Goal: Task Accomplishment & Management: Use online tool/utility

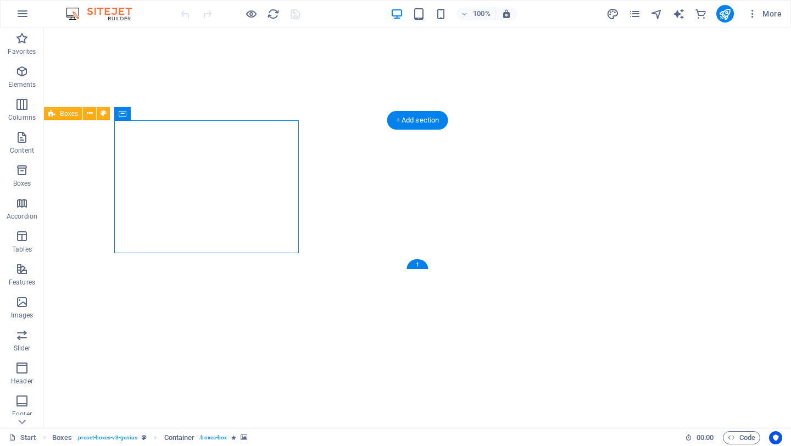
select select "px"
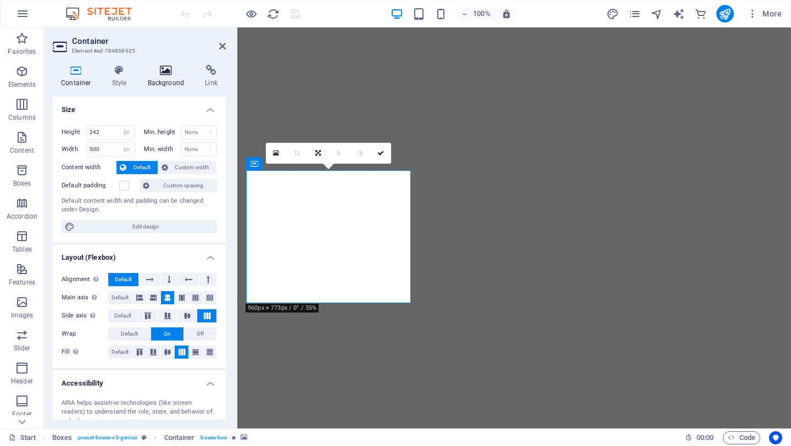
click at [167, 75] on icon at bounding box center [165, 70] width 53 height 11
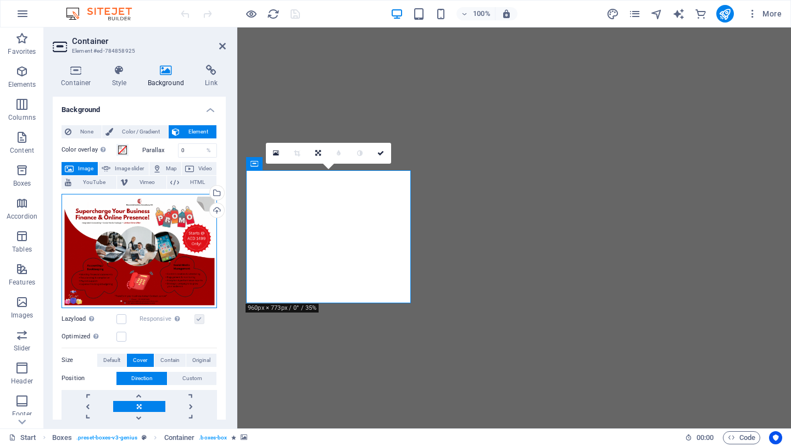
click at [142, 225] on div "Drag files here, click to choose files or select files from Files or our free s…" at bounding box center [138, 251] width 155 height 114
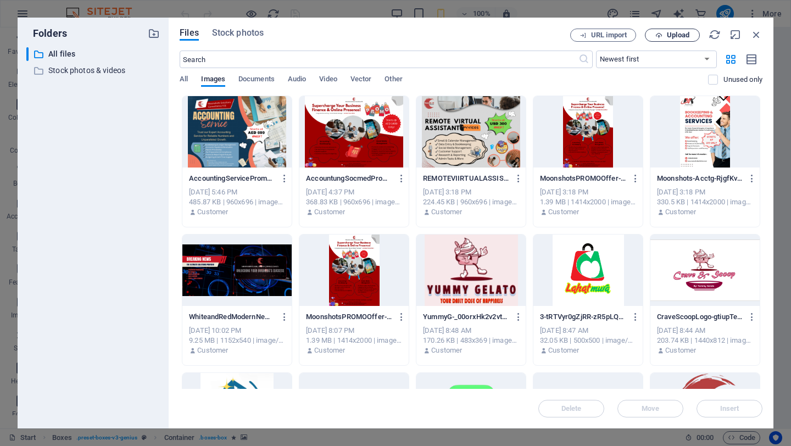
click at [682, 34] on span "Upload" at bounding box center [677, 35] width 23 height 7
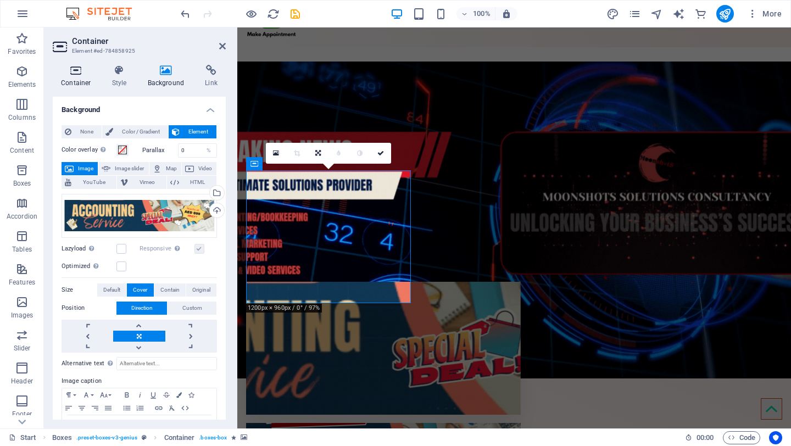
click at [76, 71] on icon at bounding box center [76, 70] width 47 height 11
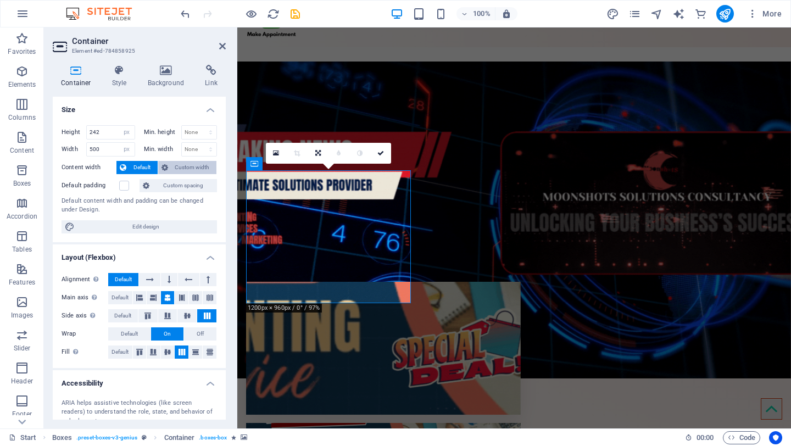
click at [189, 166] on span "Custom width" at bounding box center [192, 167] width 42 height 13
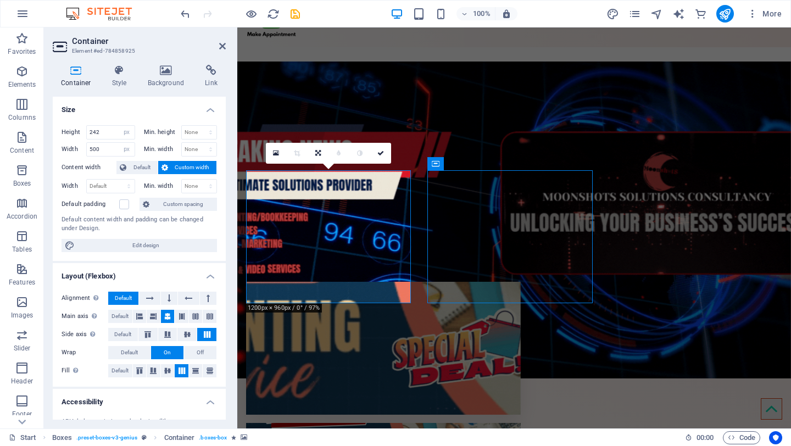
select select "px"
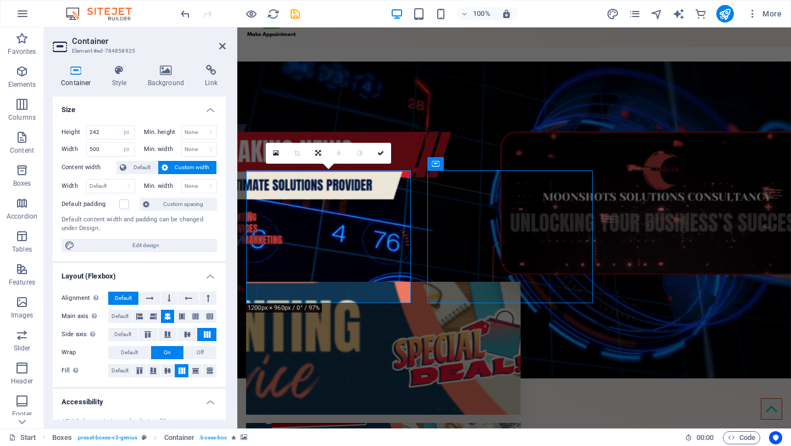
select select "px"
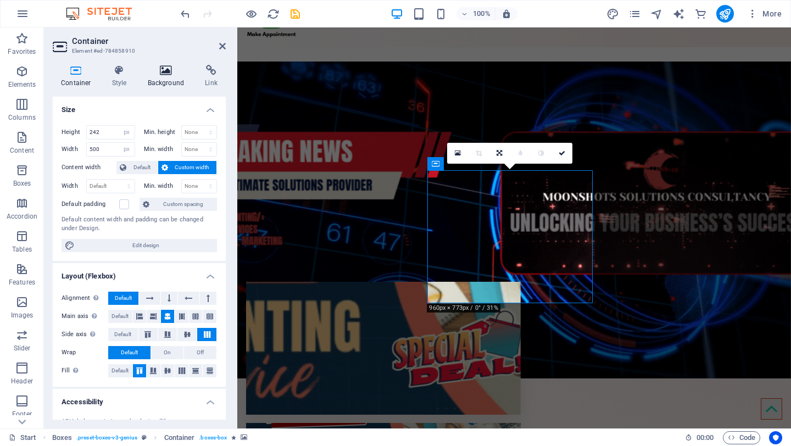
click at [165, 75] on icon at bounding box center [165, 70] width 53 height 11
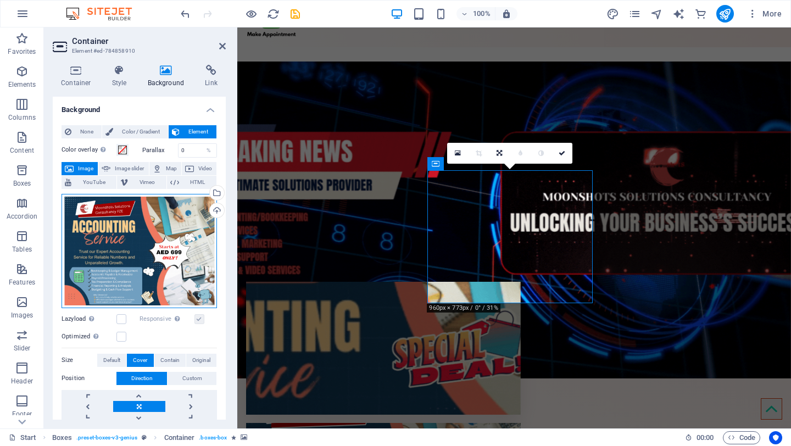
click at [139, 229] on div "Drag files here, click to choose files or select files from Files or our free s…" at bounding box center [138, 251] width 155 height 114
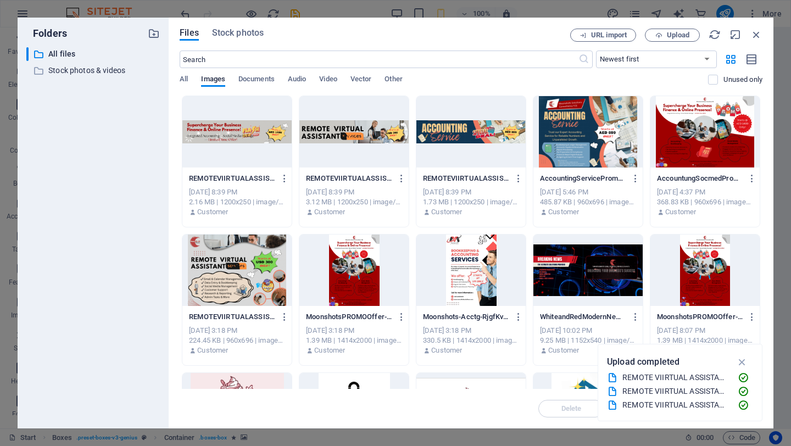
click at [233, 125] on div at bounding box center [236, 131] width 109 height 71
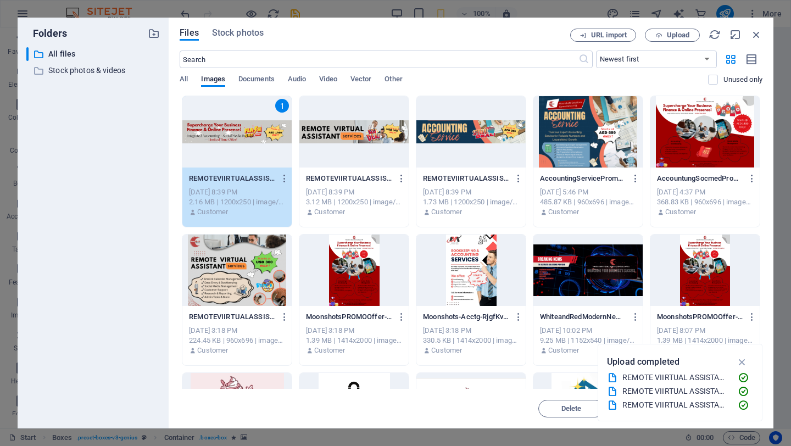
click at [246, 128] on div "1" at bounding box center [236, 131] width 109 height 71
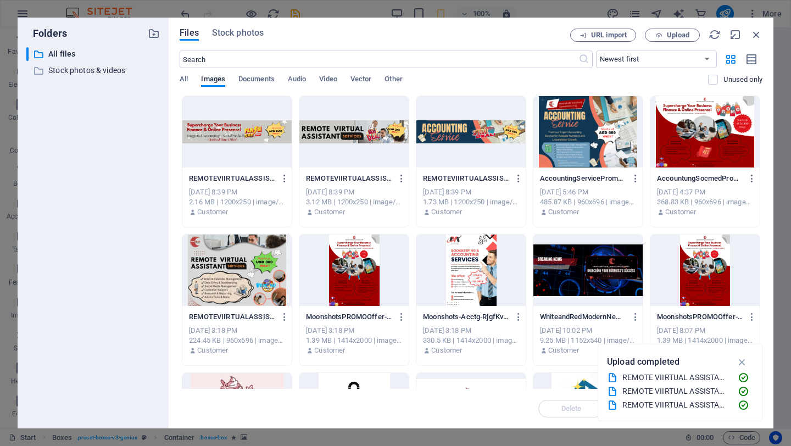
click at [246, 128] on div at bounding box center [236, 131] width 109 height 71
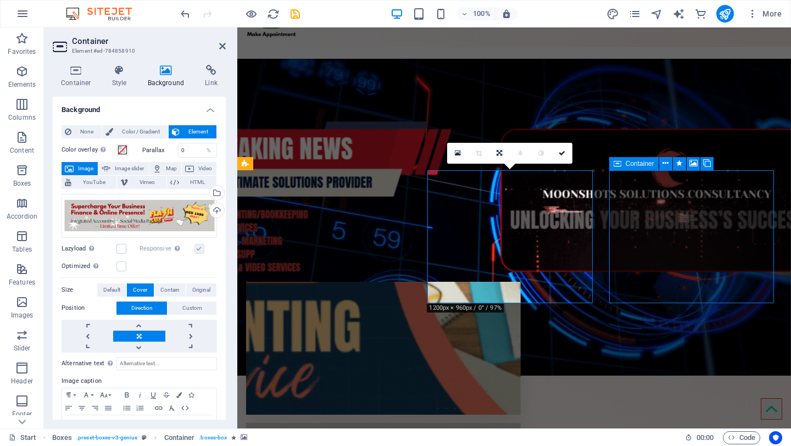
select select "px"
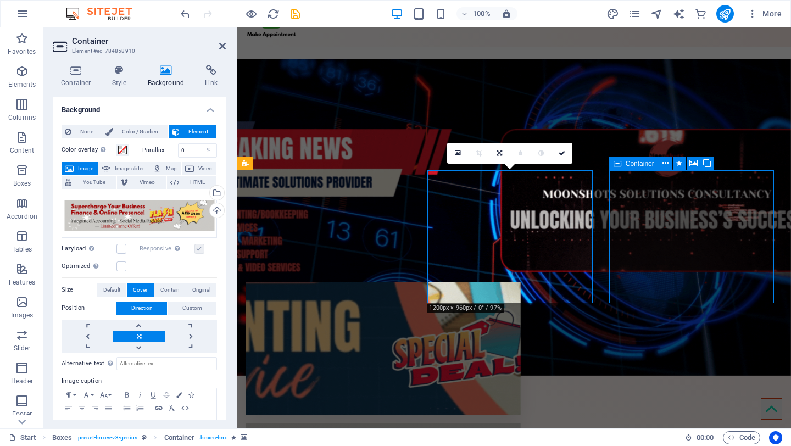
select select "px"
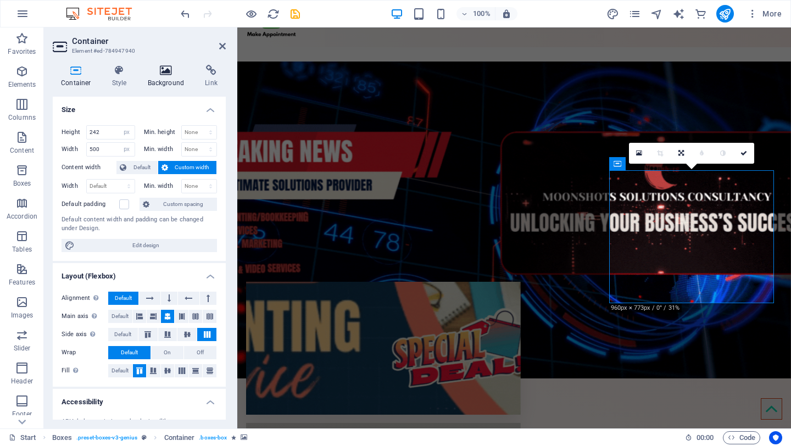
click at [169, 67] on icon at bounding box center [165, 70] width 53 height 11
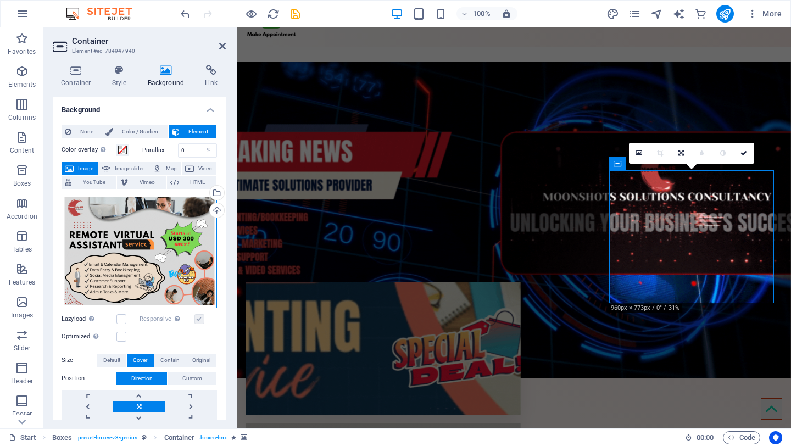
click at [164, 232] on div "Drag files here, click to choose files or select files from Files or our free s…" at bounding box center [138, 251] width 155 height 114
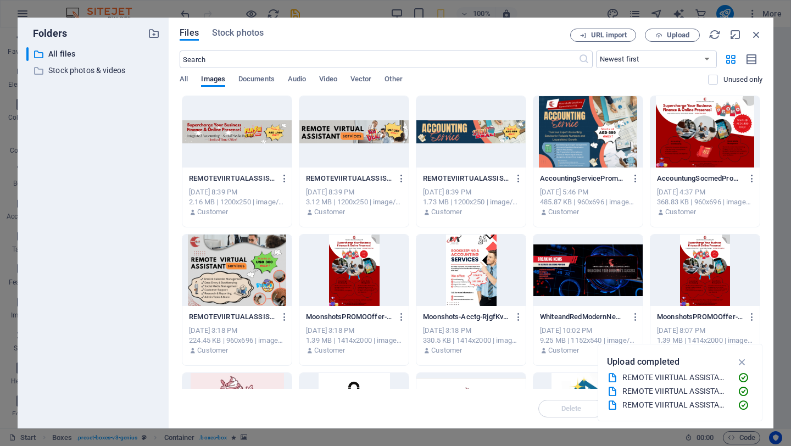
click at [344, 130] on div at bounding box center [353, 131] width 109 height 71
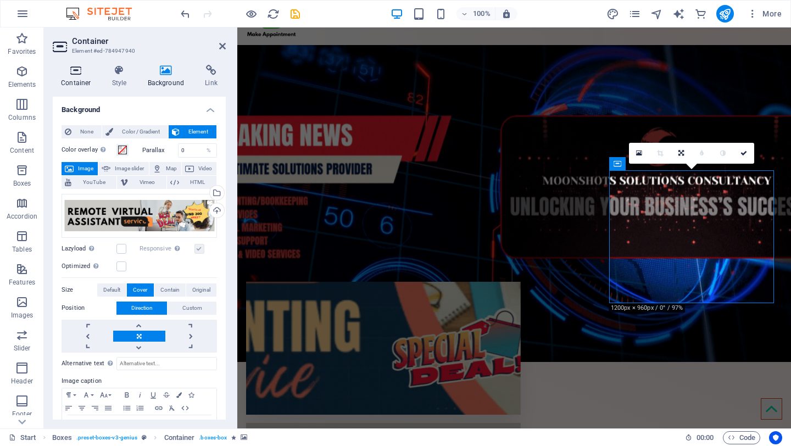
click at [74, 76] on h4 "Container" at bounding box center [78, 76] width 51 height 23
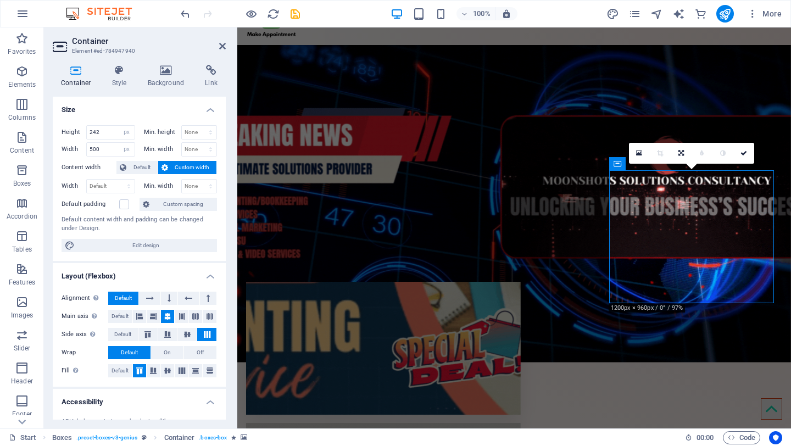
click at [327, 282] on figure at bounding box center [383, 348] width 274 height 133
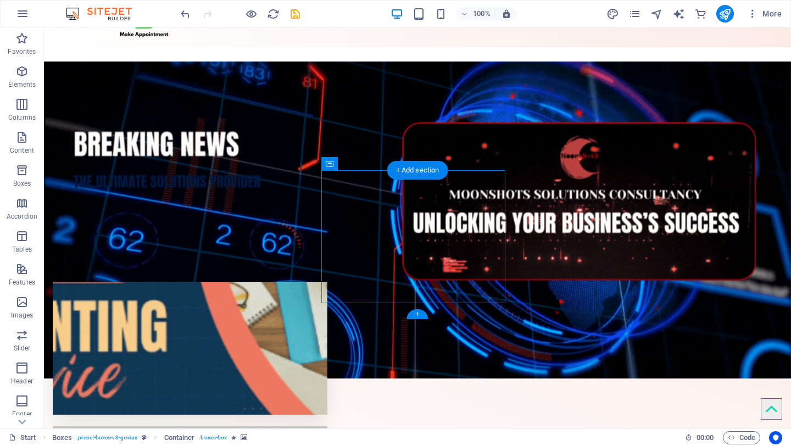
click at [255, 282] on figure at bounding box center [190, 348] width 274 height 133
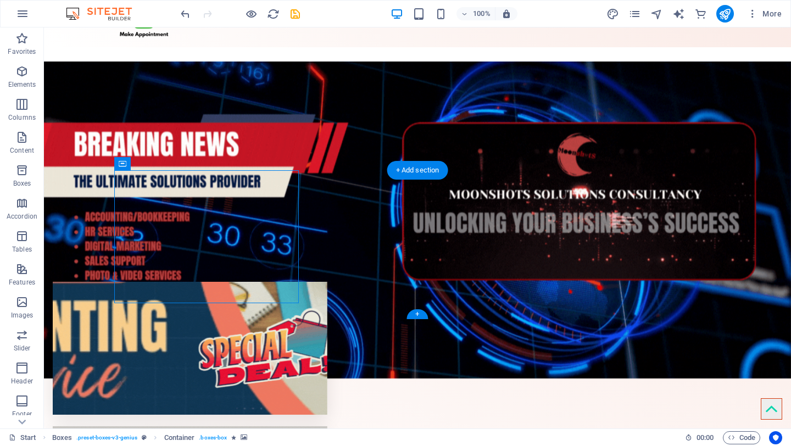
click at [255, 282] on figure at bounding box center [190, 348] width 274 height 133
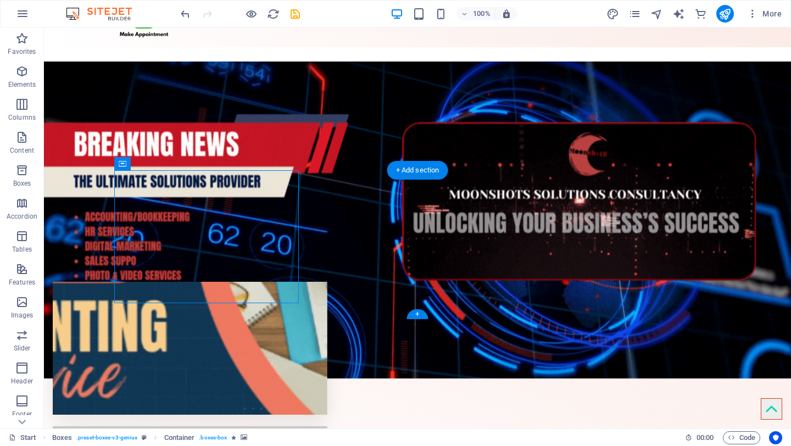
select select "px"
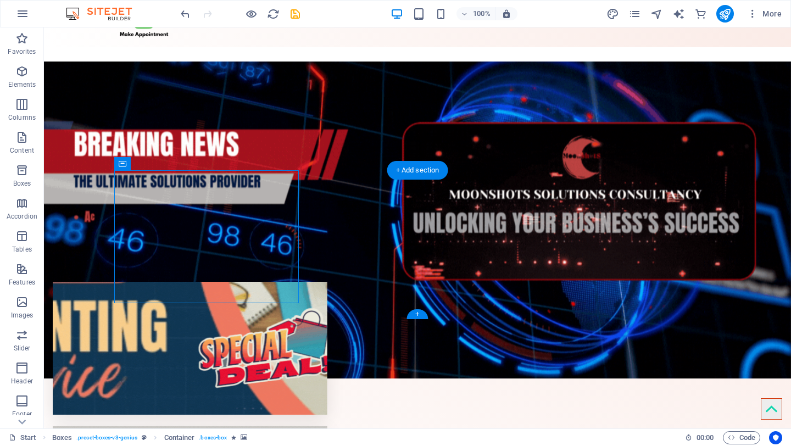
select select "px"
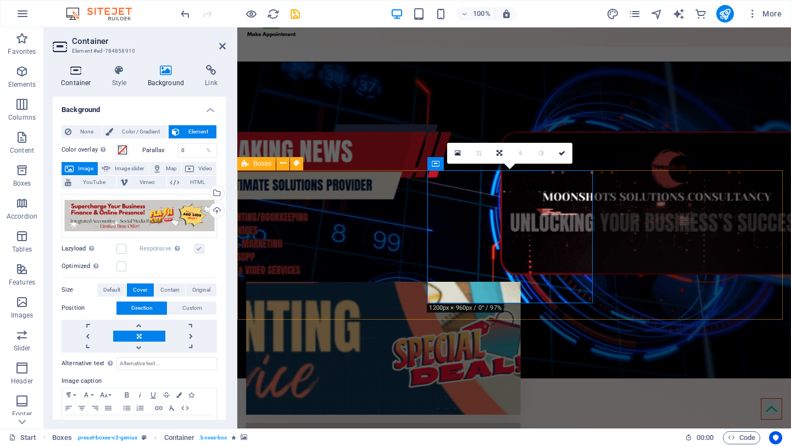
click at [80, 77] on h4 "Container" at bounding box center [78, 76] width 51 height 23
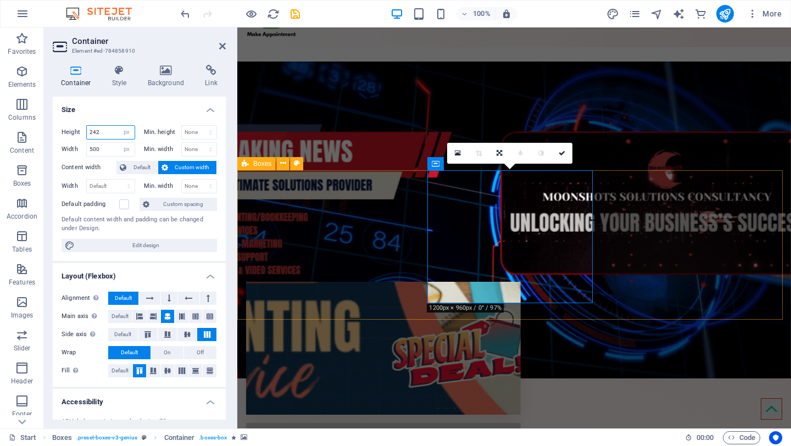
click at [110, 131] on input "242" at bounding box center [111, 132] width 48 height 13
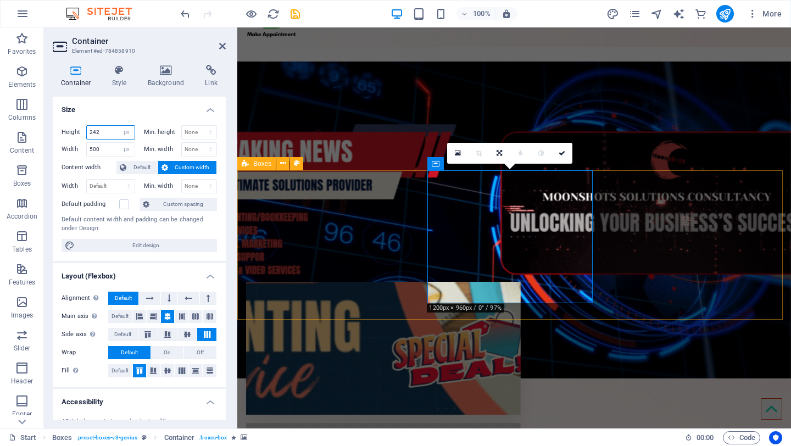
click at [109, 131] on input "242" at bounding box center [111, 132] width 48 height 13
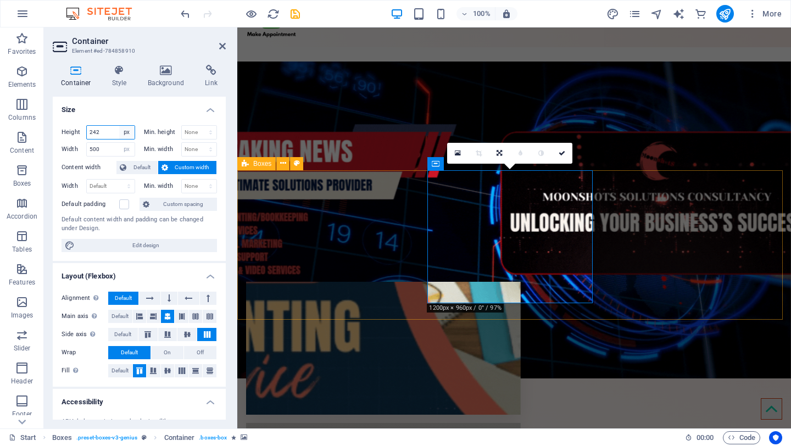
click at [125, 132] on select "Default px rem % vh vw" at bounding box center [126, 132] width 15 height 13
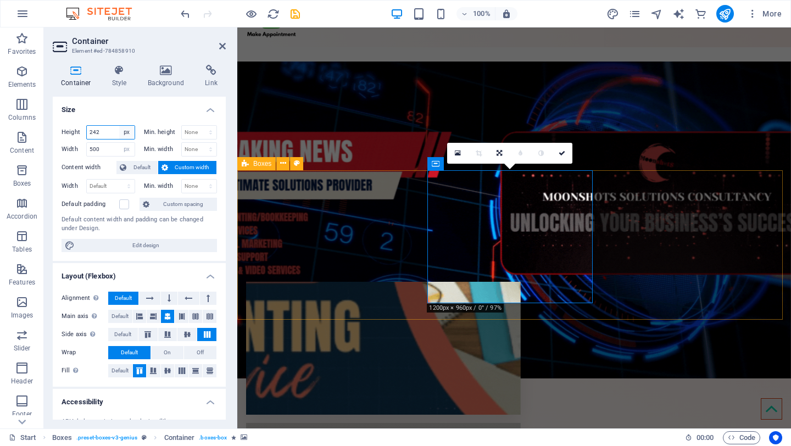
select select "default"
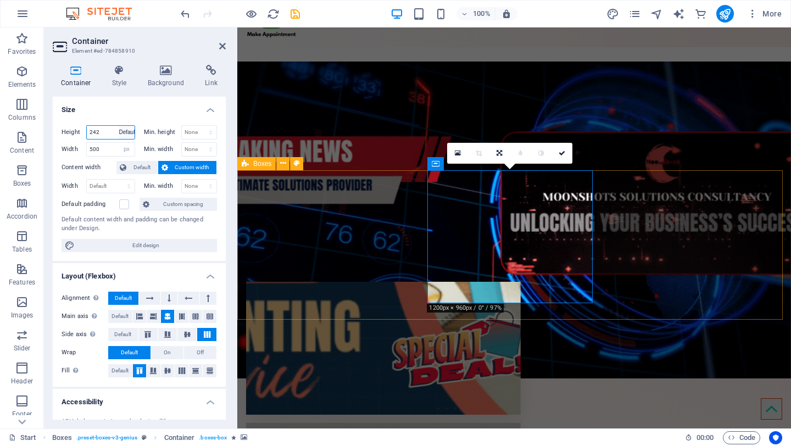
click at [119, 126] on select "Default px rem % vh vw" at bounding box center [126, 132] width 15 height 13
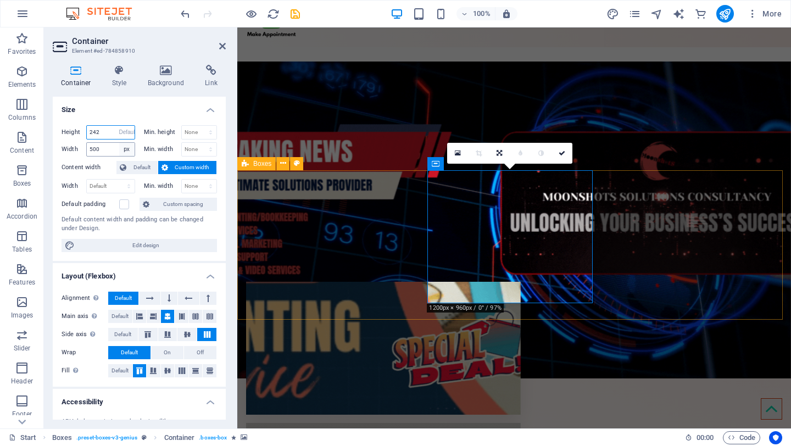
select select "DISABLED_OPTION_VALUE"
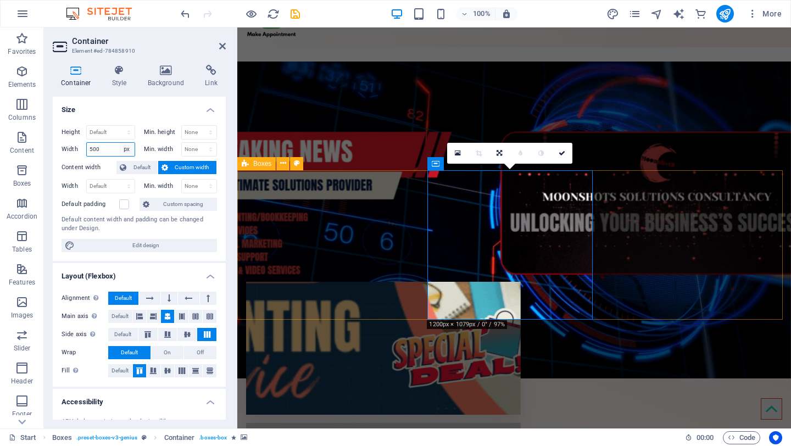
click at [120, 148] on select "Default px rem % em vh vw" at bounding box center [126, 149] width 15 height 13
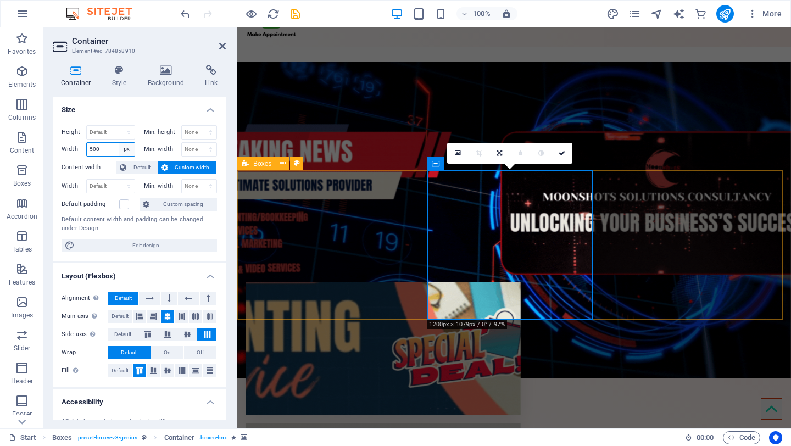
select select "default"
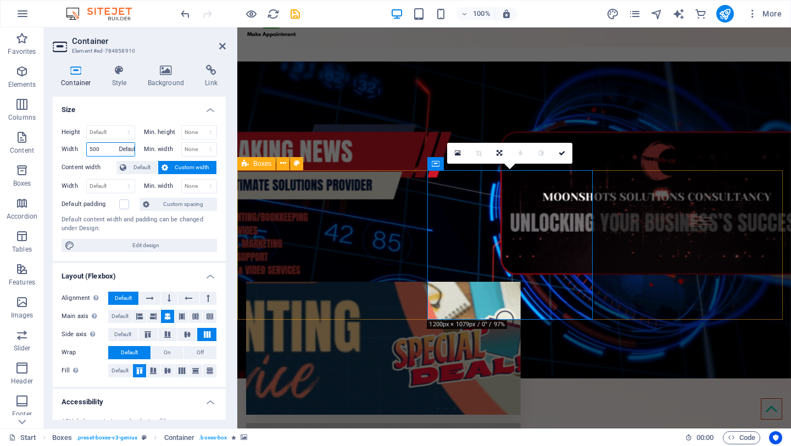
click at [119, 143] on select "Default px rem % em vh vw" at bounding box center [126, 149] width 15 height 13
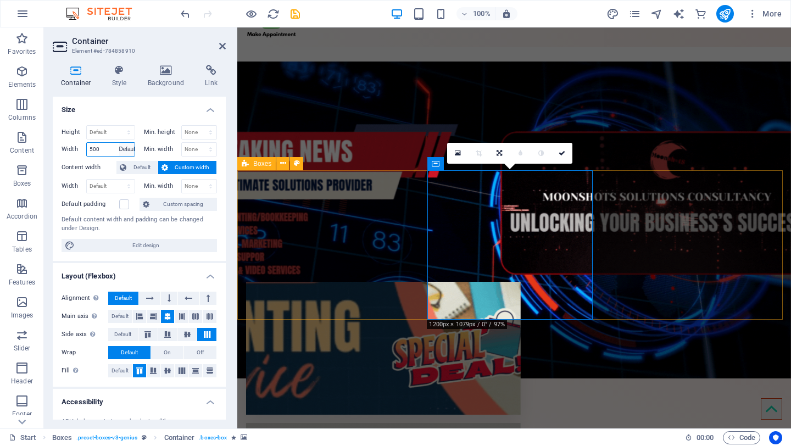
select select "DISABLED_OPTION_VALUE"
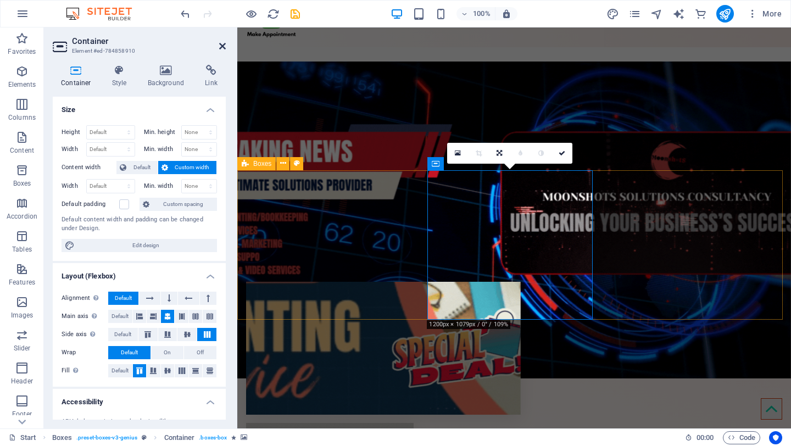
click at [222, 49] on icon at bounding box center [222, 46] width 7 height 9
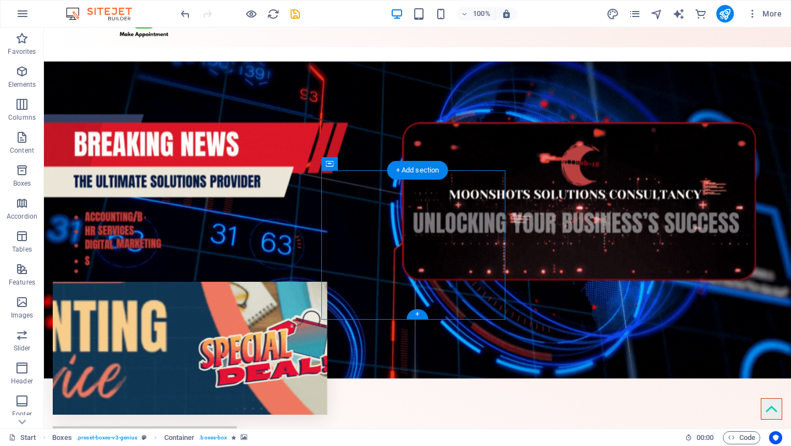
click at [222, 282] on figure at bounding box center [190, 348] width 274 height 133
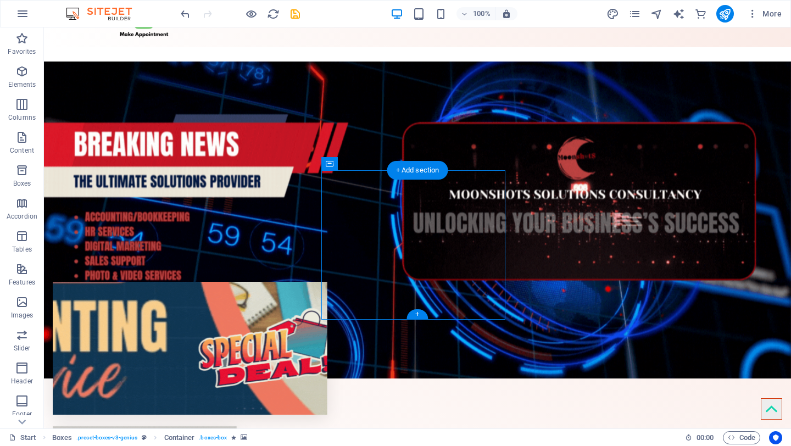
click at [222, 282] on figure at bounding box center [190, 348] width 274 height 133
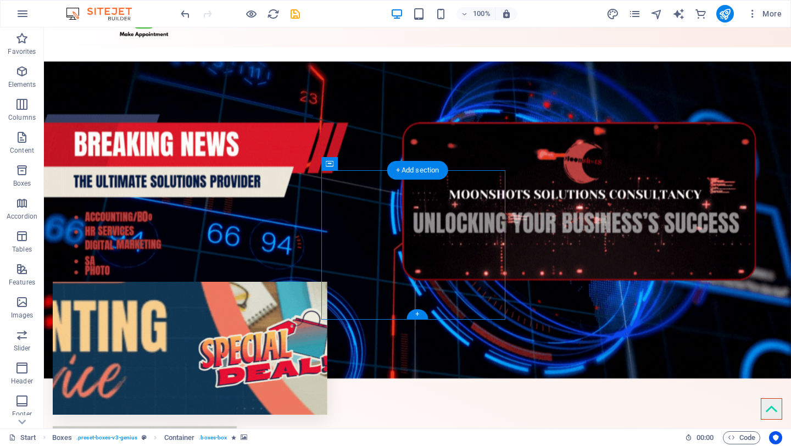
select select "px"
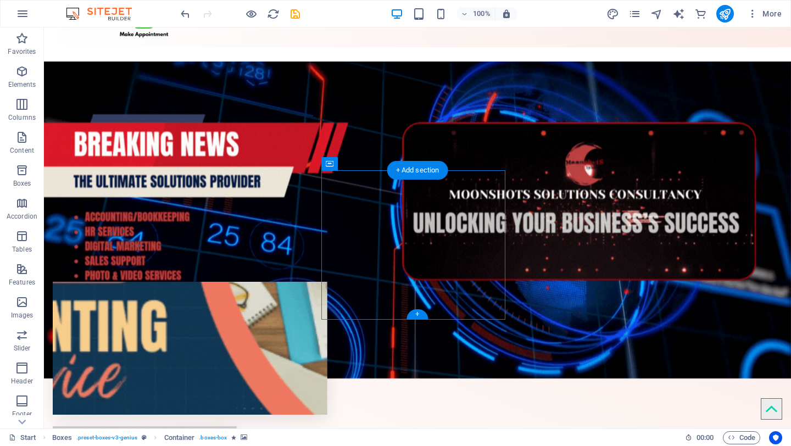
select select "px"
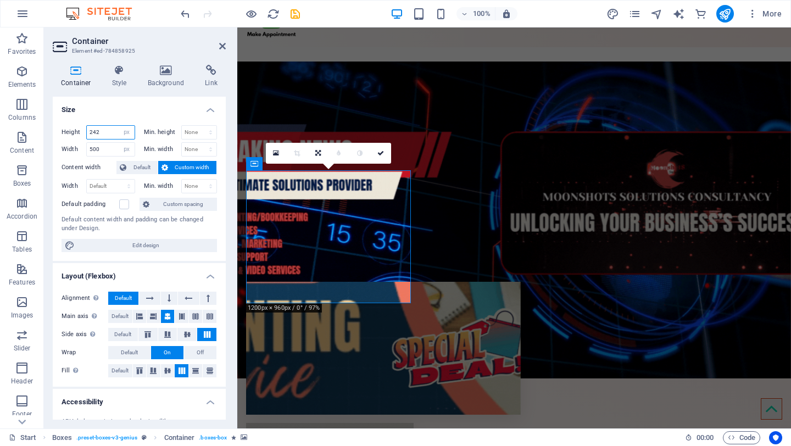
click at [103, 134] on input "242" at bounding box center [111, 132] width 48 height 13
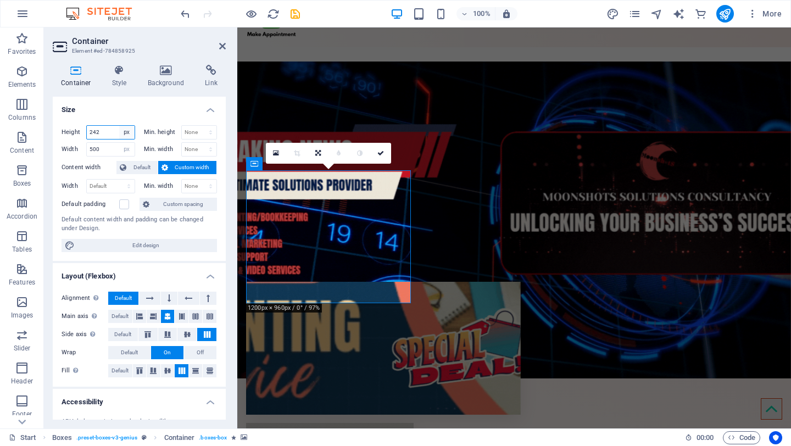
click at [124, 133] on select "Default px rem % vh vw" at bounding box center [126, 132] width 15 height 13
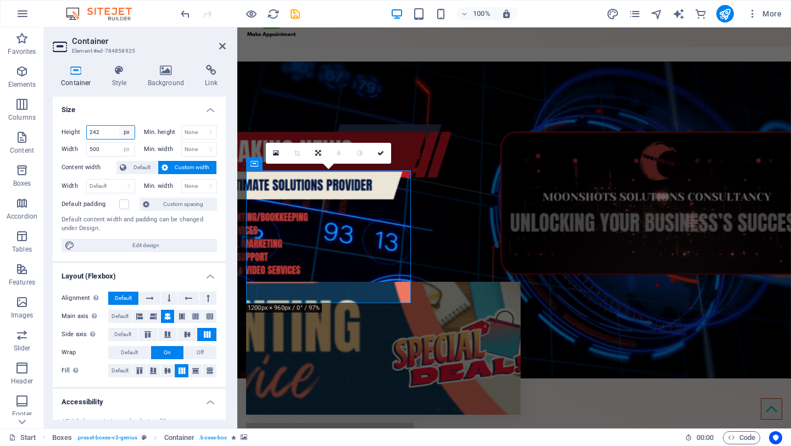
select select "default"
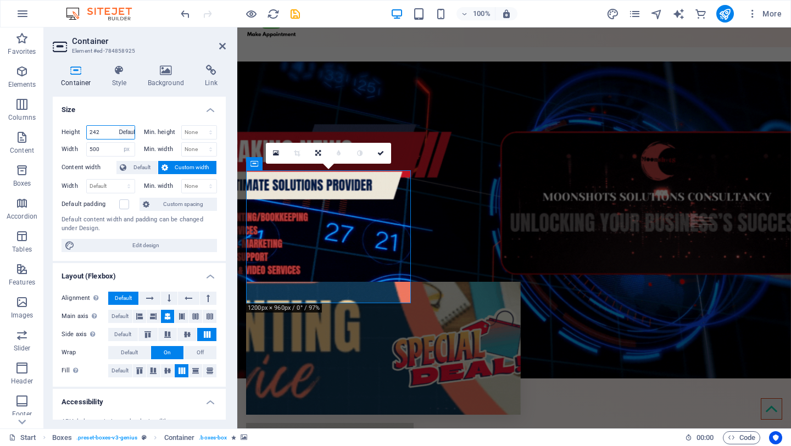
click at [119, 126] on select "Default px rem % vh vw" at bounding box center [126, 132] width 15 height 13
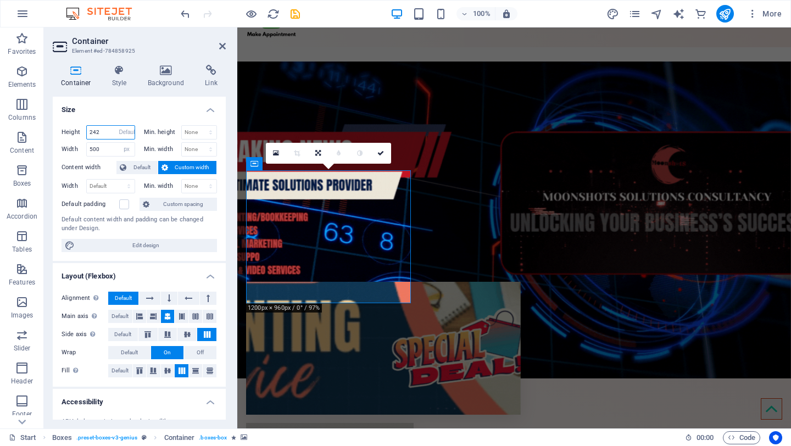
select select "DISABLED_OPTION_VALUE"
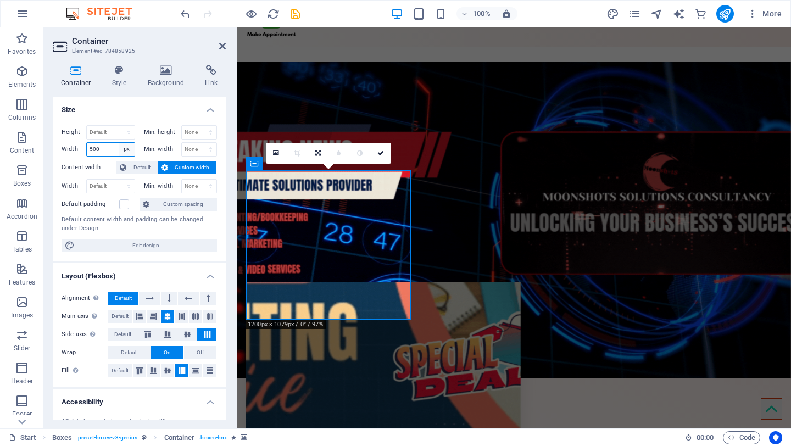
click at [119, 152] on select "Default px rem % em vh vw" at bounding box center [126, 149] width 15 height 13
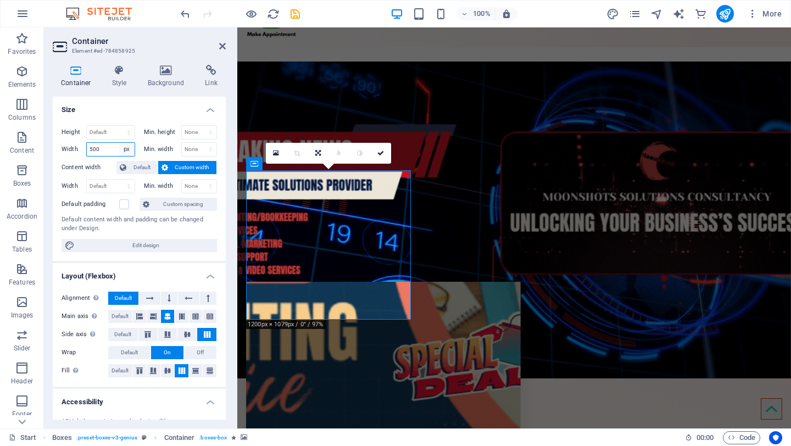
select select "default"
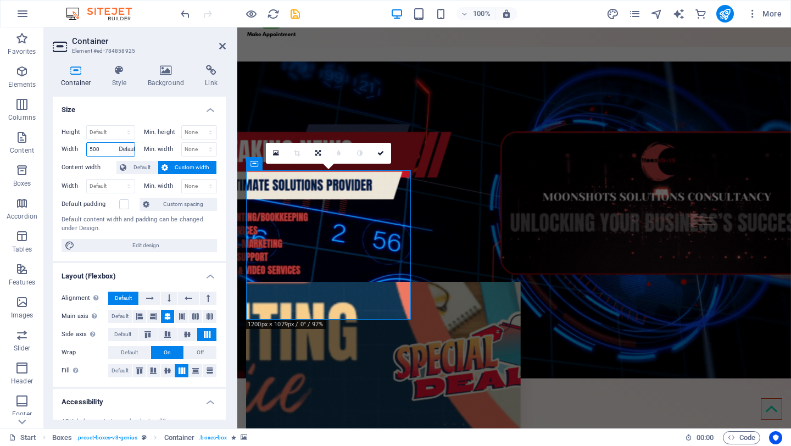
click at [119, 143] on select "Default px rem % em vh vw" at bounding box center [126, 149] width 15 height 13
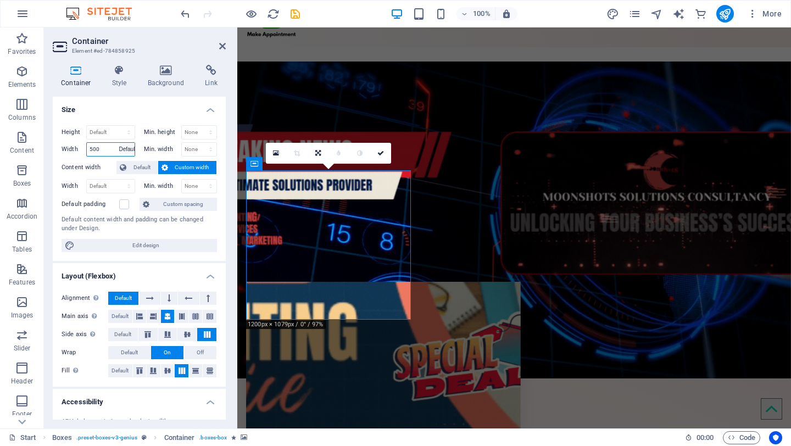
select select "DISABLED_OPTION_VALUE"
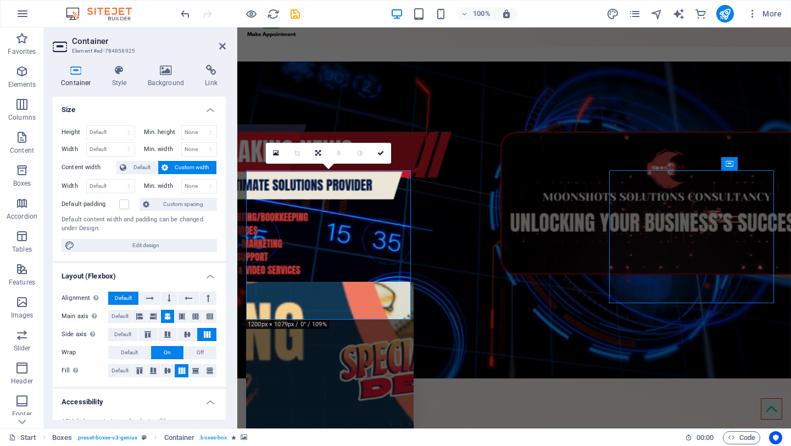
select select "px"
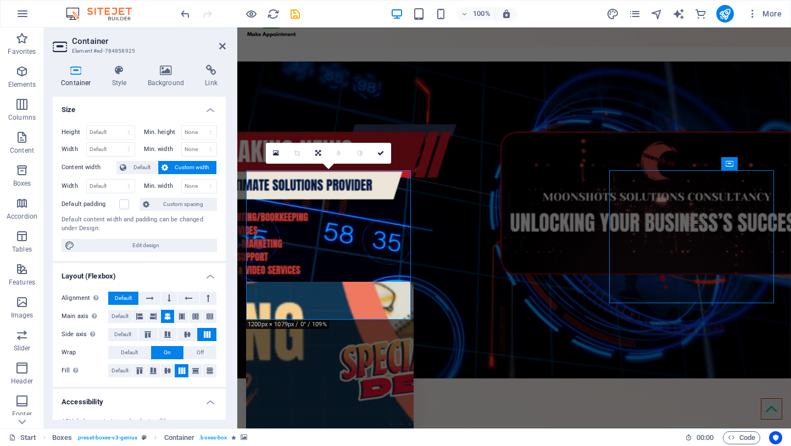
select select "px"
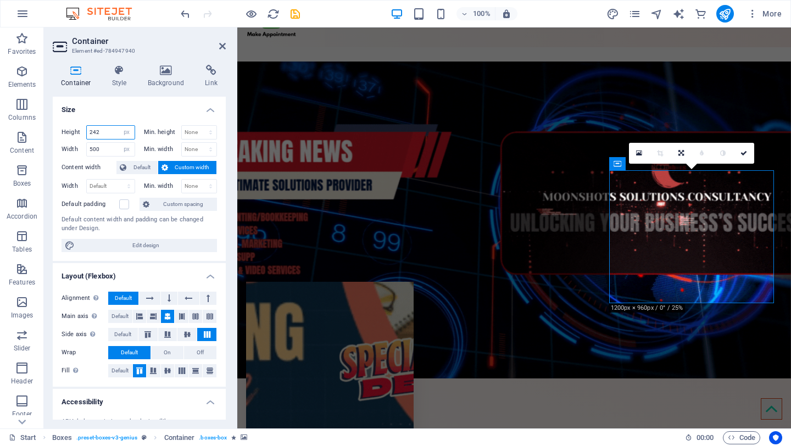
click at [116, 132] on input "242" at bounding box center [111, 132] width 48 height 13
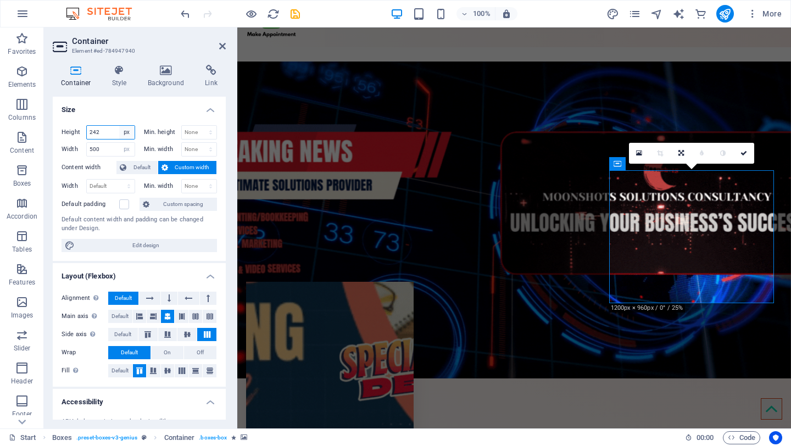
click at [127, 134] on select "Default px rem % vh vw" at bounding box center [126, 132] width 15 height 13
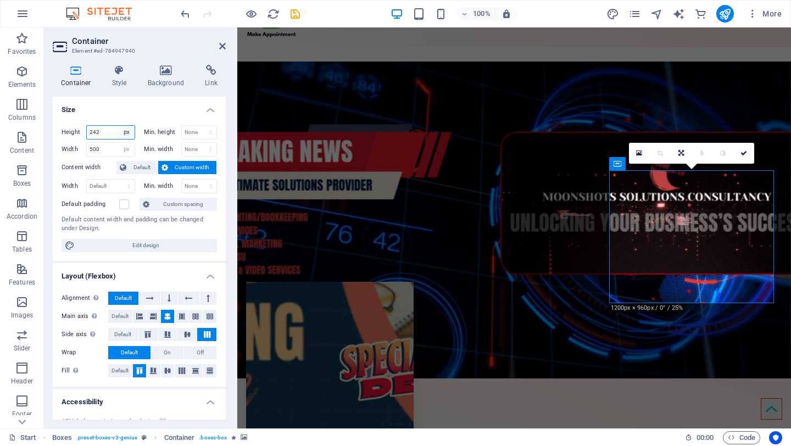
select select "default"
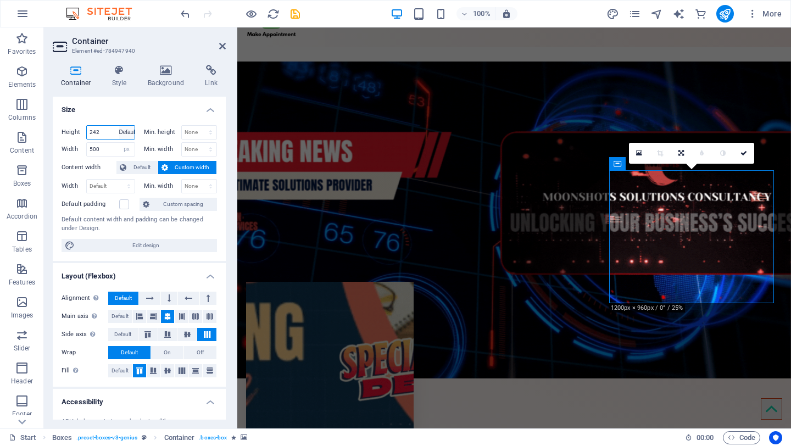
click at [119, 126] on select "Default px rem % vh vw" at bounding box center [126, 132] width 15 height 13
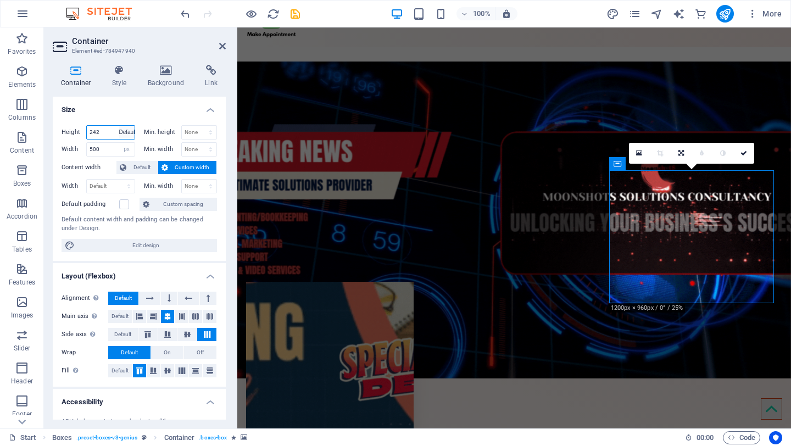
select select "DISABLED_OPTION_VALUE"
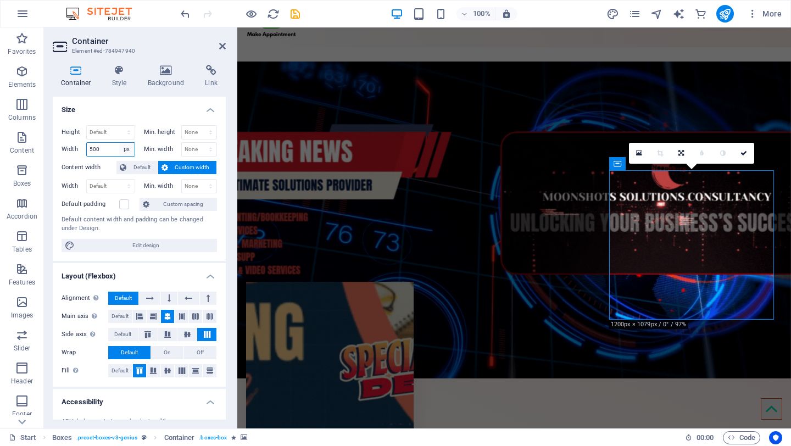
click at [126, 149] on select "Default px rem % em vh vw" at bounding box center [126, 149] width 15 height 13
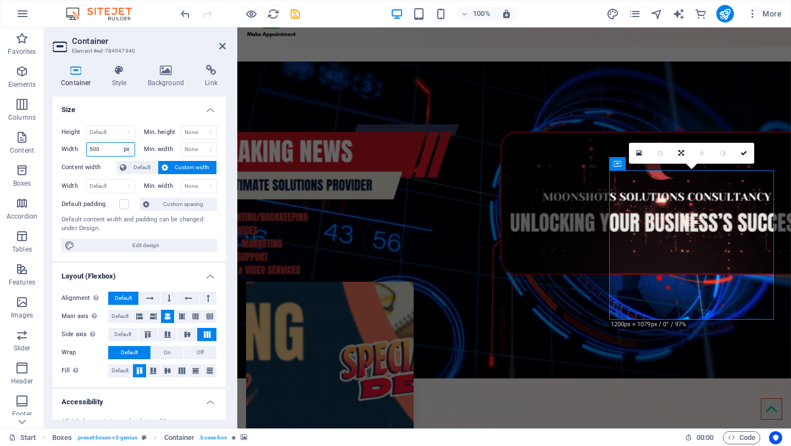
select select "default"
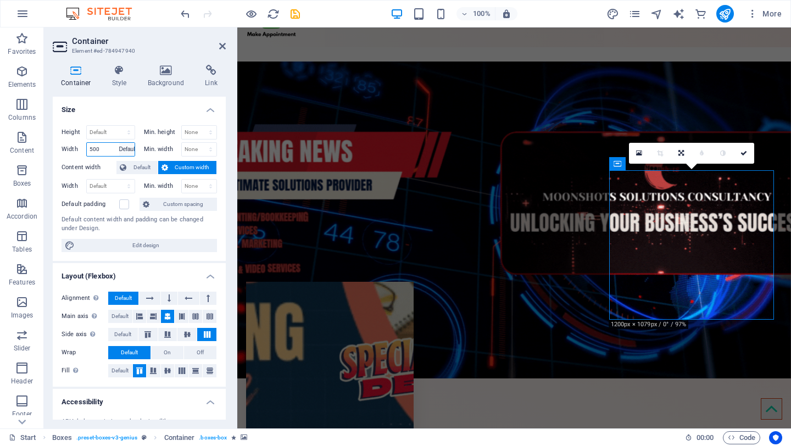
click at [119, 143] on select "Default px rem % em vh vw" at bounding box center [126, 149] width 15 height 13
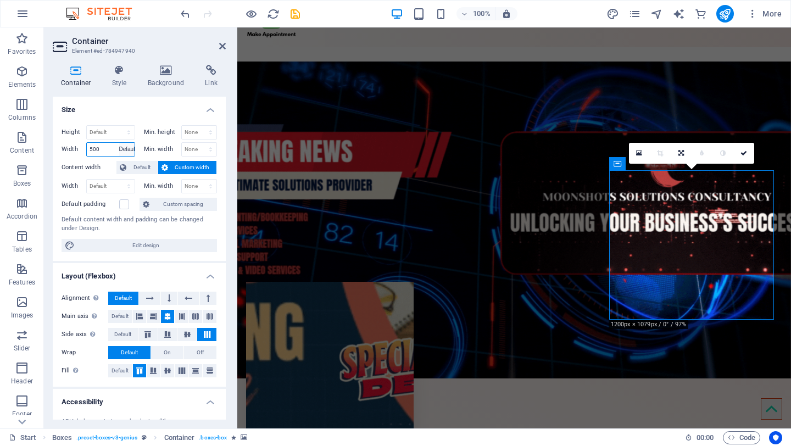
select select "DISABLED_OPTION_VALUE"
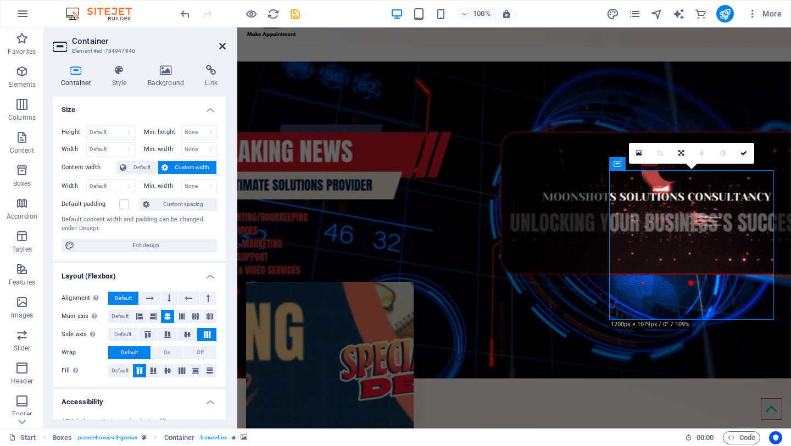
click at [223, 46] on icon at bounding box center [222, 46] width 7 height 9
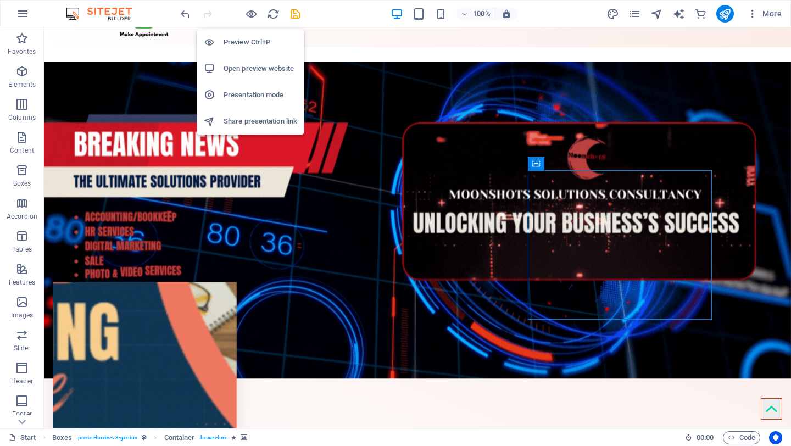
click at [248, 41] on h6 "Preview Ctrl+P" at bounding box center [260, 42] width 74 height 13
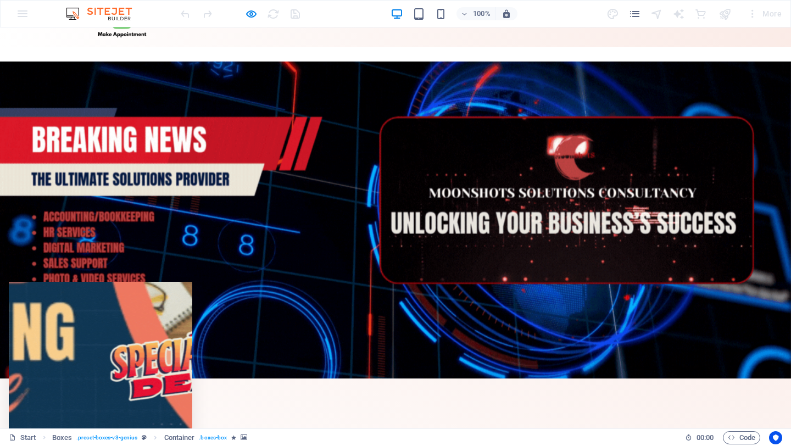
click at [192, 282] on div at bounding box center [100, 356] width 183 height 149
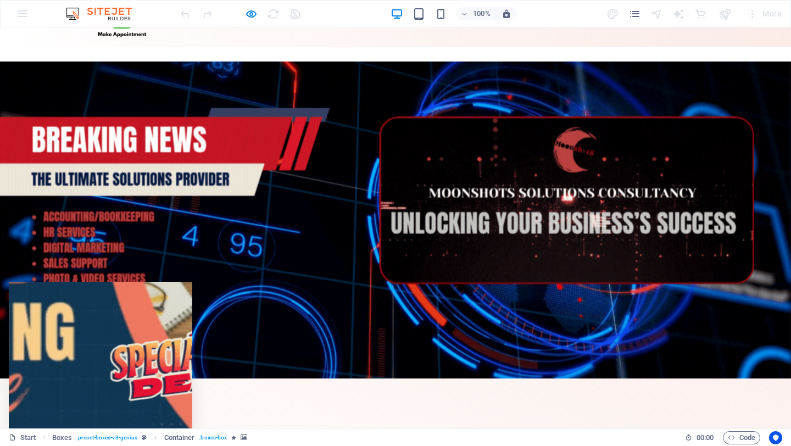
click at [192, 282] on div at bounding box center [100, 356] width 183 height 149
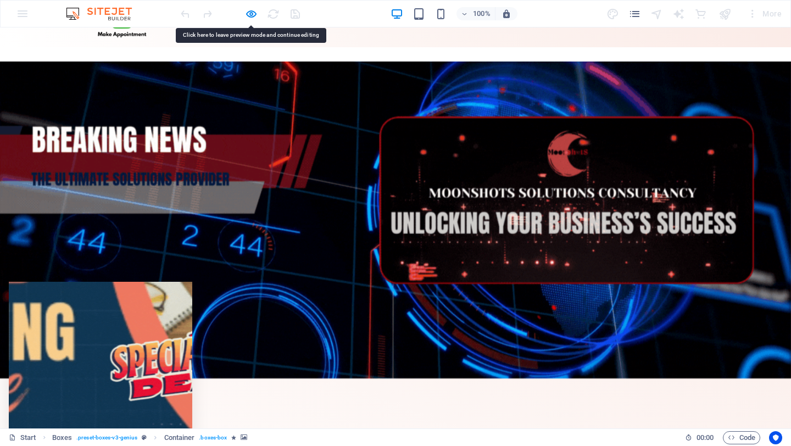
click at [192, 282] on div at bounding box center [100, 356] width 183 height 149
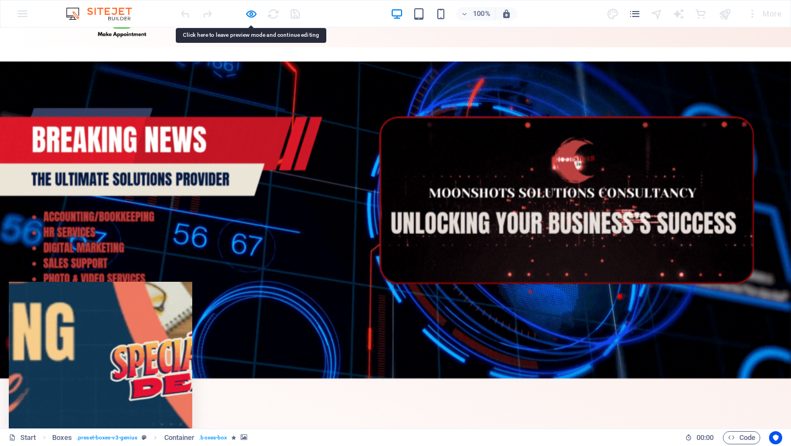
click at [192, 282] on div at bounding box center [100, 356] width 183 height 149
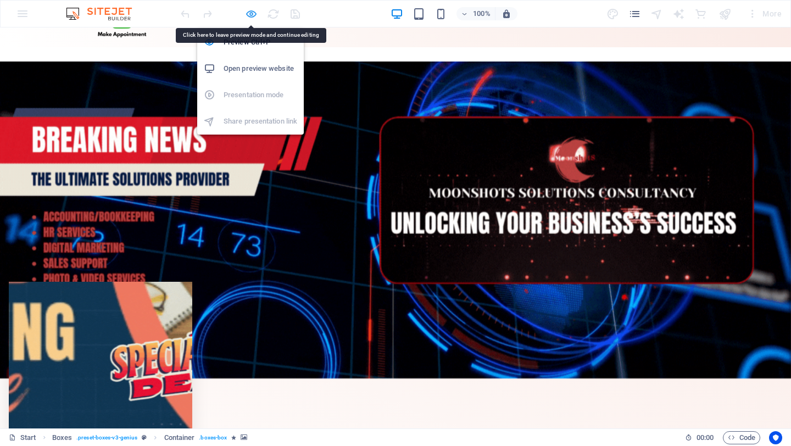
click at [252, 14] on icon "button" at bounding box center [251, 14] width 13 height 13
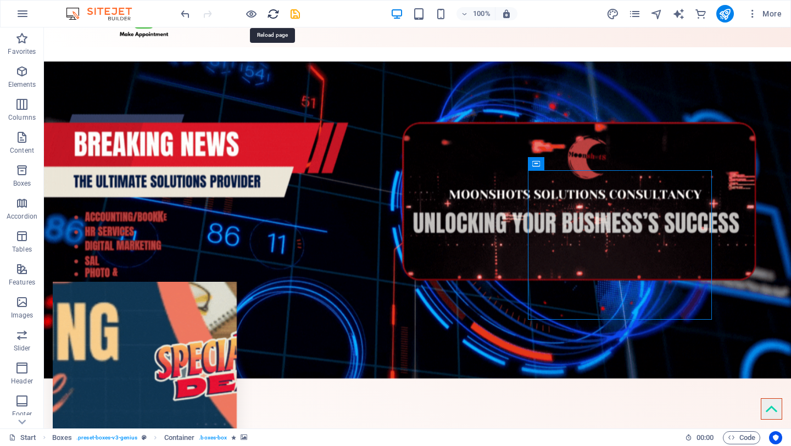
click at [273, 15] on icon "reload" at bounding box center [273, 14] width 13 height 13
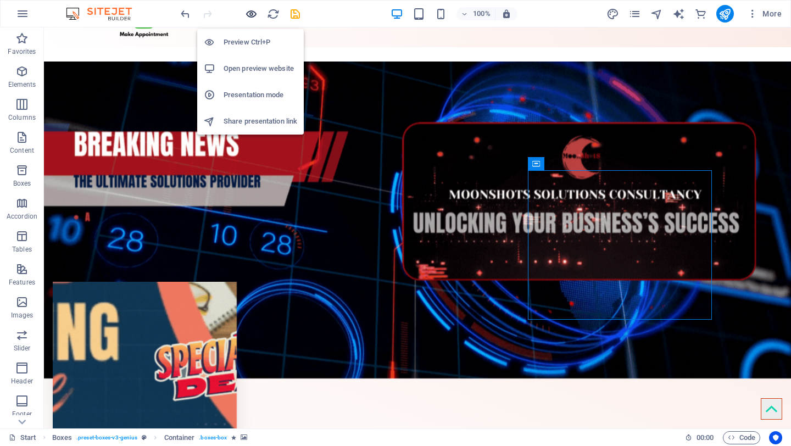
click at [249, 15] on icon "button" at bounding box center [251, 14] width 13 height 13
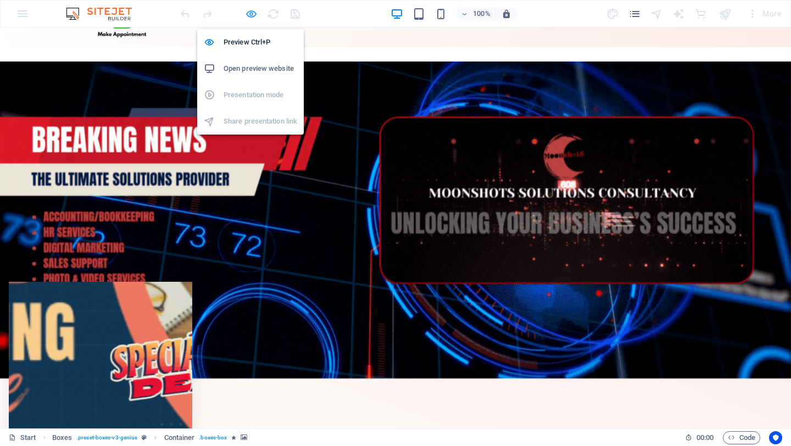
click at [250, 13] on icon "button" at bounding box center [251, 14] width 13 height 13
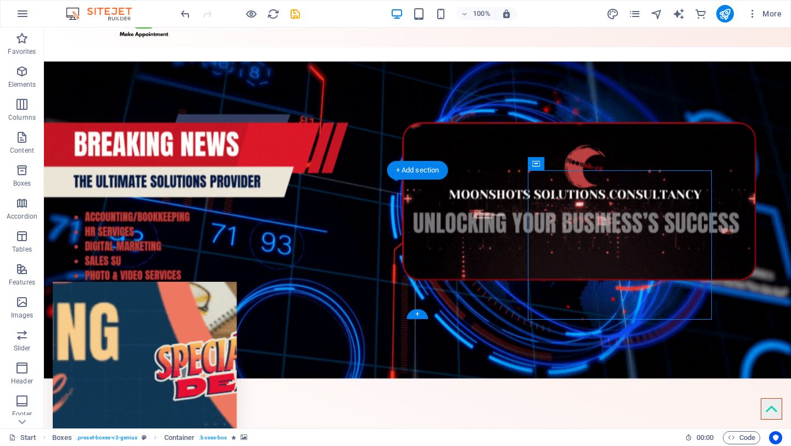
click at [234, 282] on figure at bounding box center [145, 356] width 184 height 149
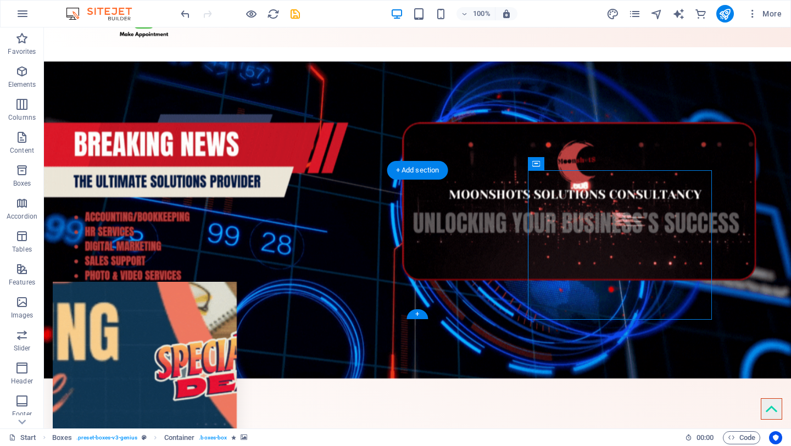
click at [234, 282] on figure at bounding box center [145, 356] width 184 height 149
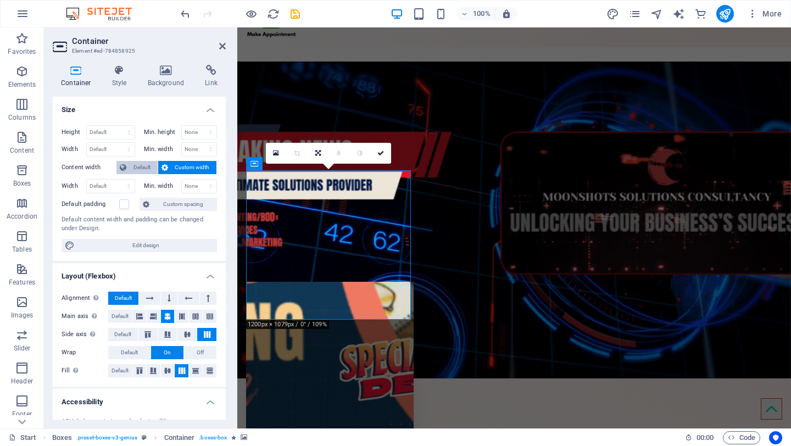
click at [142, 164] on span "Default" at bounding box center [142, 167] width 25 height 13
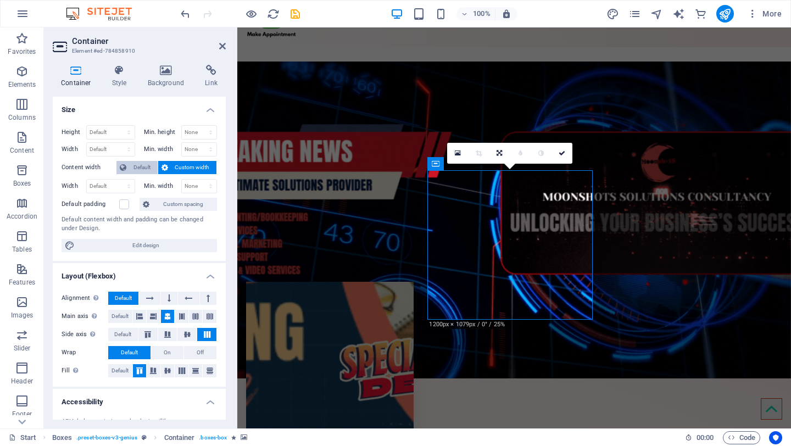
click at [141, 165] on span "Default" at bounding box center [142, 167] width 25 height 13
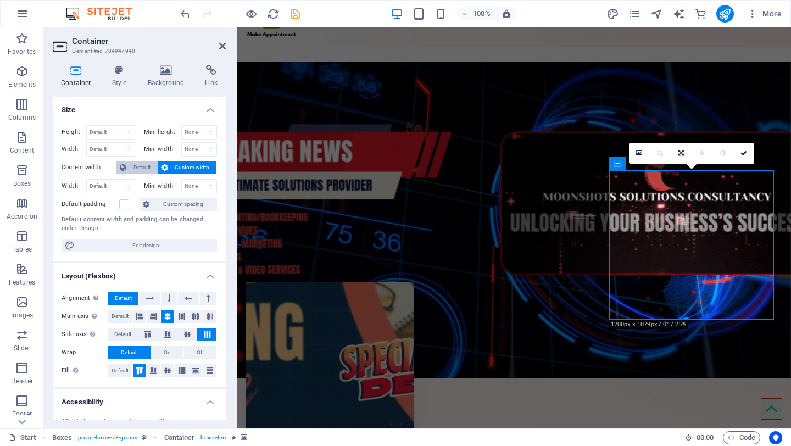
click at [140, 170] on span "Default" at bounding box center [142, 167] width 25 height 13
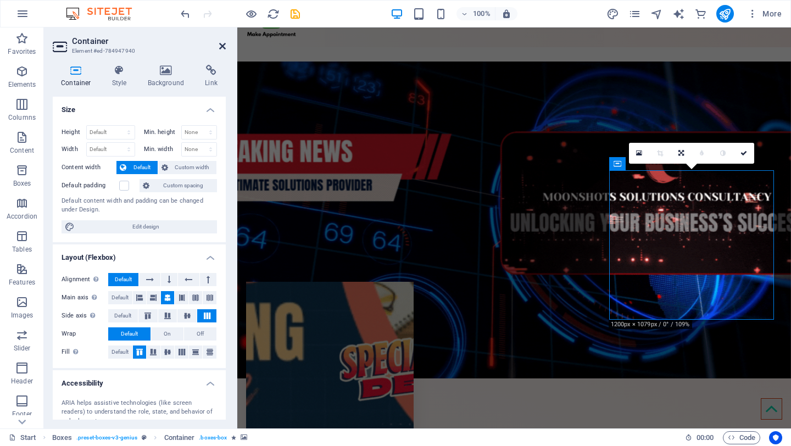
click at [221, 44] on icon at bounding box center [222, 46] width 7 height 9
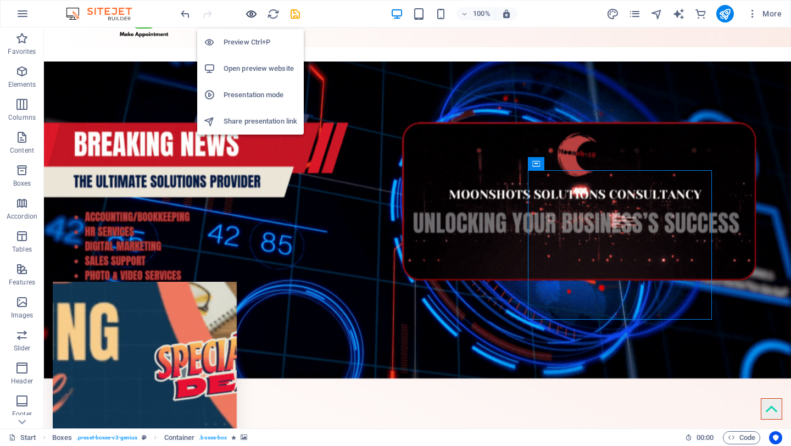
click at [253, 13] on icon "button" at bounding box center [251, 14] width 13 height 13
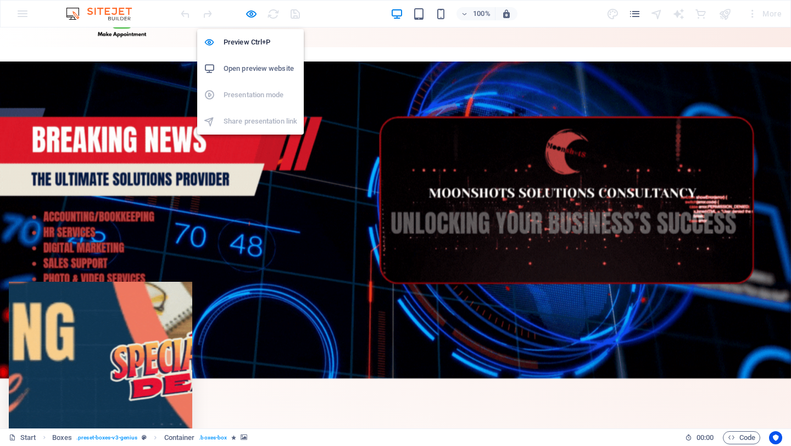
click at [255, 69] on h6 "Open preview website" at bounding box center [260, 68] width 74 height 13
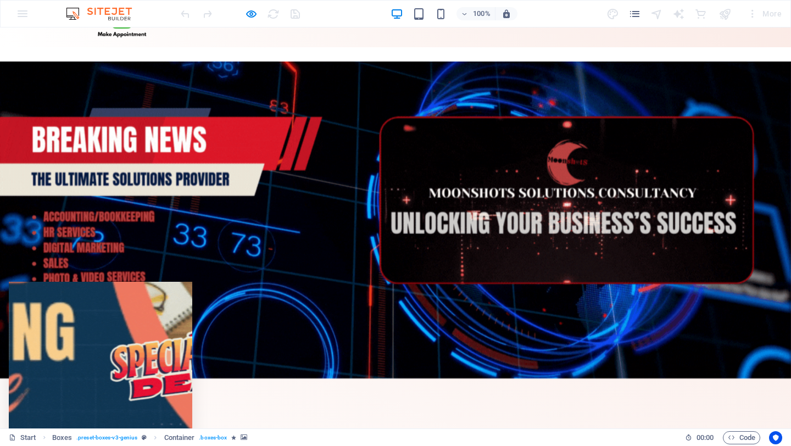
click at [257, 18] on div at bounding box center [239, 14] width 123 height 18
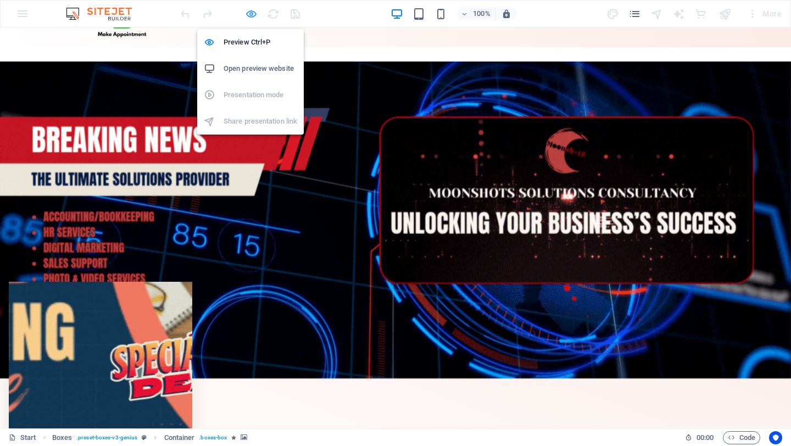
click at [250, 12] on icon "button" at bounding box center [251, 14] width 13 height 13
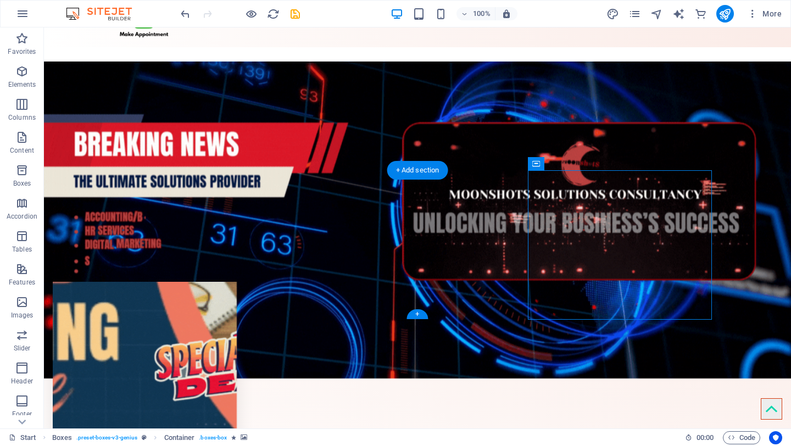
click at [198, 282] on figure at bounding box center [145, 356] width 184 height 149
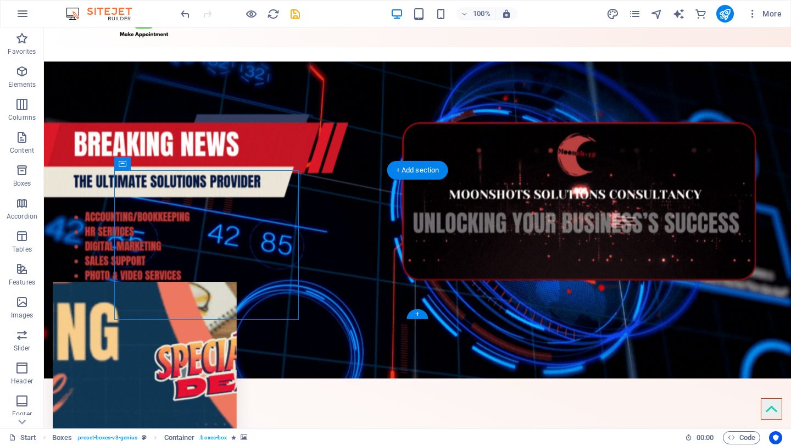
click at [198, 282] on figure at bounding box center [145, 356] width 184 height 149
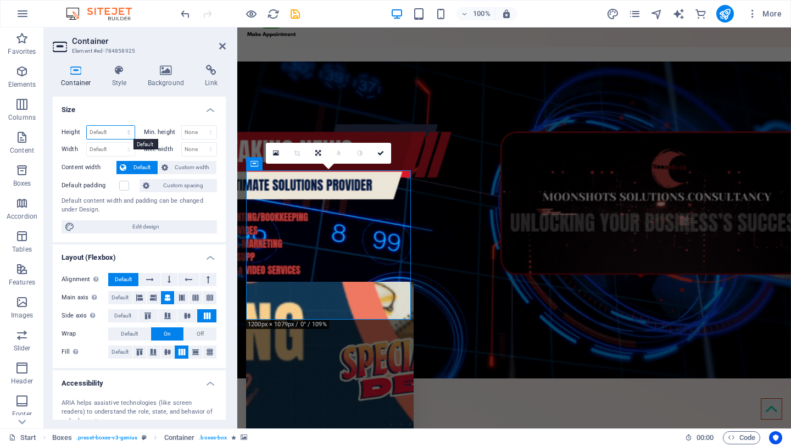
click at [127, 131] on select "Default px rem % vh vw" at bounding box center [111, 132] width 48 height 13
select select "px"
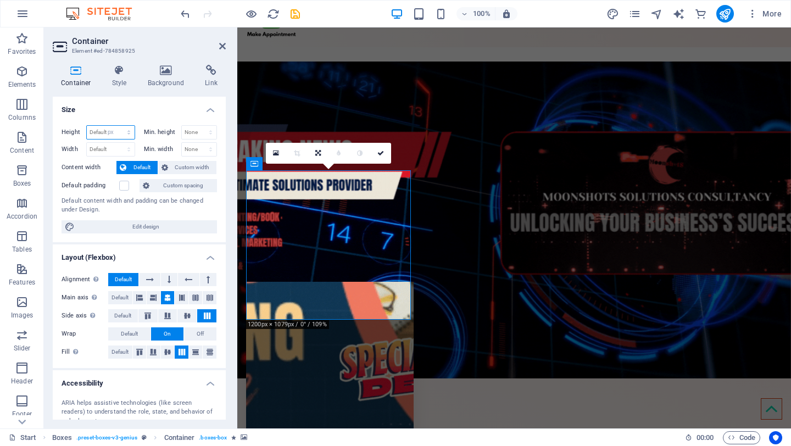
click at [117, 126] on select "Default px rem % vh vw" at bounding box center [111, 132] width 48 height 13
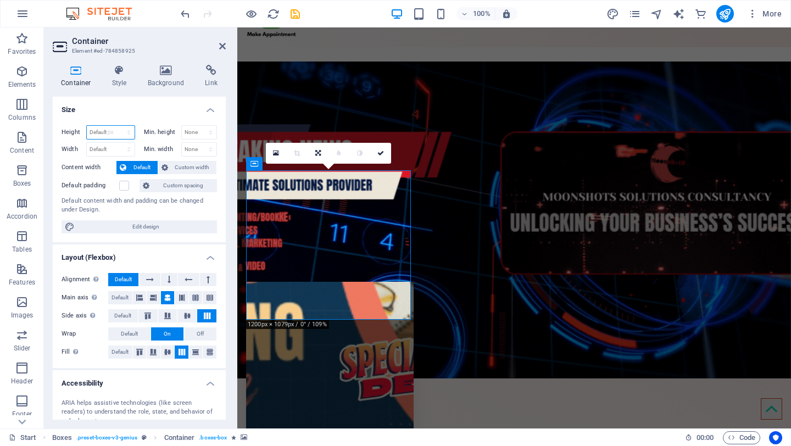
type input "272"
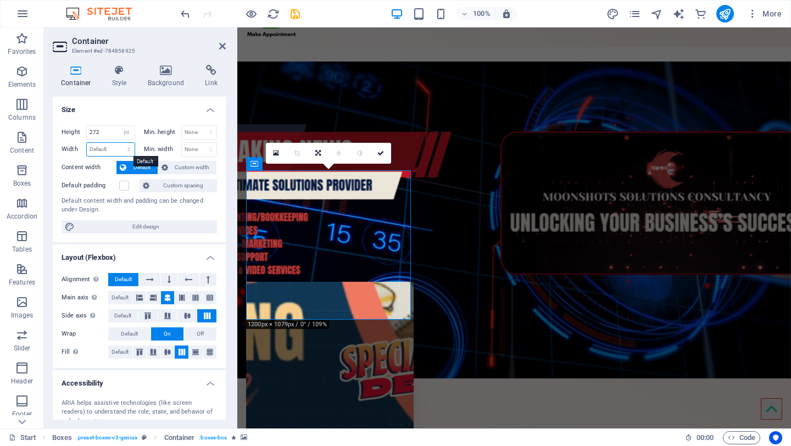
click at [116, 148] on select "Default px rem % em vh vw" at bounding box center [111, 149] width 48 height 13
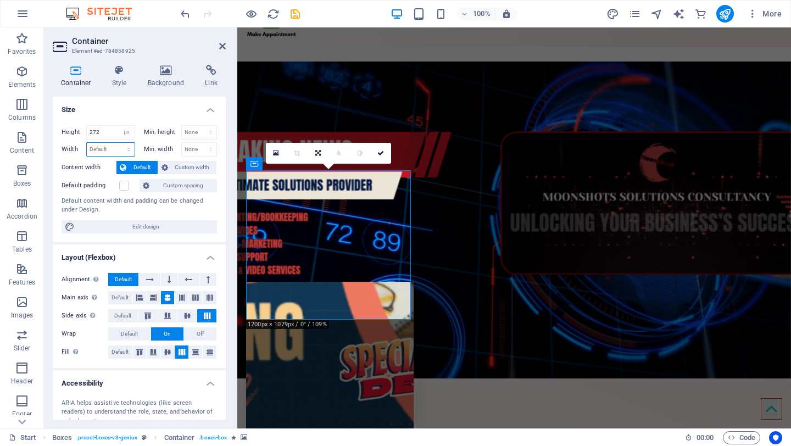
select select "px"
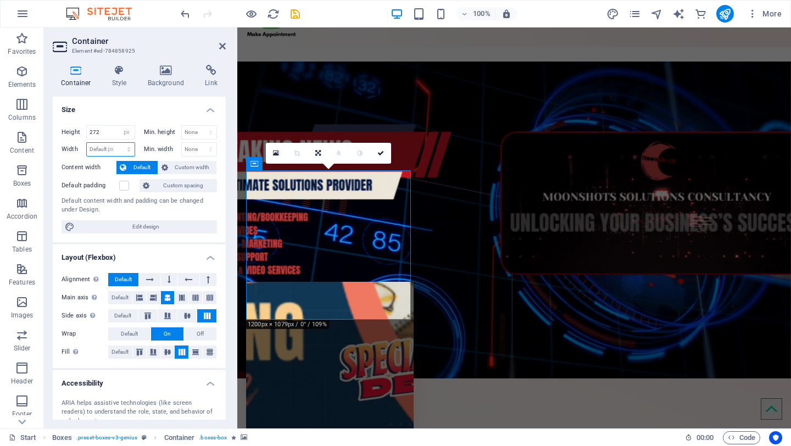
click at [117, 143] on select "Default px rem % em vh vw" at bounding box center [111, 149] width 48 height 13
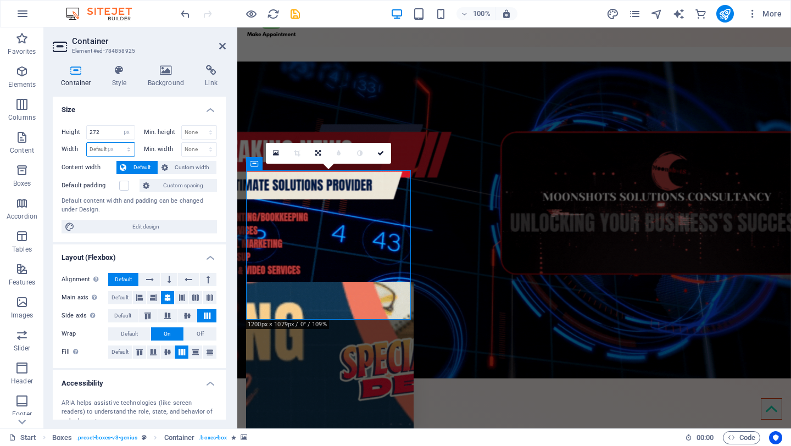
type input "300"
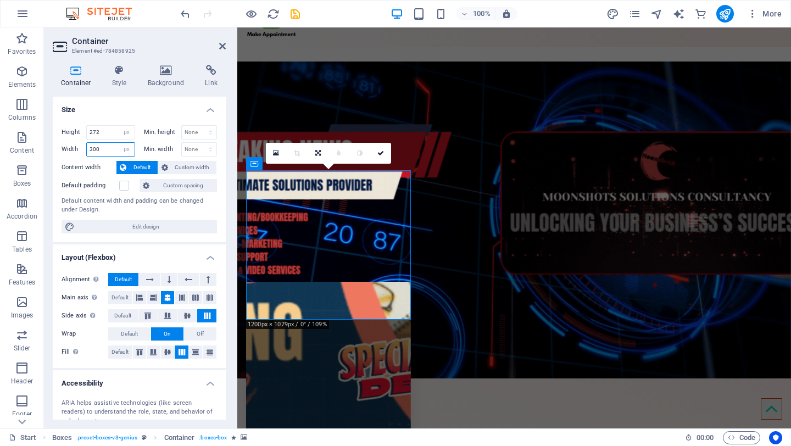
click at [109, 149] on input "300" at bounding box center [111, 149] width 48 height 13
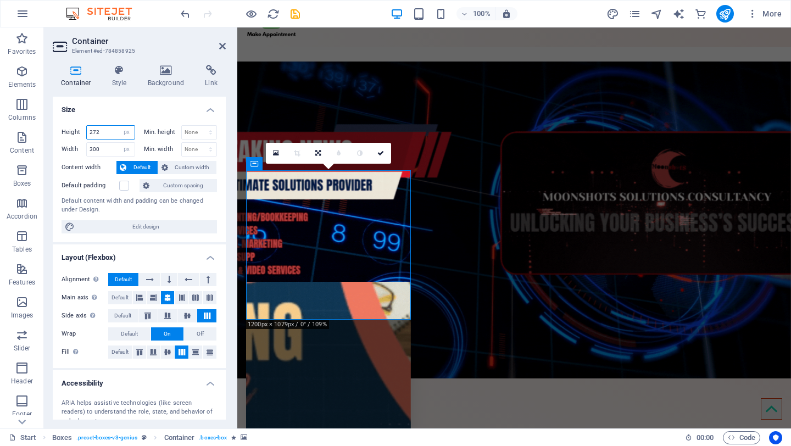
click at [115, 133] on input "272" at bounding box center [111, 132] width 48 height 13
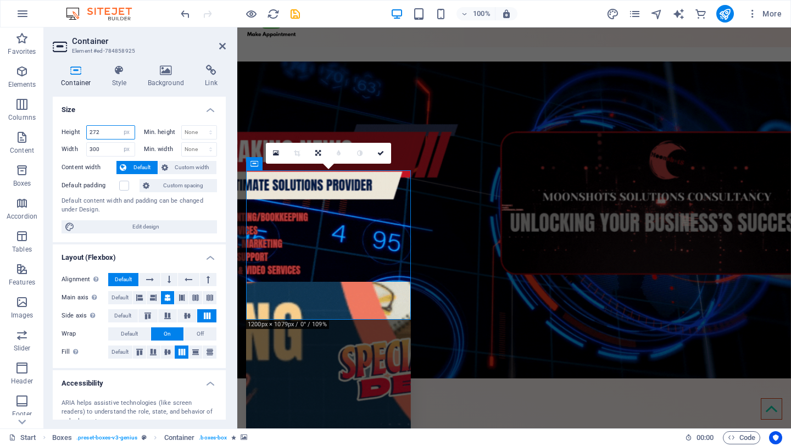
drag, startPoint x: 115, startPoint y: 132, endPoint x: 77, endPoint y: 126, distance: 38.3
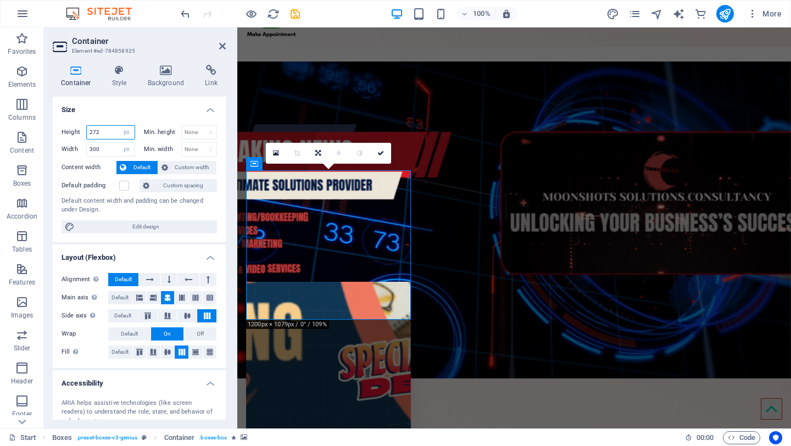
click at [77, 126] on div "Height 272 Default px rem % vh vw" at bounding box center [98, 132] width 74 height 14
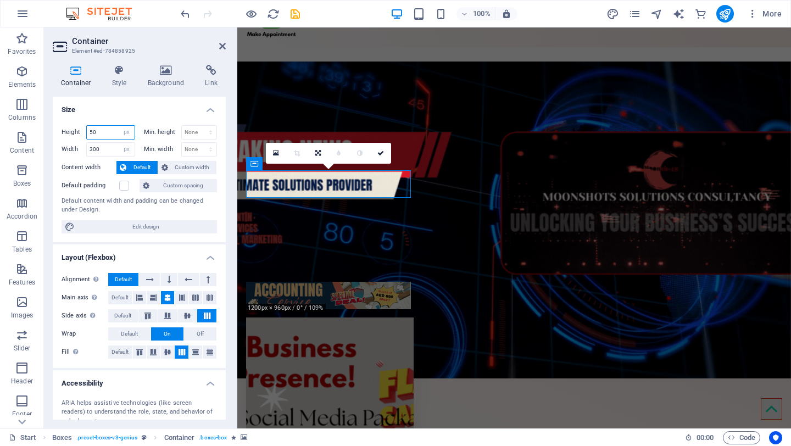
click at [100, 134] on input "50" at bounding box center [111, 132] width 48 height 13
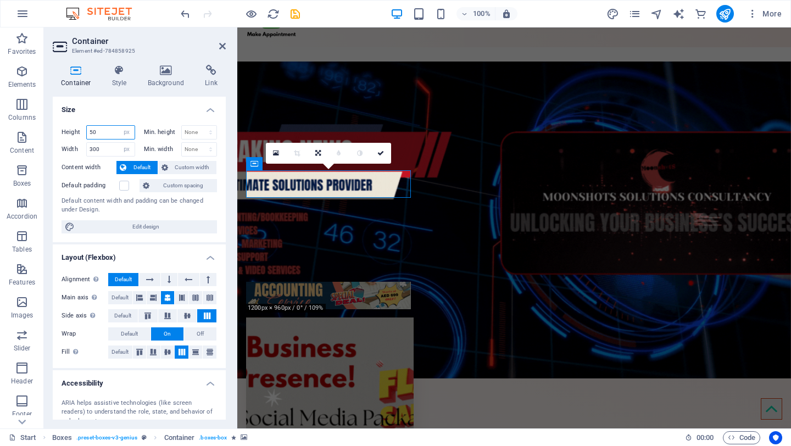
drag, startPoint x: 102, startPoint y: 132, endPoint x: 85, endPoint y: 133, distance: 17.0
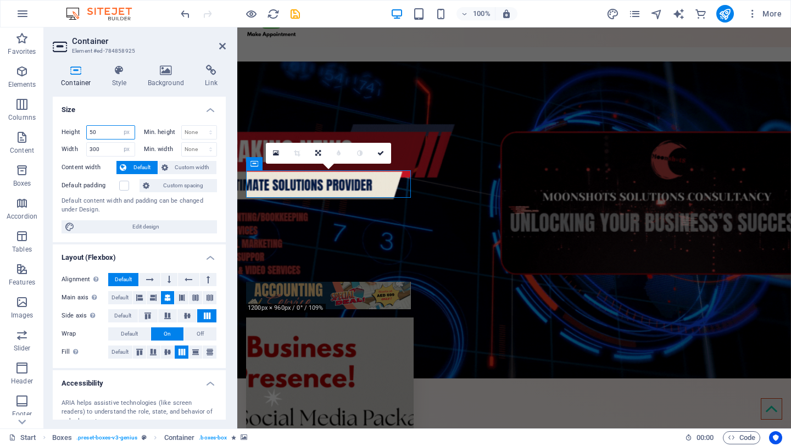
click at [85, 133] on div "Height 50 Default px rem % vh vw" at bounding box center [98, 132] width 74 height 14
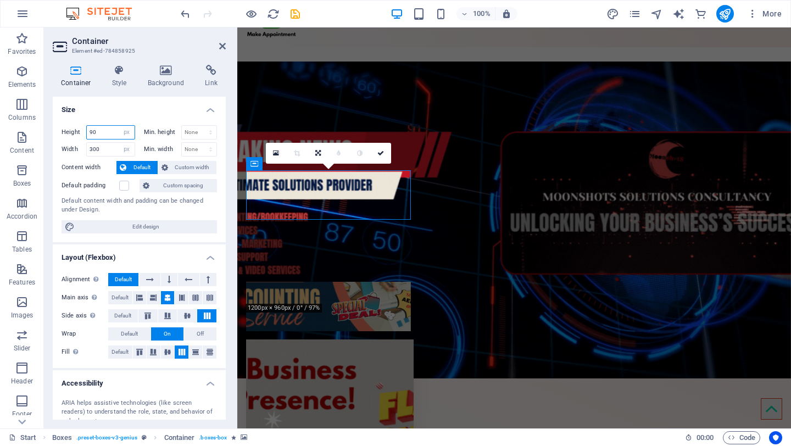
click at [104, 132] on input "90" at bounding box center [111, 132] width 48 height 13
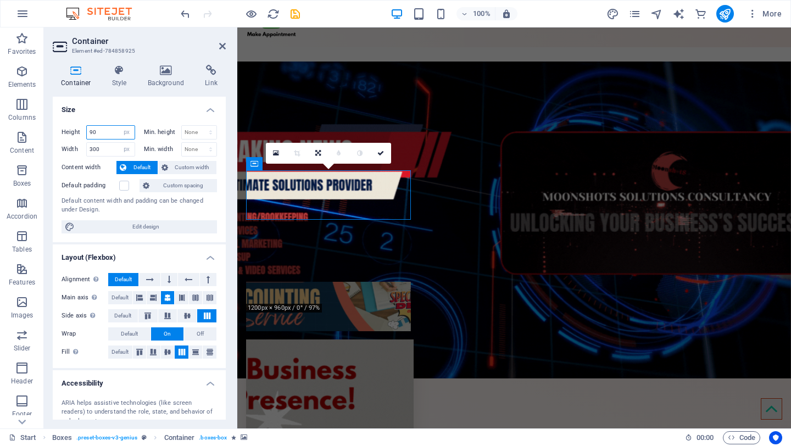
drag, startPoint x: 87, startPoint y: 135, endPoint x: 61, endPoint y: 139, distance: 26.1
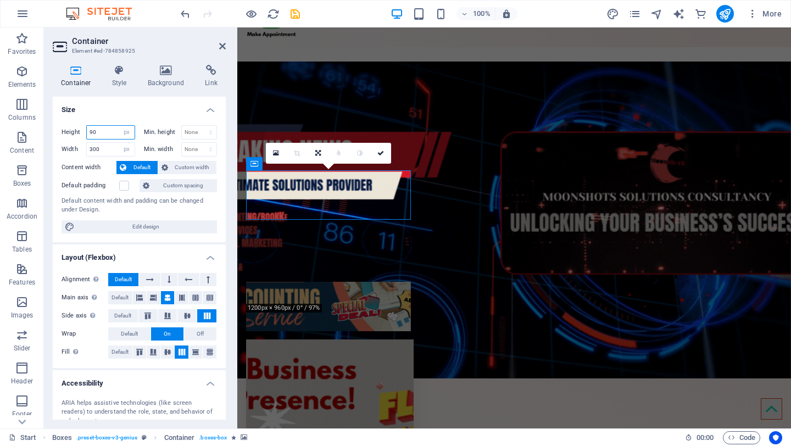
click at [61, 139] on div "Height 90 Default px rem % vh vw" at bounding box center [98, 132] width 74 height 14
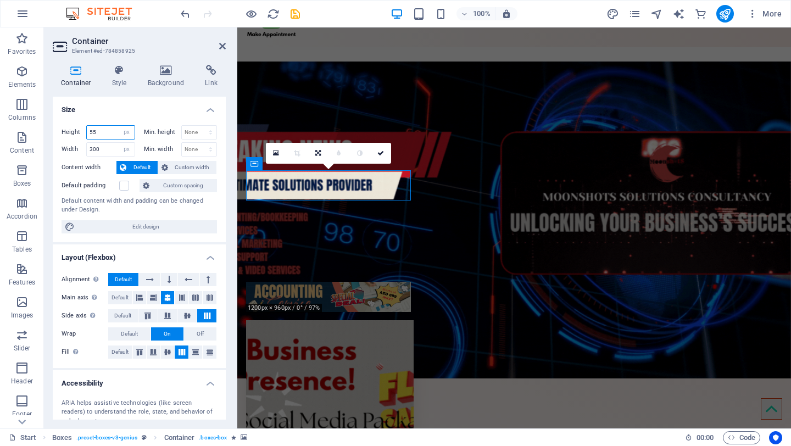
click at [104, 132] on input "55" at bounding box center [111, 132] width 48 height 13
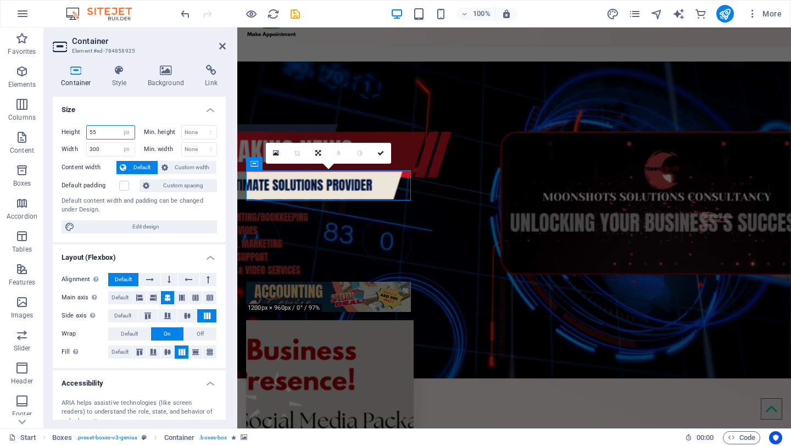
drag, startPoint x: 97, startPoint y: 133, endPoint x: 80, endPoint y: 132, distance: 17.1
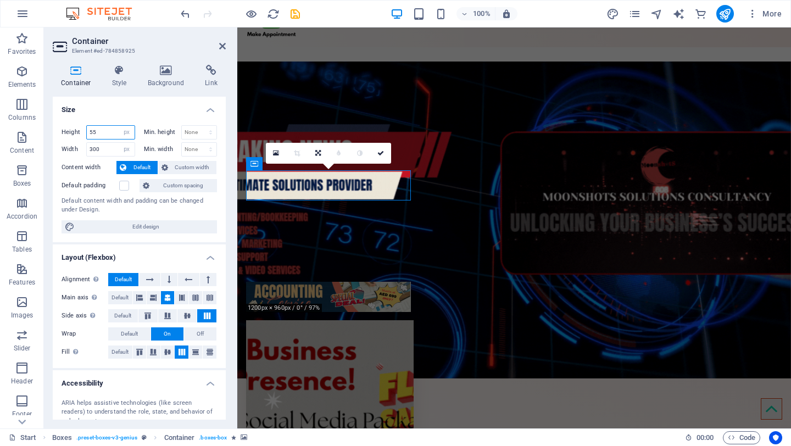
click at [80, 132] on div "Height 55 Default px rem % vh vw" at bounding box center [98, 132] width 74 height 14
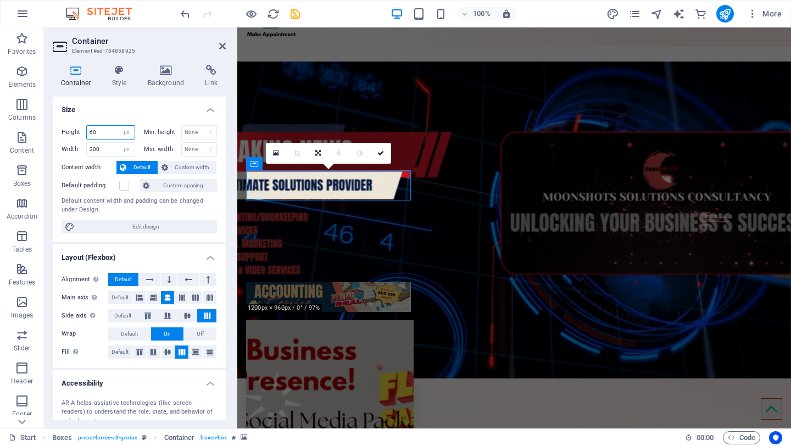
type input "60"
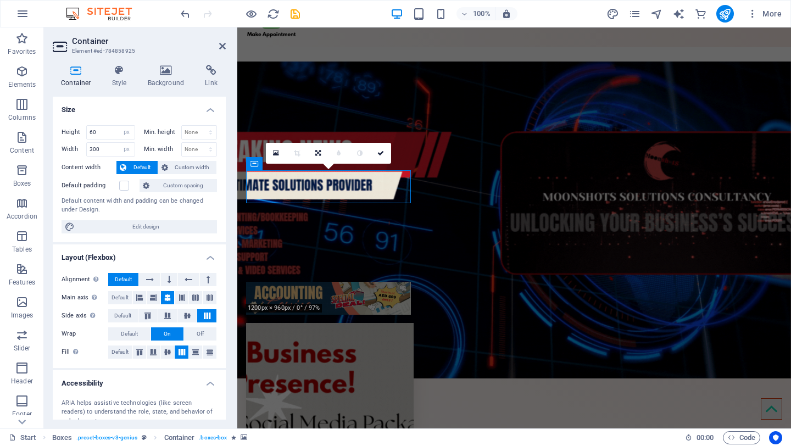
click at [413, 323] on figure at bounding box center [329, 397] width 167 height 149
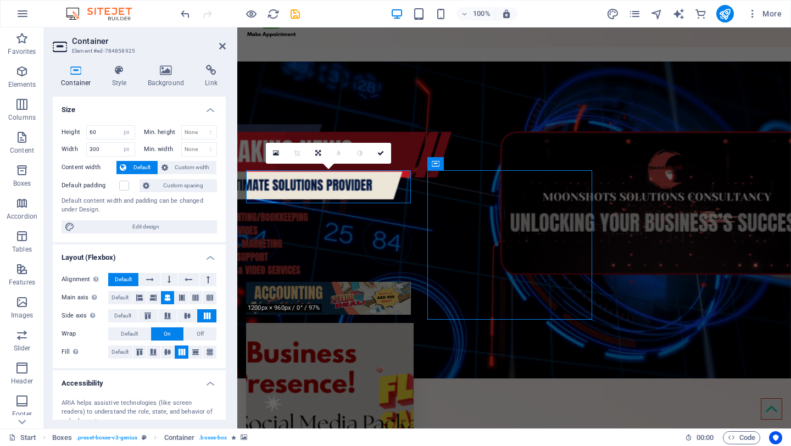
click at [413, 323] on figure at bounding box center [329, 397] width 167 height 149
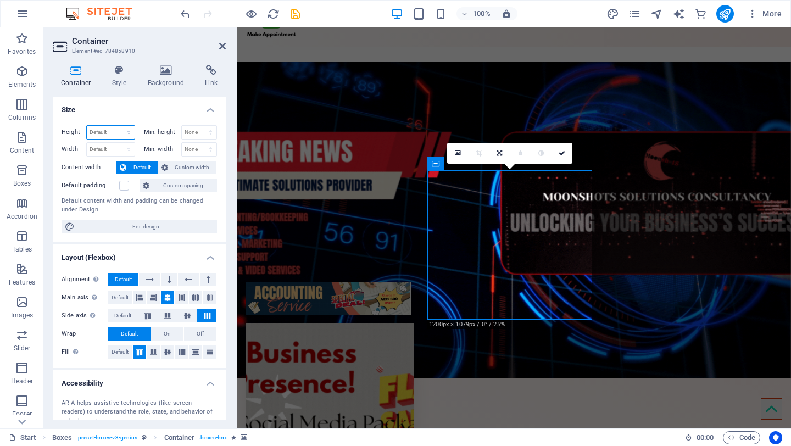
click at [111, 132] on select "Default px rem % vh vw" at bounding box center [111, 132] width 48 height 13
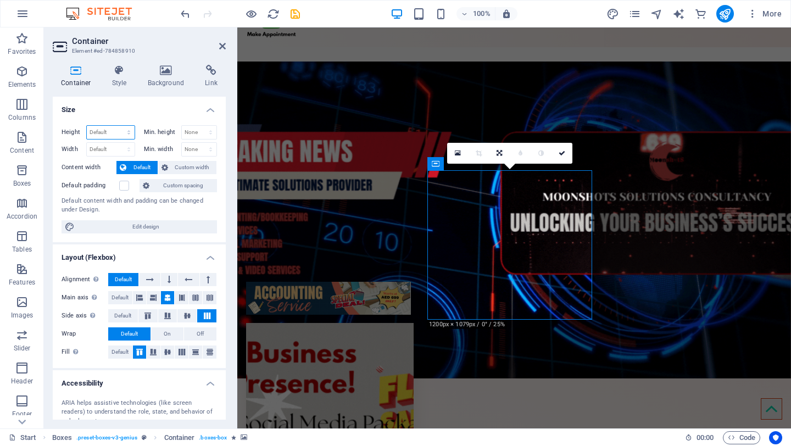
select select "px"
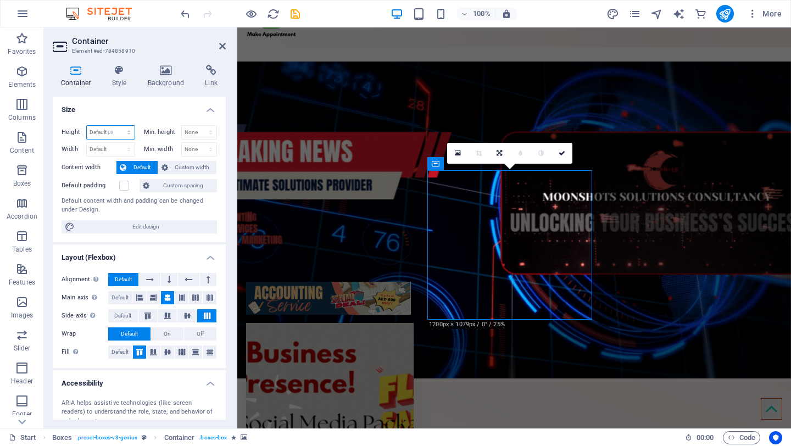
click at [117, 126] on select "Default px rem % vh vw" at bounding box center [111, 132] width 48 height 13
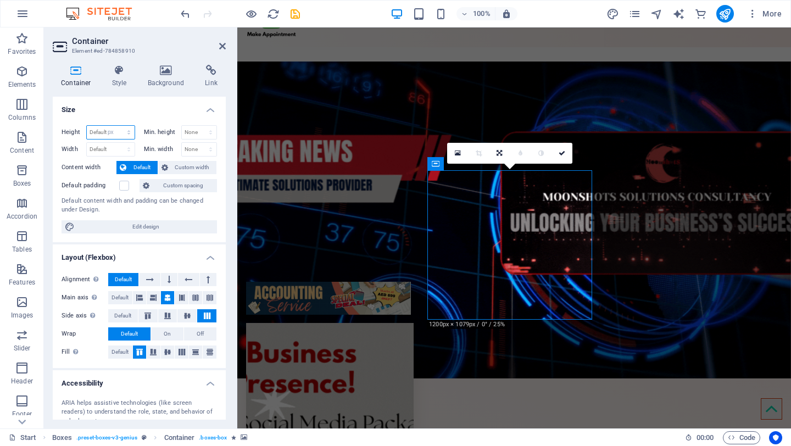
type input "272"
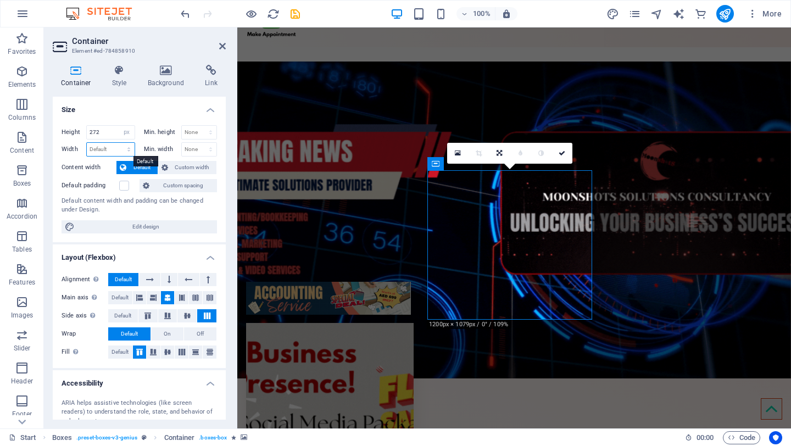
click at [107, 145] on select "Default px rem % em vh vw" at bounding box center [111, 149] width 48 height 13
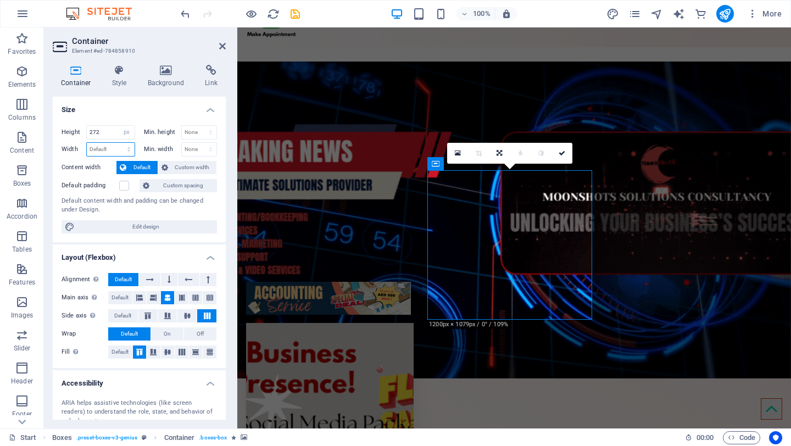
select select "px"
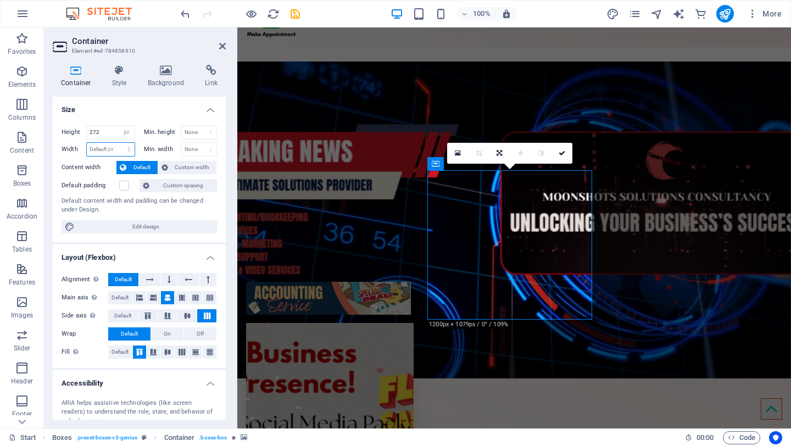
click at [117, 143] on select "Default px rem % em vh vw" at bounding box center [111, 149] width 48 height 13
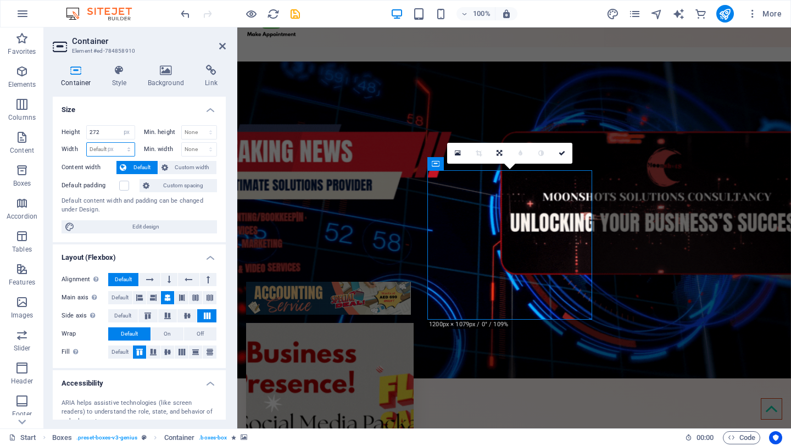
type input "300"
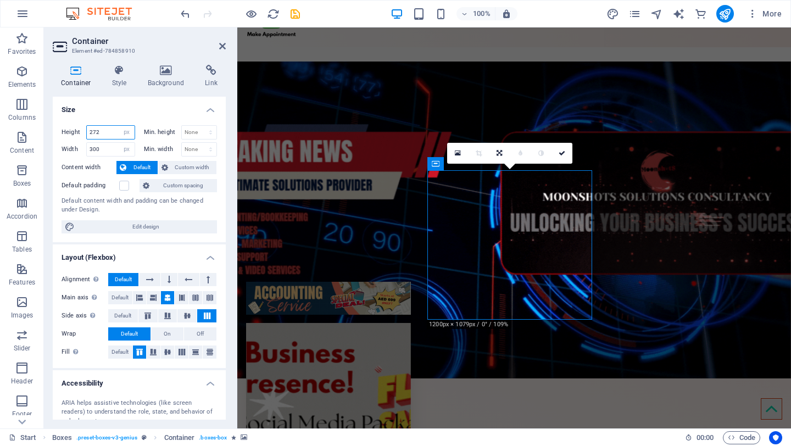
click at [106, 135] on input "272" at bounding box center [111, 132] width 48 height 13
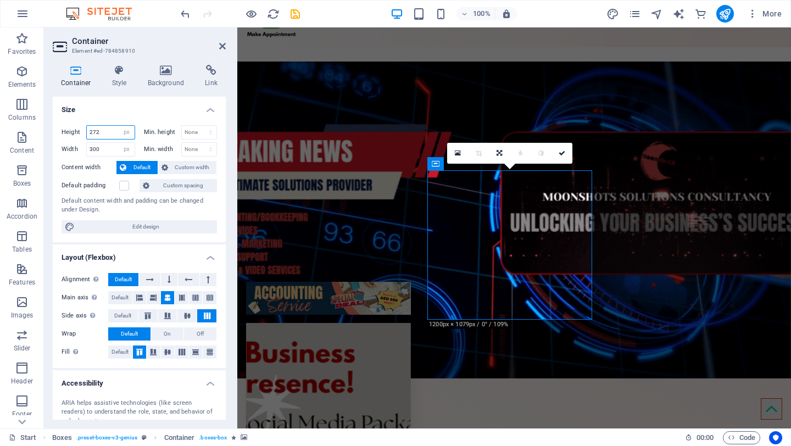
drag, startPoint x: 109, startPoint y: 133, endPoint x: 81, endPoint y: 135, distance: 28.0
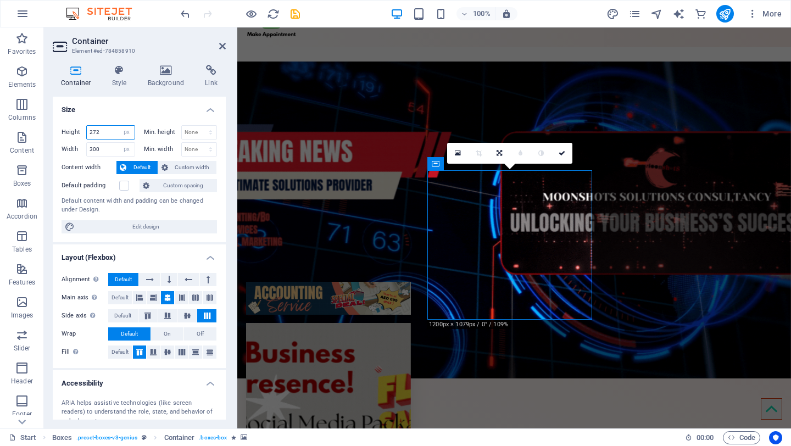
click at [81, 135] on div "Height 272 Default px rem % vh vw" at bounding box center [98, 132] width 74 height 14
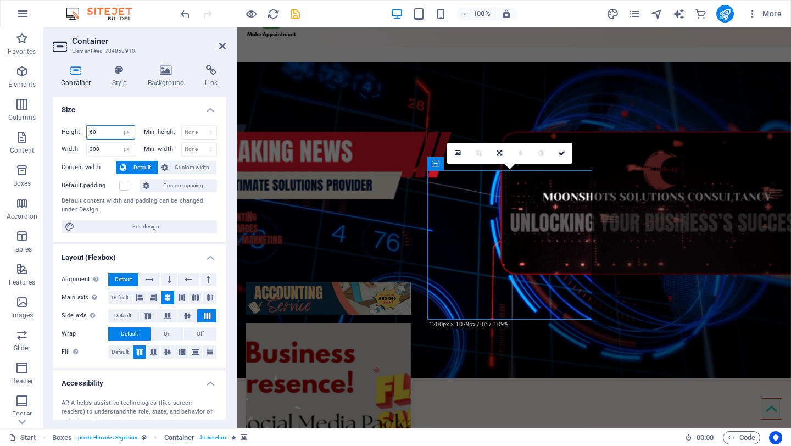
type input "60"
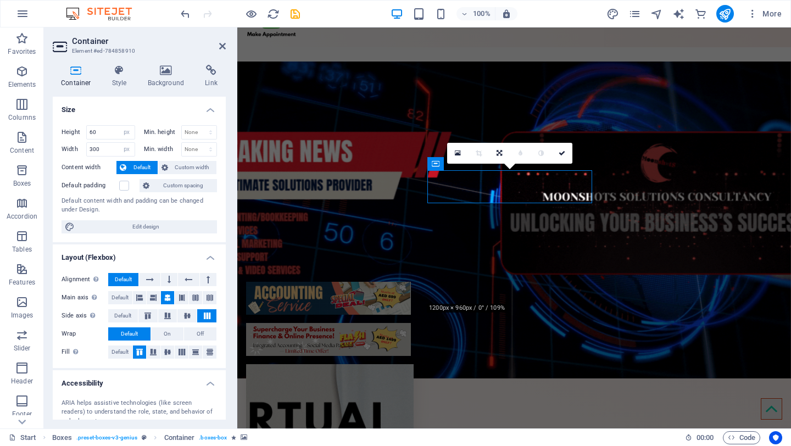
click at [413, 364] on figure at bounding box center [329, 438] width 167 height 149
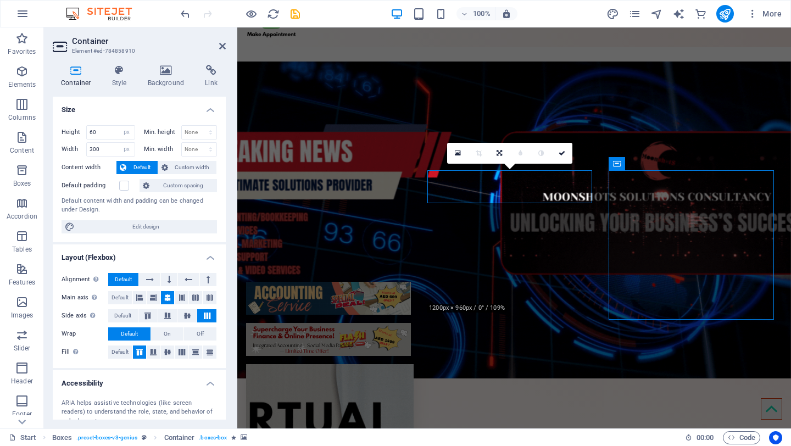
click at [413, 364] on figure at bounding box center [329, 438] width 167 height 149
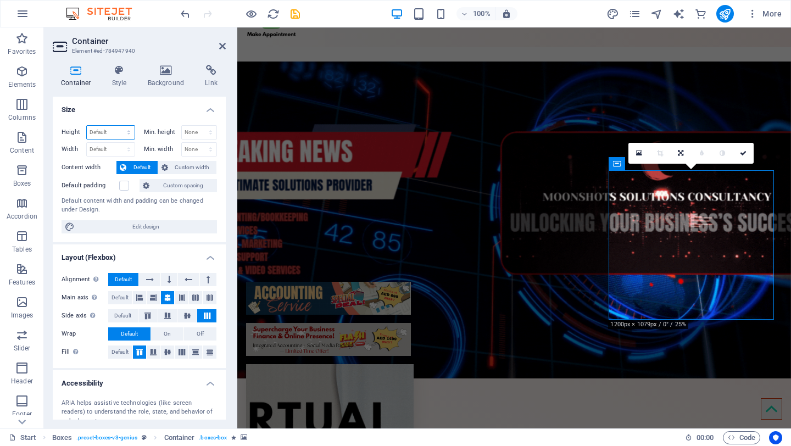
click at [102, 134] on select "Default px rem % vh vw" at bounding box center [111, 132] width 48 height 13
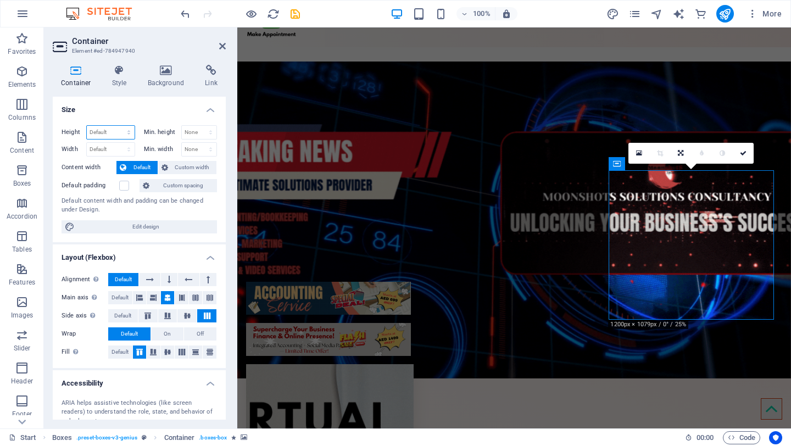
select select "px"
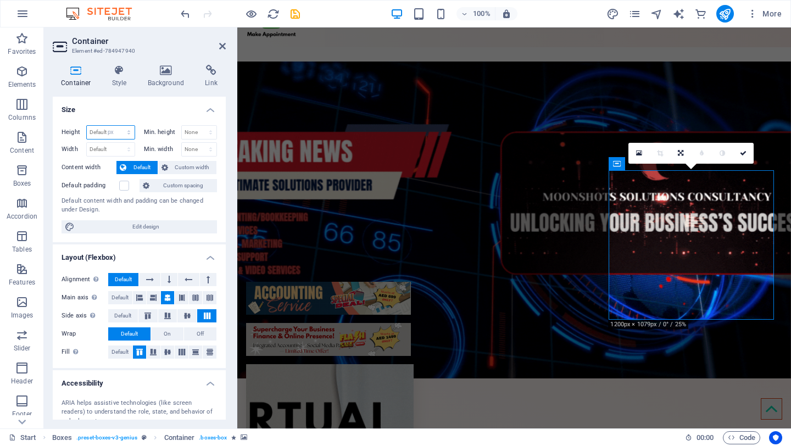
click at [117, 126] on select "Default px rem % vh vw" at bounding box center [111, 132] width 48 height 13
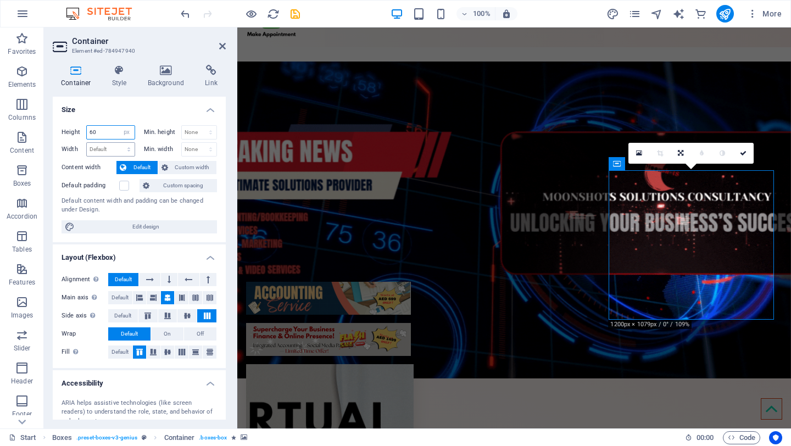
type input "60"
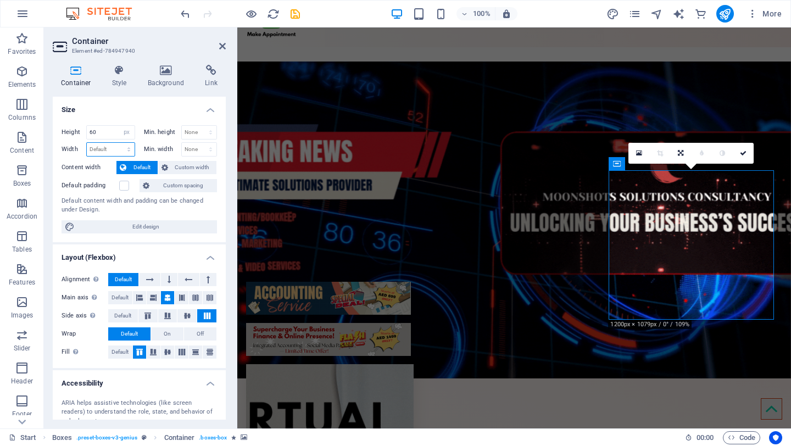
click at [106, 153] on select "Default px rem % em vh vw" at bounding box center [111, 149] width 48 height 13
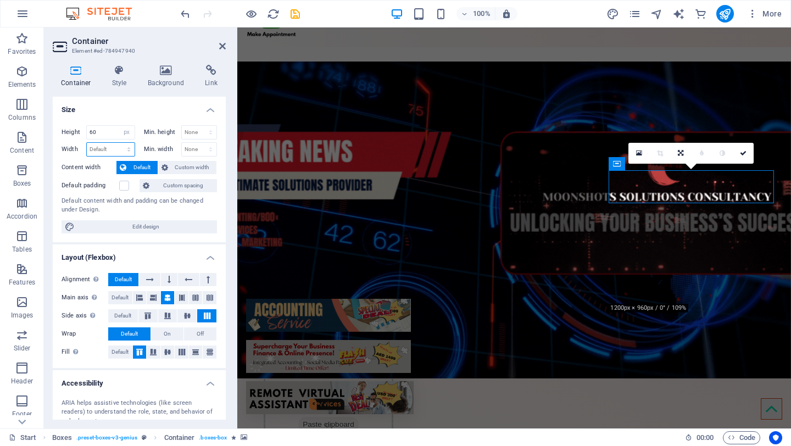
select select "px"
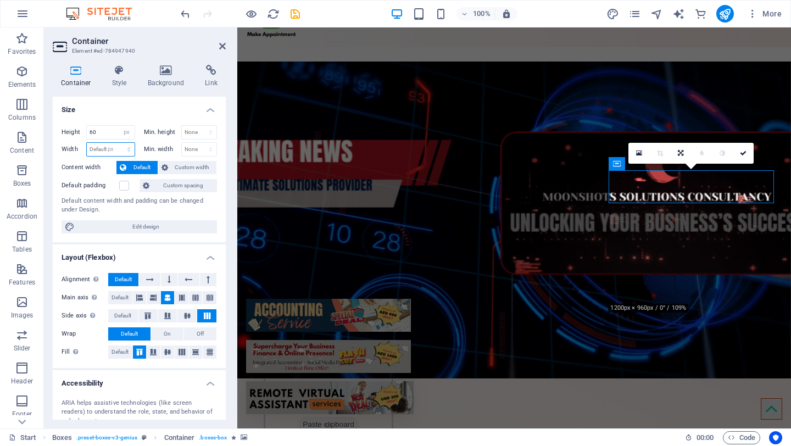
click at [117, 143] on select "Default px rem % em vh vw" at bounding box center [111, 149] width 48 height 13
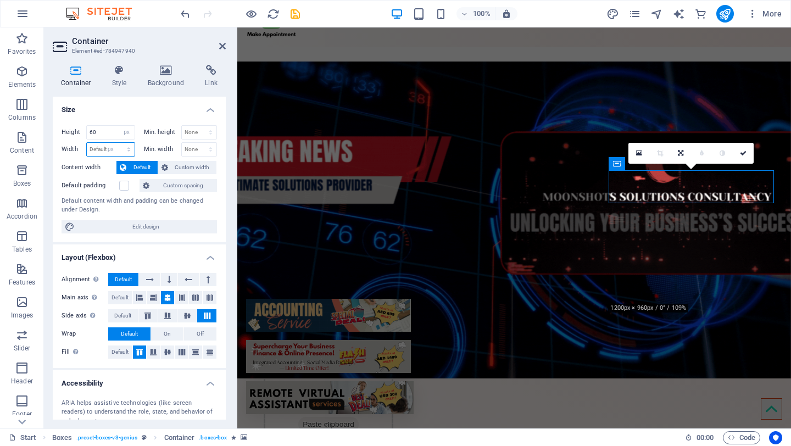
type input "300"
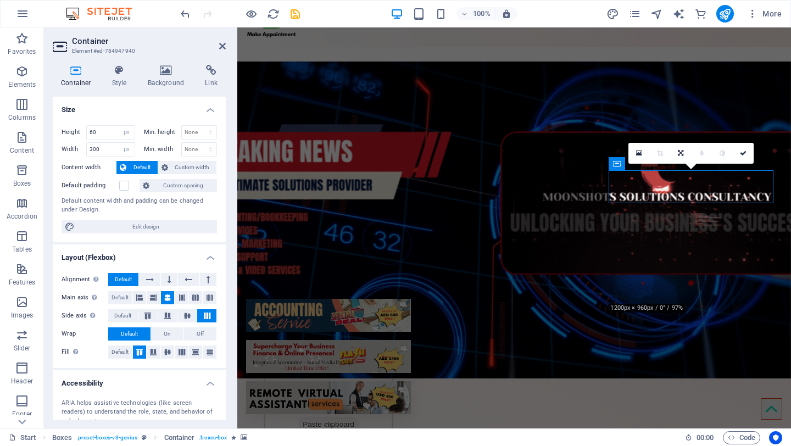
click at [470, 63] on figure at bounding box center [513, 219] width 553 height 317
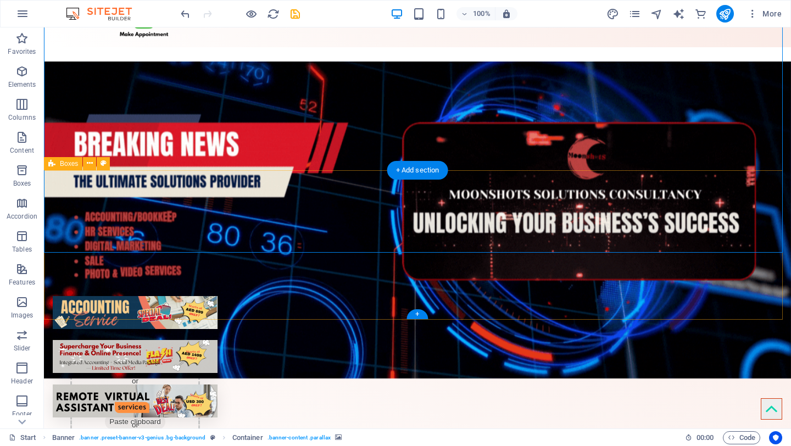
click at [295, 282] on div "Drop content here or Add elements Paste clipboard Drop content here or Add elem…" at bounding box center [417, 356] width 747 height 149
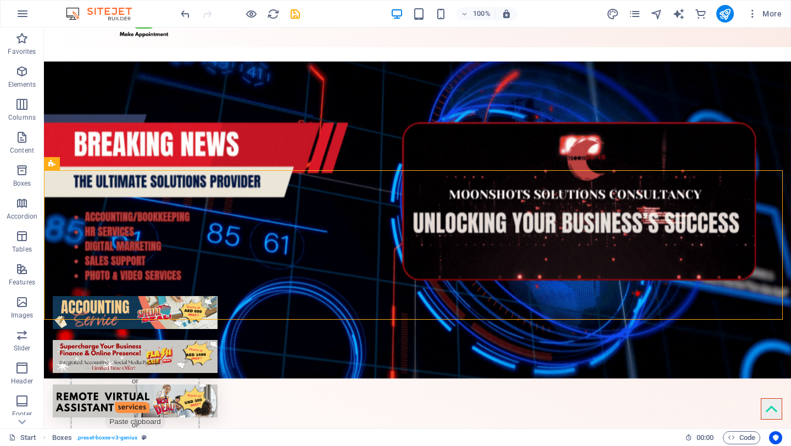
click at [349, 134] on figure at bounding box center [417, 219] width 747 height 317
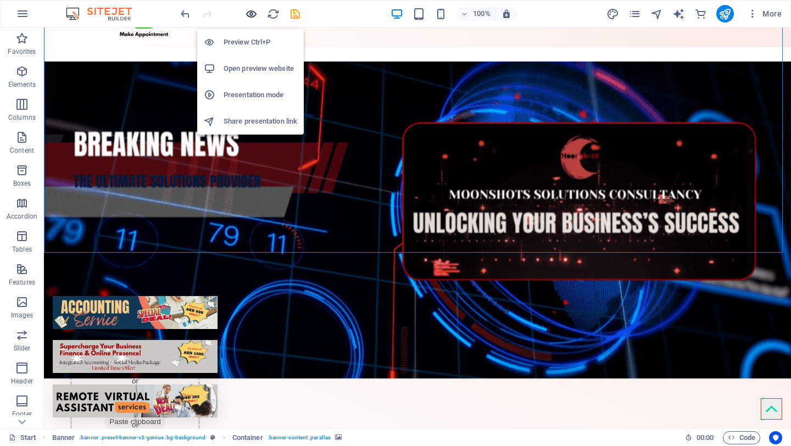
click at [249, 15] on icon "button" at bounding box center [251, 14] width 13 height 13
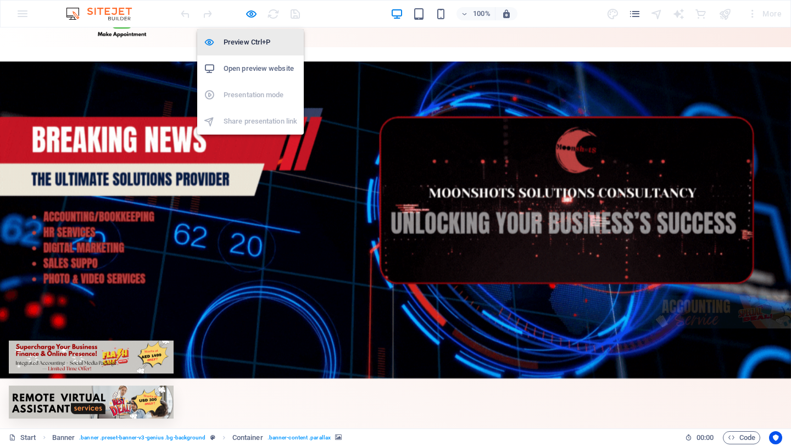
click at [250, 42] on h6 "Preview Ctrl+P" at bounding box center [260, 42] width 74 height 13
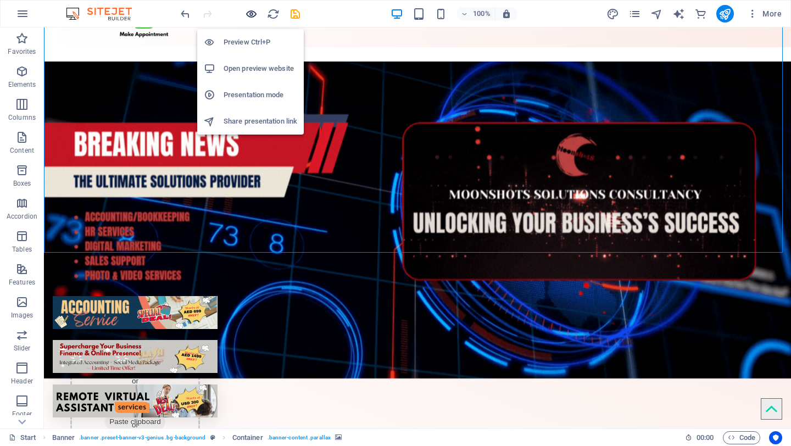
click at [250, 14] on icon "button" at bounding box center [251, 14] width 13 height 13
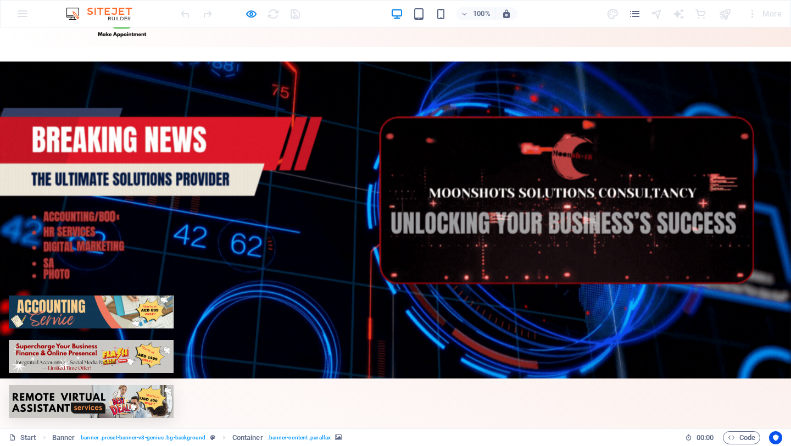
click at [173, 295] on div at bounding box center [91, 311] width 165 height 33
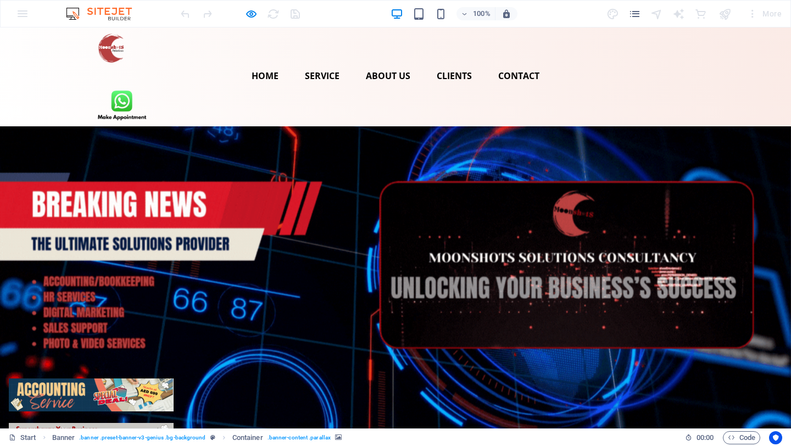
scroll to position [0, 0]
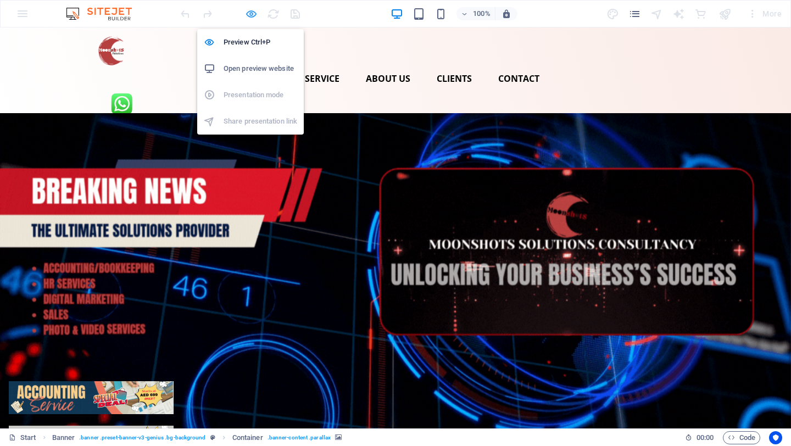
click at [251, 13] on icon "button" at bounding box center [251, 14] width 13 height 13
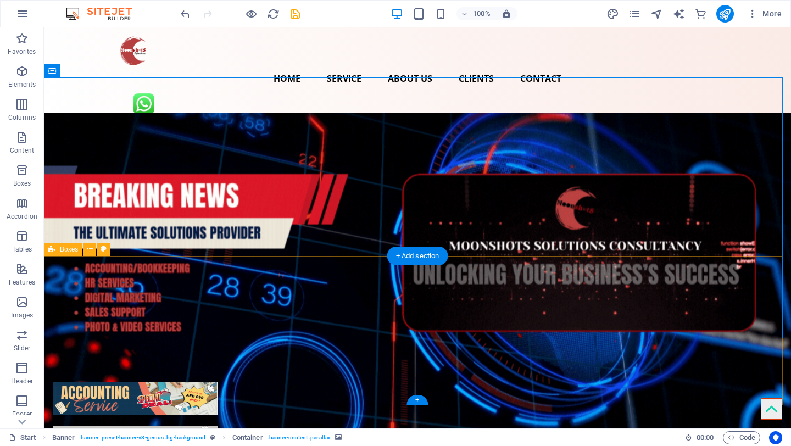
click at [217, 382] on figure at bounding box center [135, 398] width 165 height 33
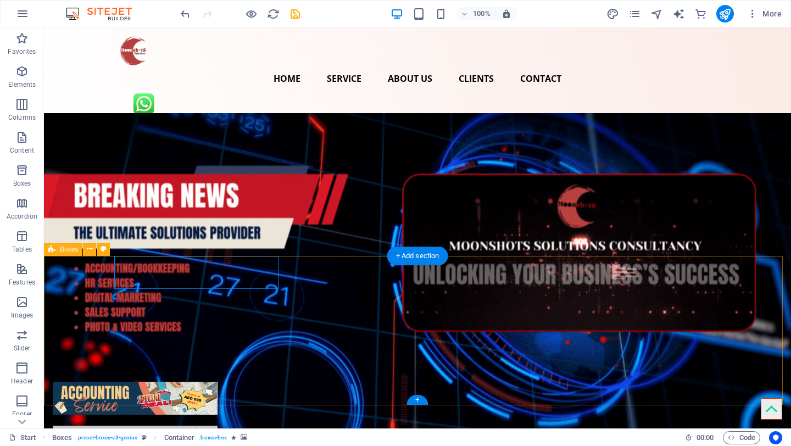
click at [217, 382] on figure at bounding box center [135, 398] width 165 height 33
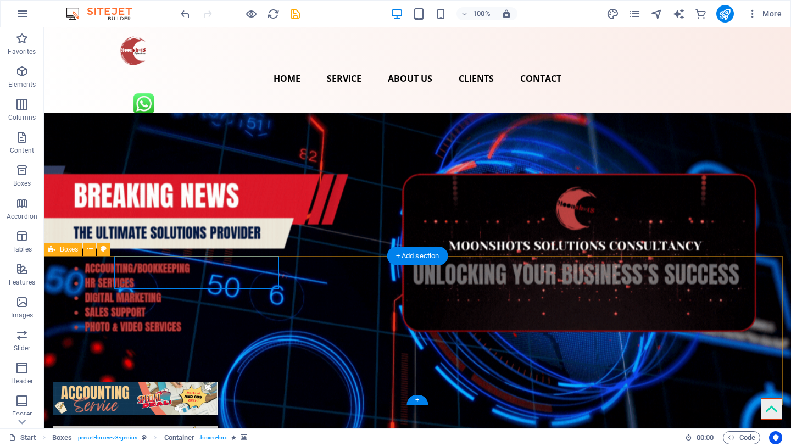
click at [217, 382] on figure at bounding box center [135, 398] width 165 height 33
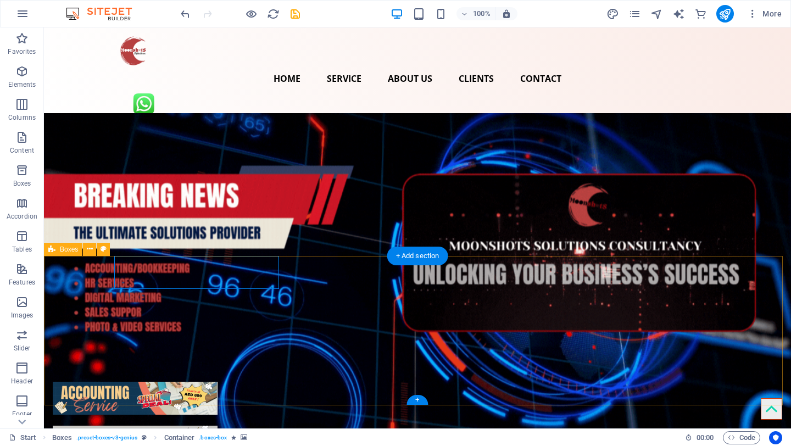
select select "px"
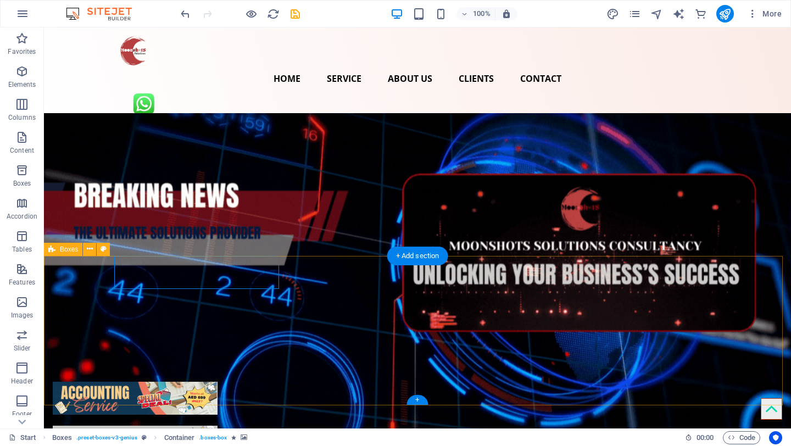
select select "px"
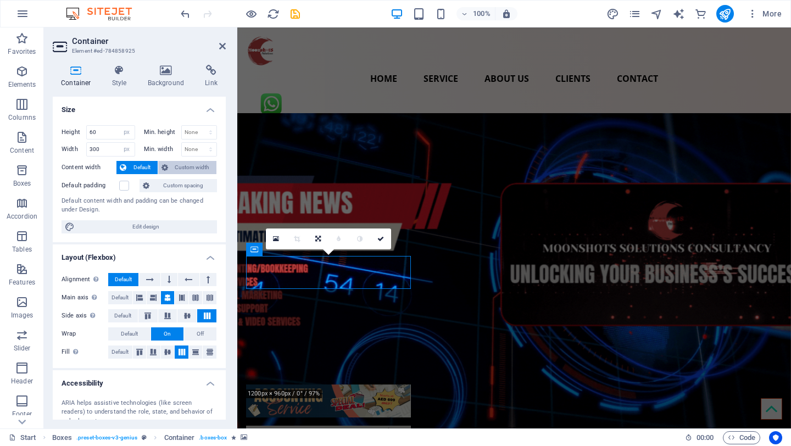
click at [190, 166] on span "Custom width" at bounding box center [192, 167] width 42 height 13
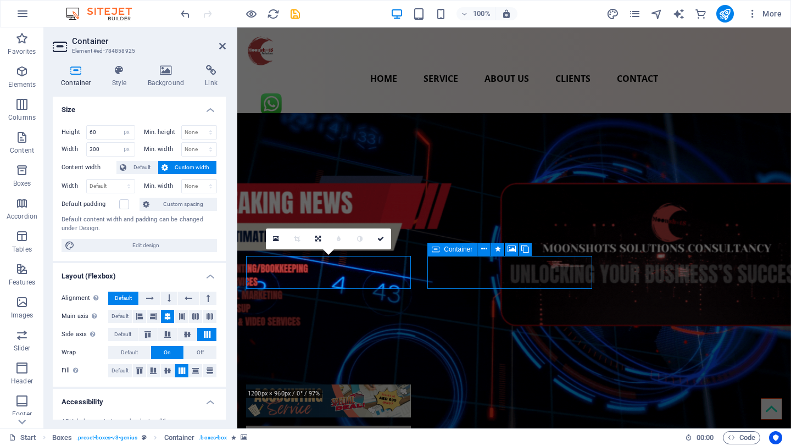
select select "px"
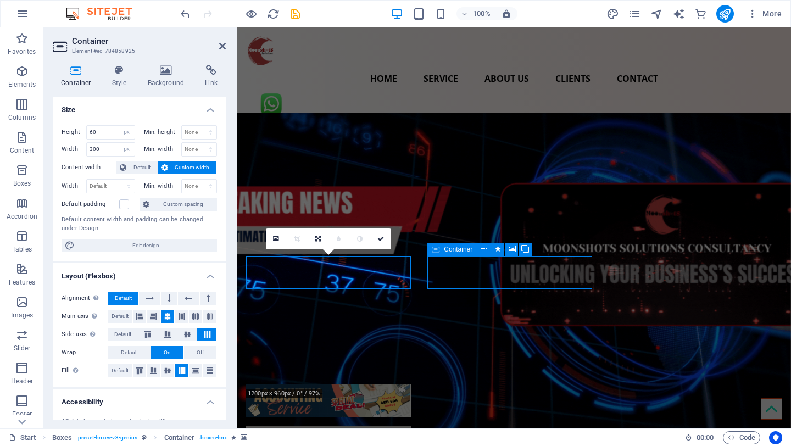
select select "px"
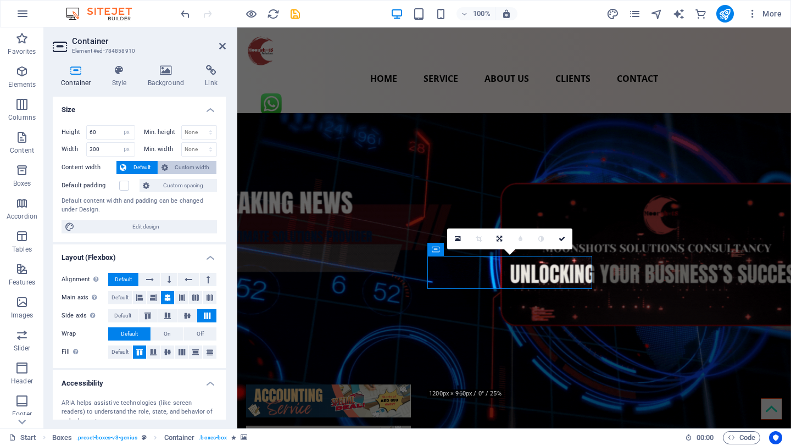
click at [196, 165] on span "Custom width" at bounding box center [192, 167] width 42 height 13
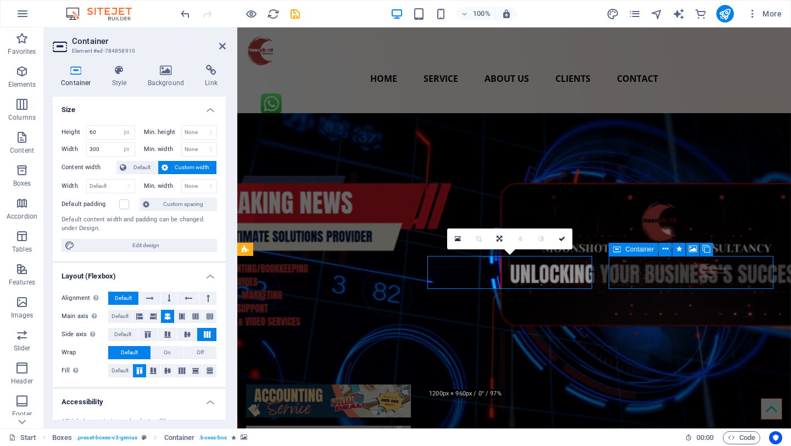
select select "px"
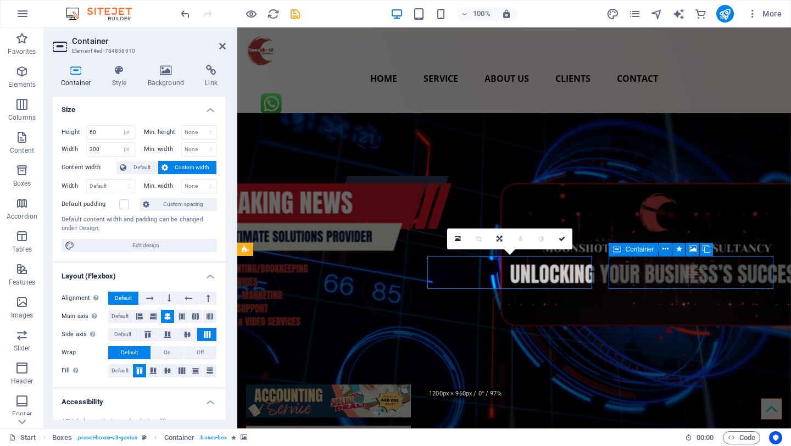
select select "px"
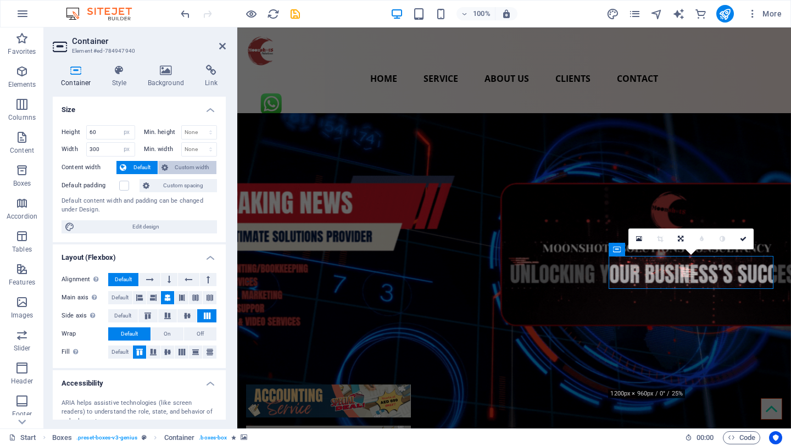
click at [197, 166] on span "Custom width" at bounding box center [192, 167] width 42 height 13
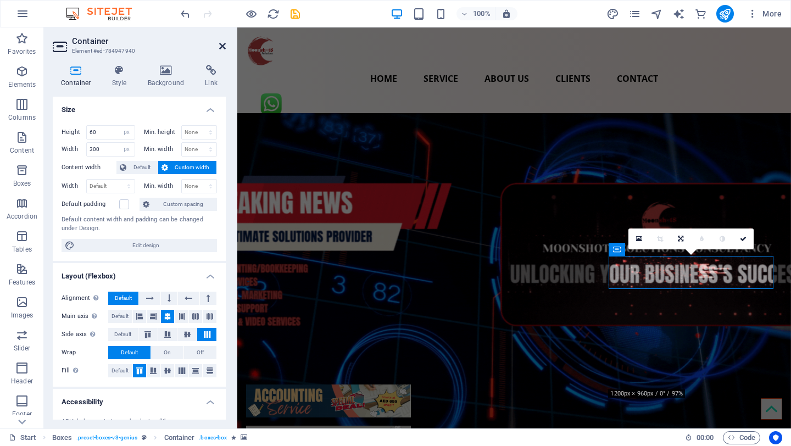
click at [224, 44] on icon at bounding box center [222, 46] width 7 height 9
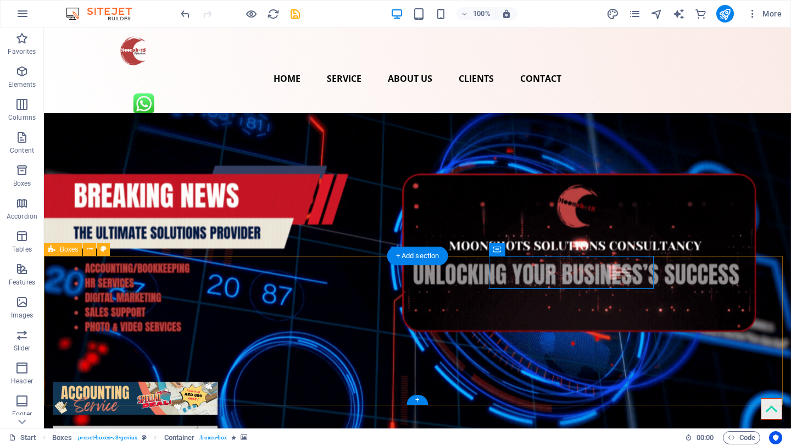
drag, startPoint x: 273, startPoint y: 275, endPoint x: 272, endPoint y: 319, distance: 43.9
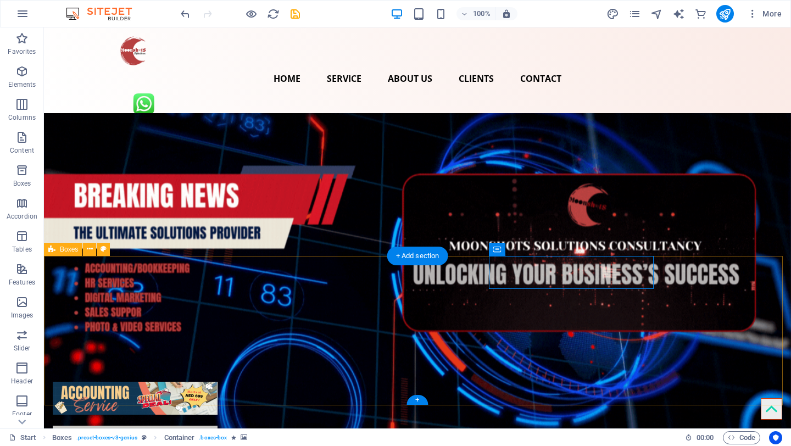
click at [272, 367] on div "Drop content here or Add elements Paste clipboard Drop content here or Add elem…" at bounding box center [417, 441] width 747 height 149
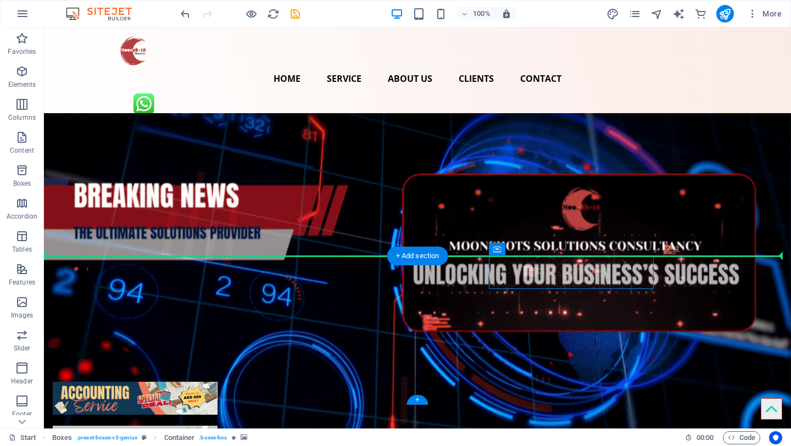
drag, startPoint x: 542, startPoint y: 278, endPoint x: 494, endPoint y: 310, distance: 57.6
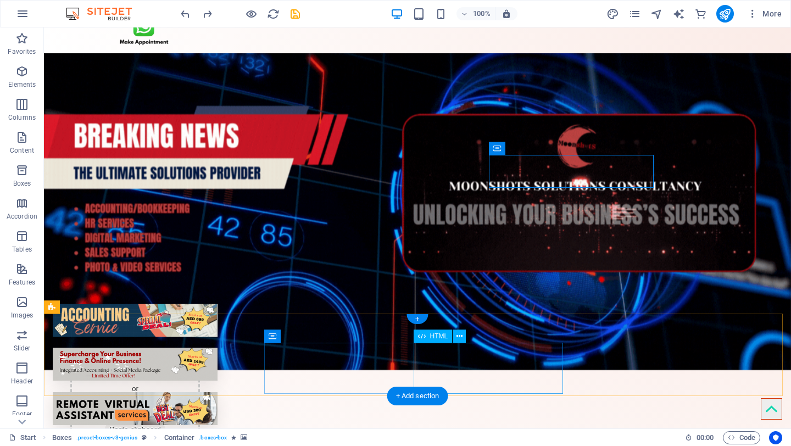
scroll to position [46, 0]
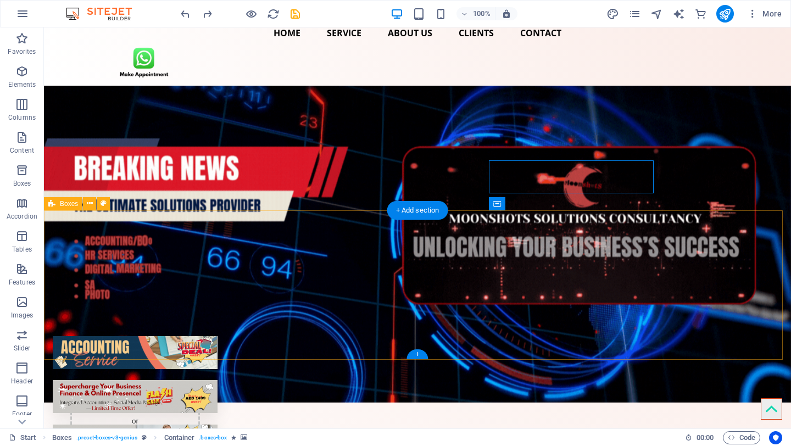
click at [271, 345] on div "Drop content here or Add elements Paste clipboard Drop content here or Add elem…" at bounding box center [417, 396] width 747 height 149
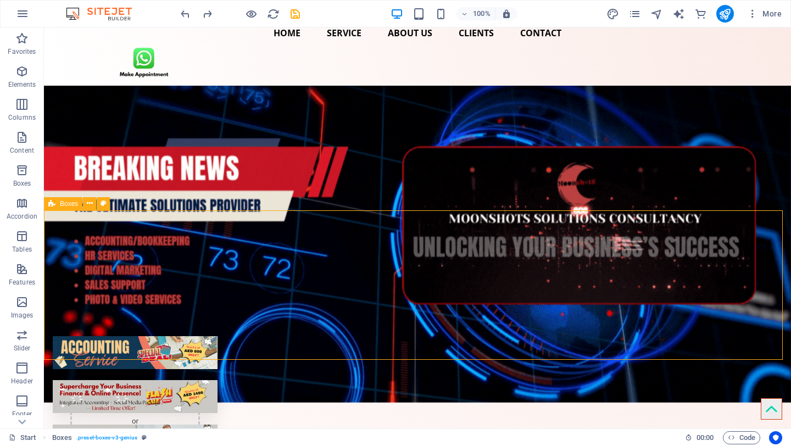
click at [71, 204] on span "Boxes" at bounding box center [69, 203] width 18 height 7
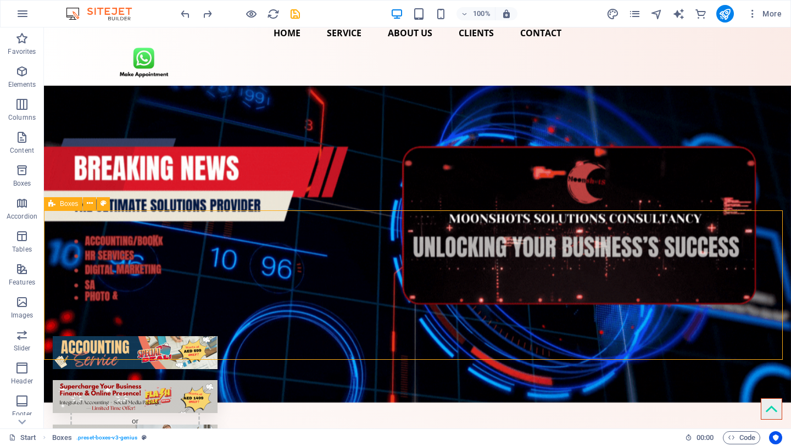
click at [71, 204] on span "Boxes" at bounding box center [69, 203] width 18 height 7
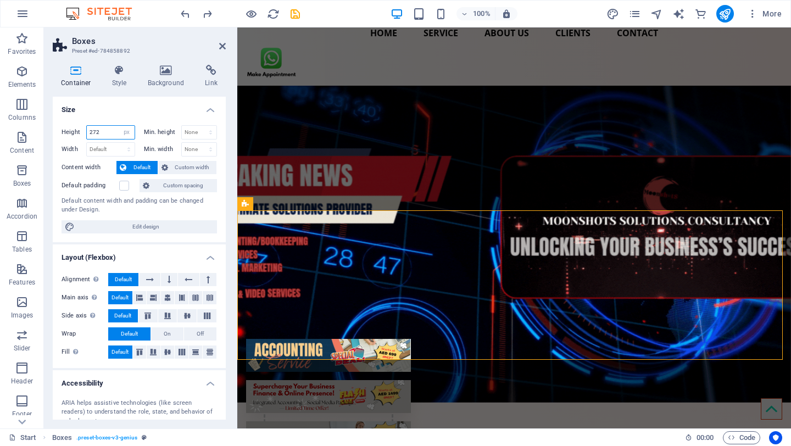
click at [116, 130] on input "272" at bounding box center [111, 132] width 48 height 13
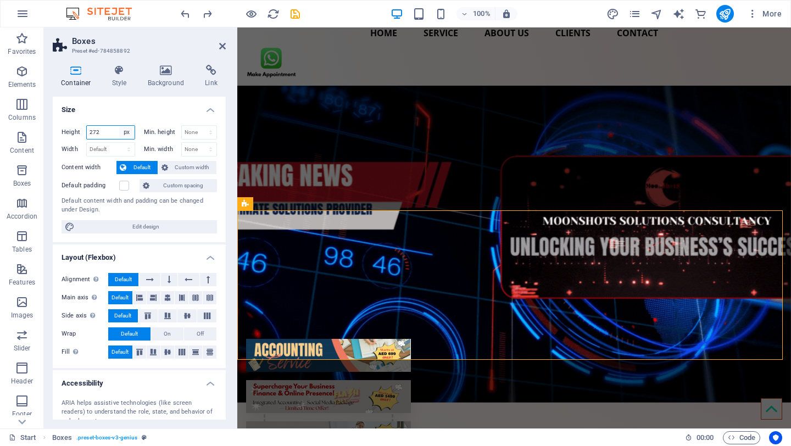
click at [130, 132] on select "Default px rem % vh vw" at bounding box center [126, 132] width 15 height 13
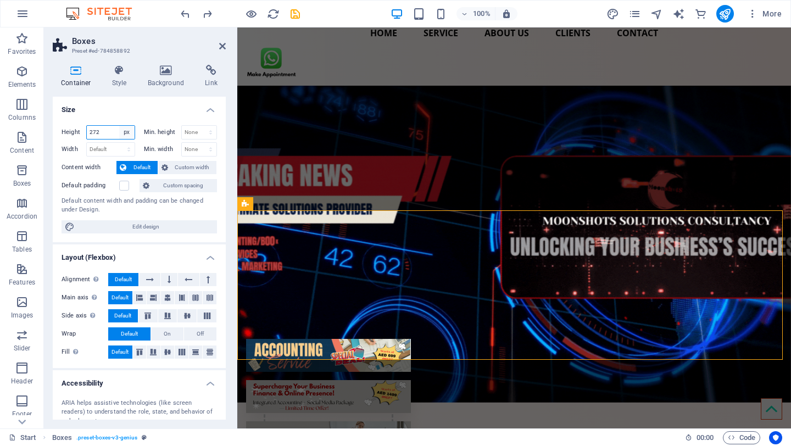
select select "default"
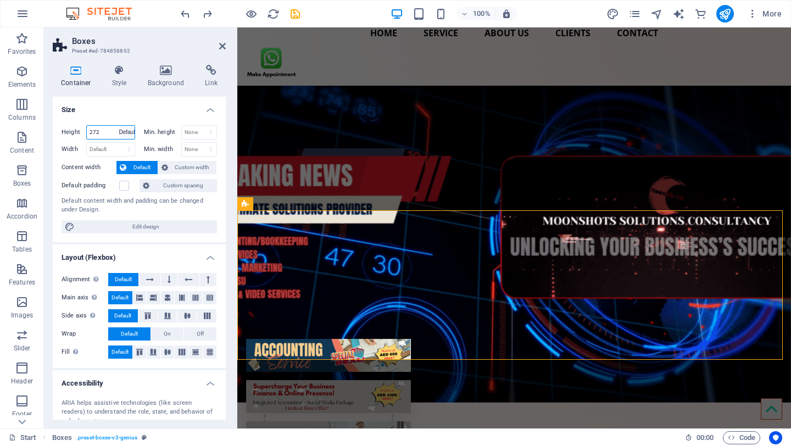
click at [119, 126] on select "Default px rem % vh vw" at bounding box center [126, 132] width 15 height 13
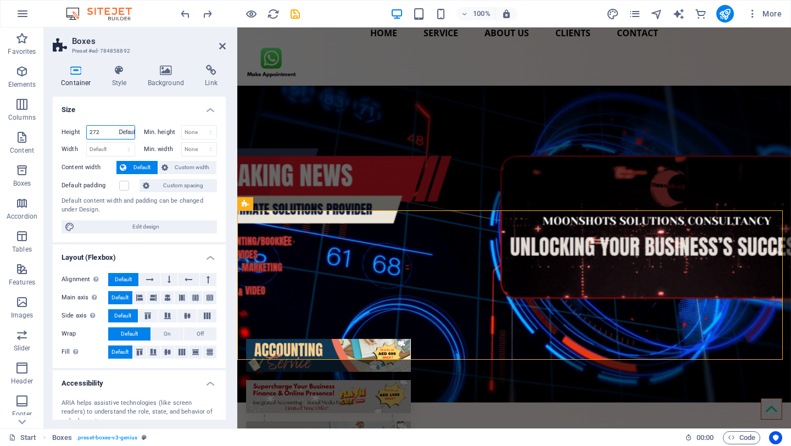
select select "DISABLED_OPTION_VALUE"
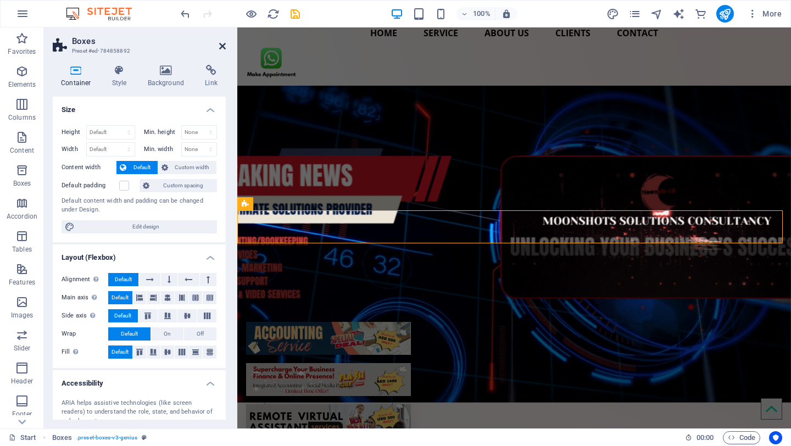
click at [221, 47] on icon at bounding box center [222, 46] width 7 height 9
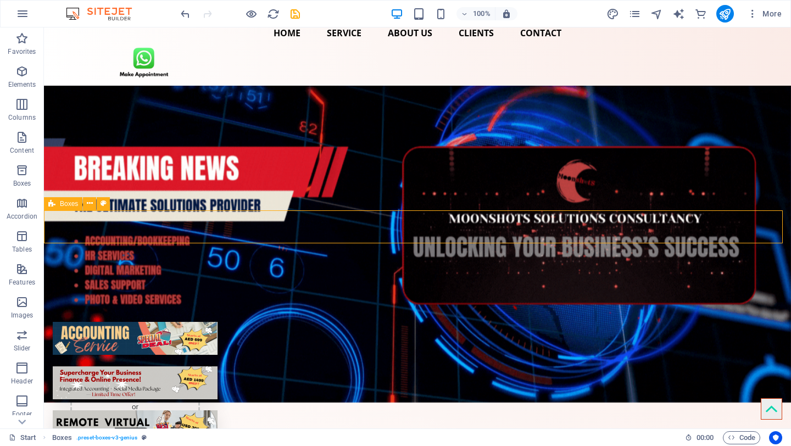
click at [52, 205] on icon at bounding box center [51, 203] width 7 height 13
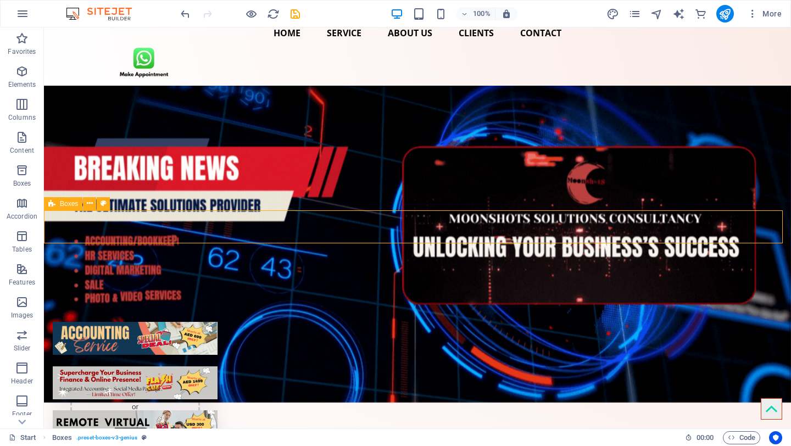
click at [52, 205] on icon at bounding box center [51, 203] width 7 height 13
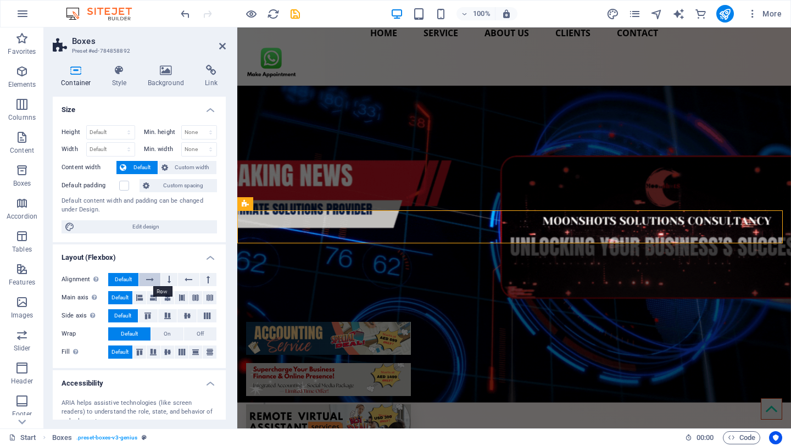
click at [149, 280] on icon at bounding box center [150, 279] width 8 height 13
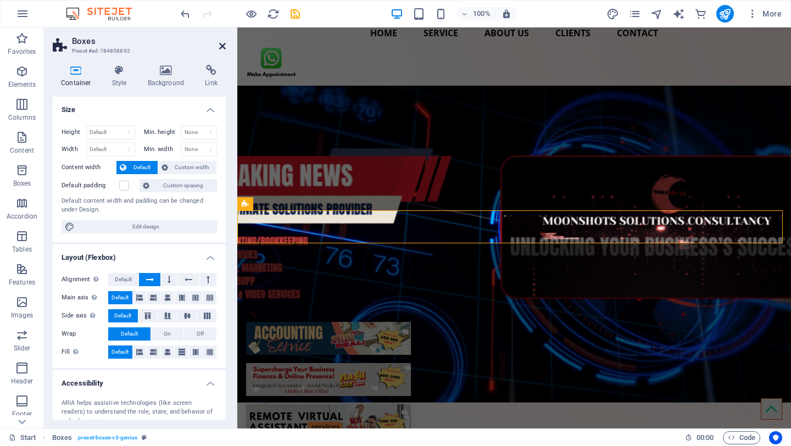
click at [223, 46] on icon at bounding box center [222, 46] width 7 height 9
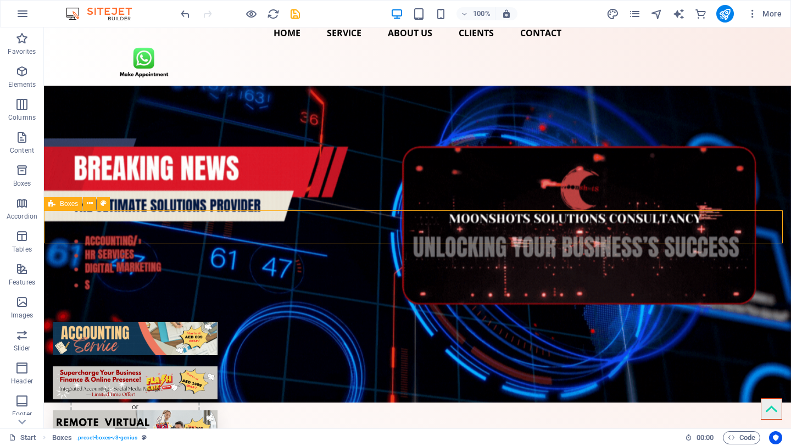
click at [52, 205] on icon at bounding box center [51, 203] width 7 height 13
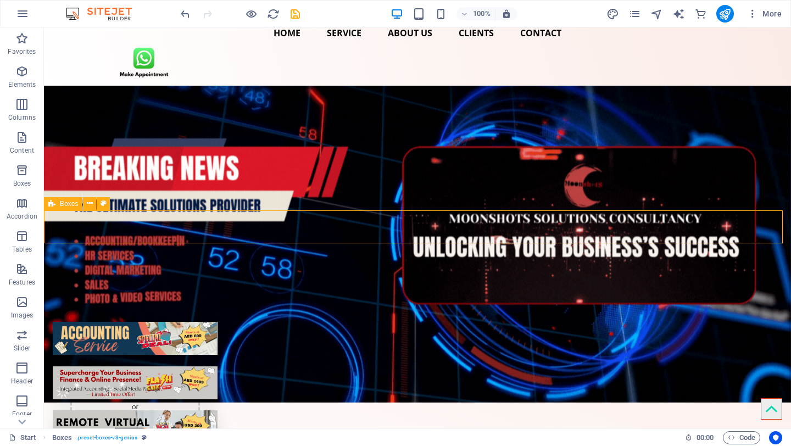
click at [52, 205] on icon at bounding box center [51, 203] width 7 height 13
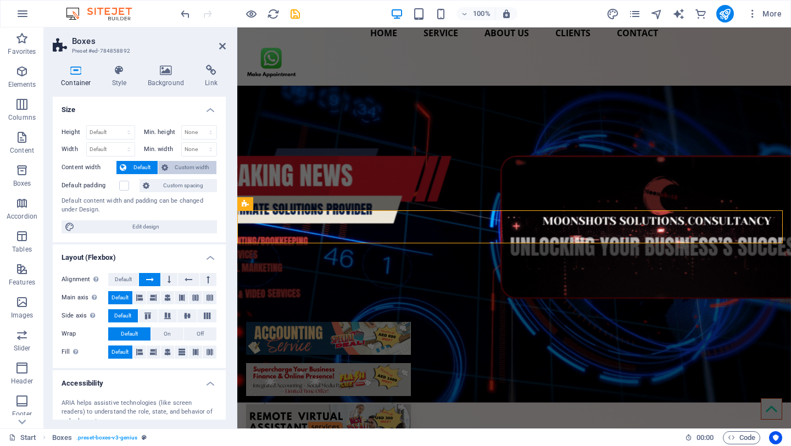
click at [188, 169] on span "Custom width" at bounding box center [192, 167] width 42 height 13
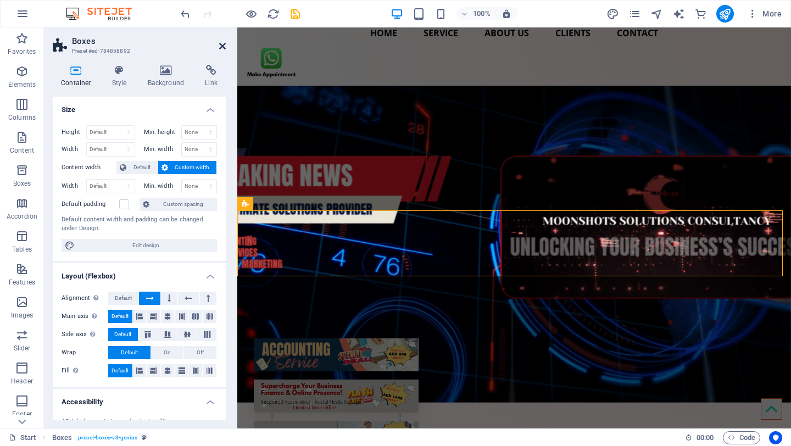
click at [222, 46] on icon at bounding box center [222, 46] width 7 height 9
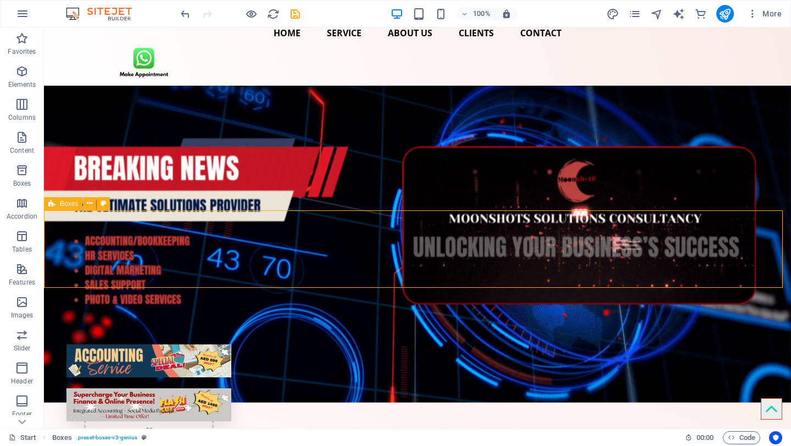
click at [52, 205] on icon at bounding box center [51, 203] width 7 height 13
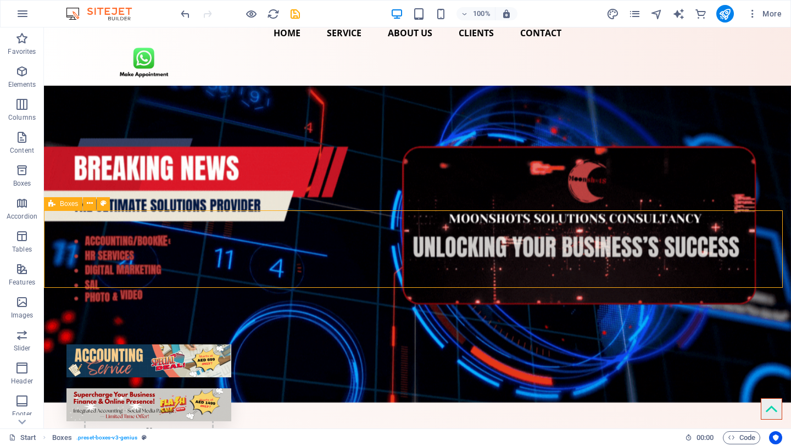
click at [52, 205] on icon at bounding box center [51, 203] width 7 height 13
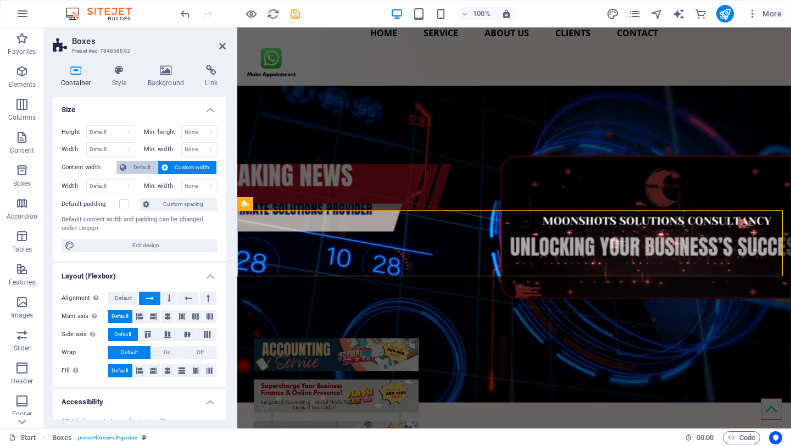
click at [139, 167] on span "Default" at bounding box center [142, 167] width 25 height 13
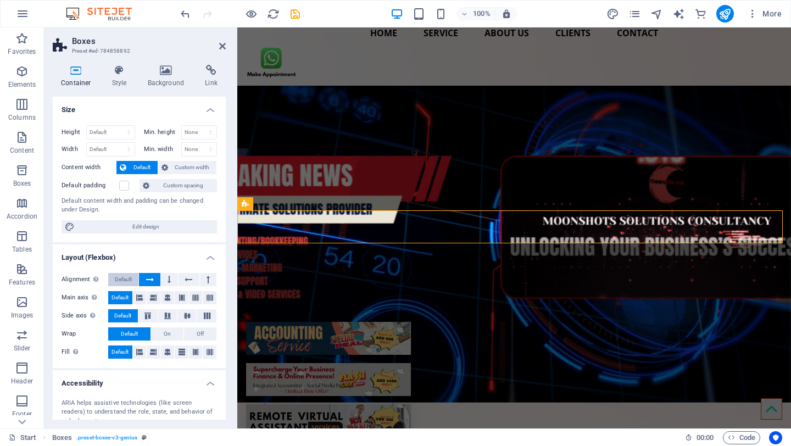
click at [127, 277] on span "Default" at bounding box center [123, 279] width 17 height 13
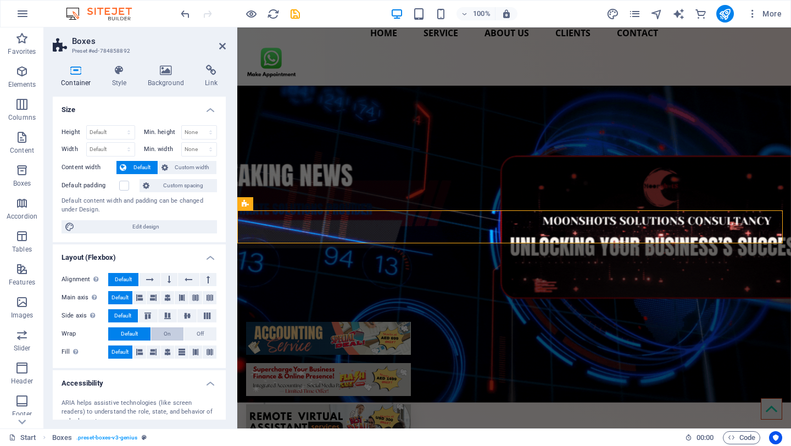
click at [167, 332] on span "On" at bounding box center [167, 333] width 7 height 13
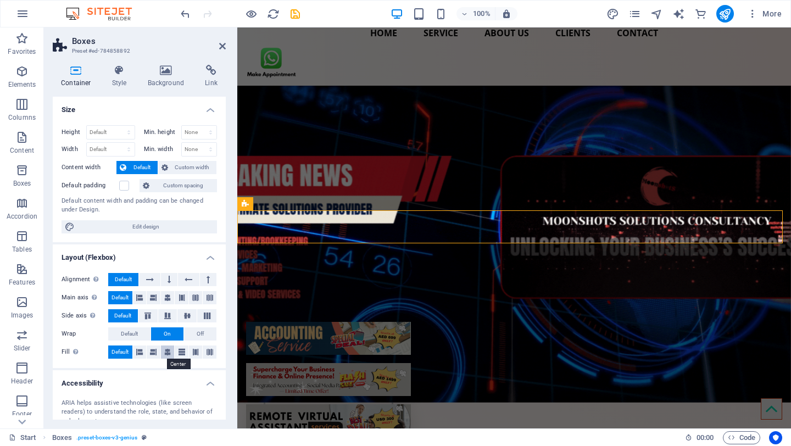
click at [166, 352] on icon at bounding box center [167, 351] width 7 height 13
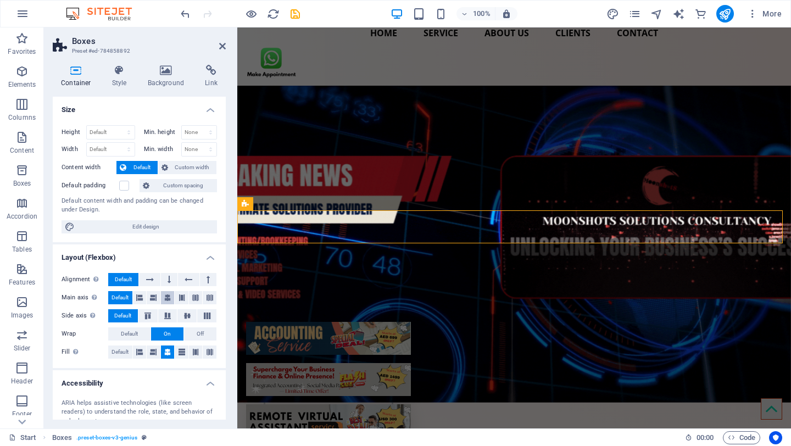
drag, startPoint x: 166, startPoint y: 295, endPoint x: 168, endPoint y: 302, distance: 7.5
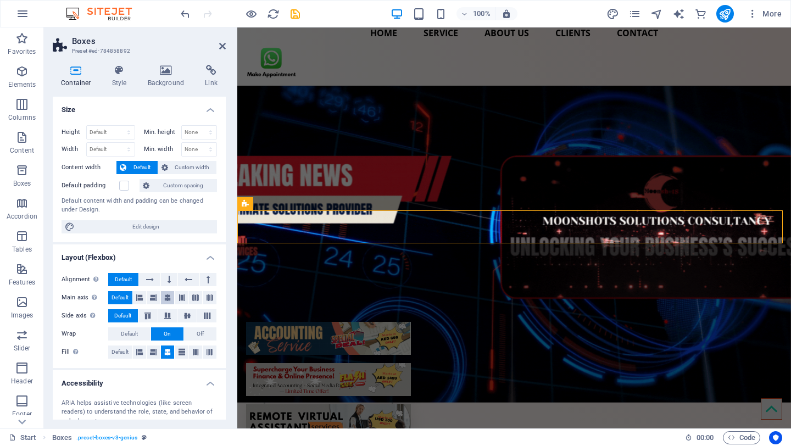
click at [166, 295] on icon at bounding box center [167, 297] width 7 height 13
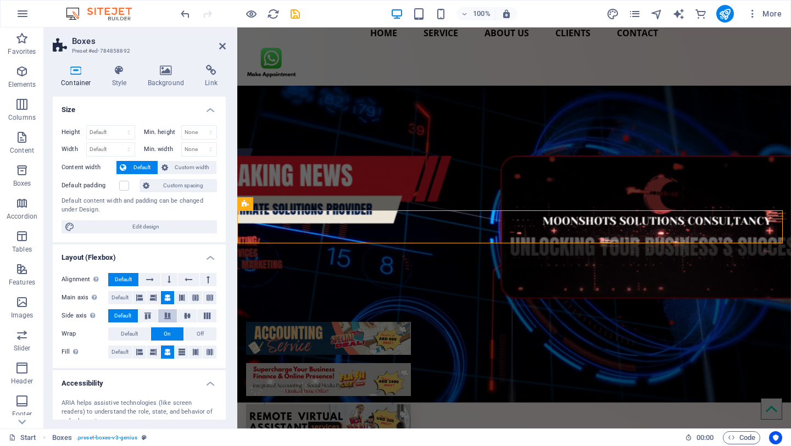
click at [165, 318] on icon at bounding box center [167, 315] width 13 height 7
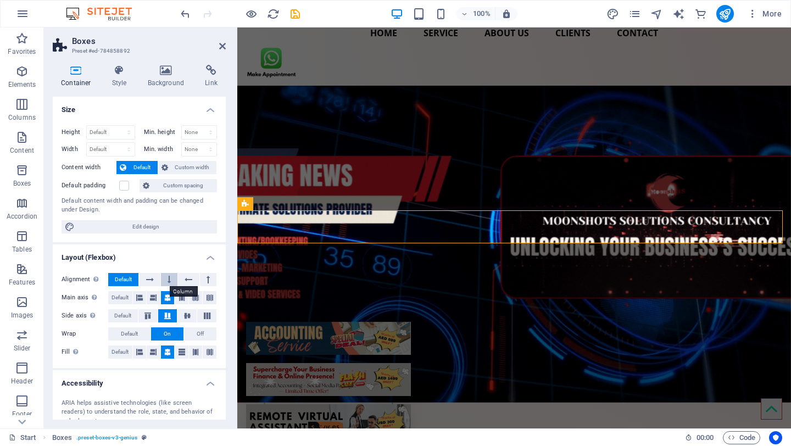
click at [167, 281] on icon at bounding box center [168, 279] width 3 height 13
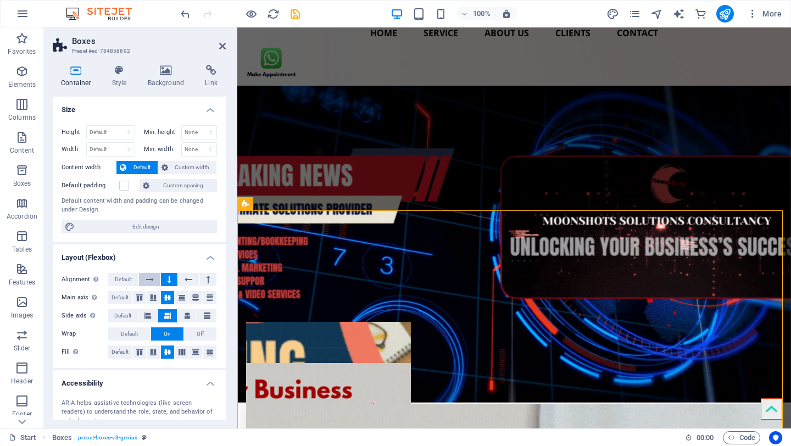
click at [149, 278] on icon at bounding box center [150, 279] width 8 height 13
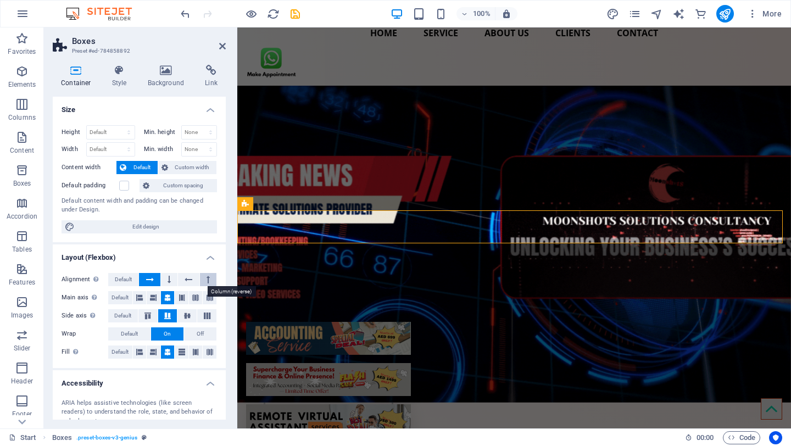
click at [206, 282] on icon at bounding box center [207, 279] width 3 height 13
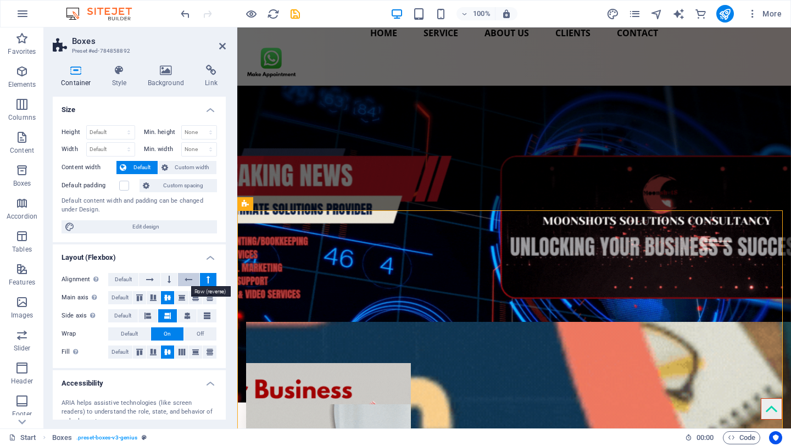
click at [185, 279] on icon at bounding box center [188, 279] width 8 height 13
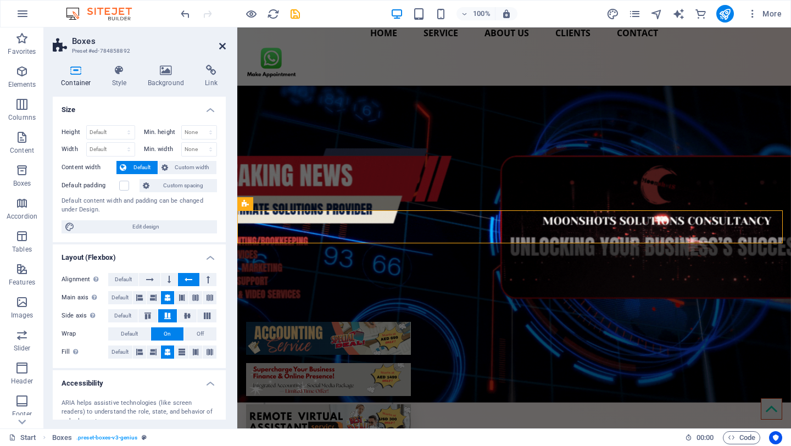
click at [223, 46] on icon at bounding box center [222, 46] width 7 height 9
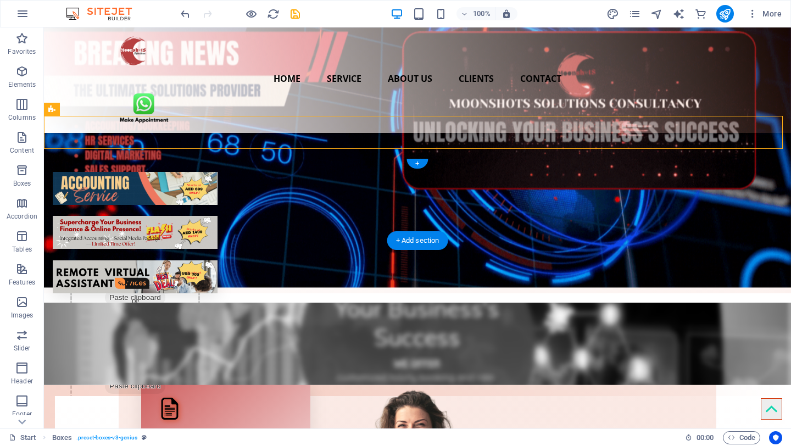
scroll to position [0, 0]
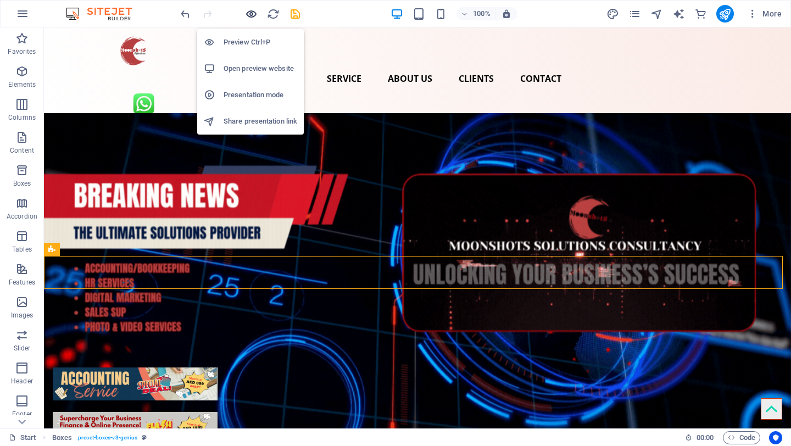
click at [250, 14] on icon "button" at bounding box center [251, 14] width 13 height 13
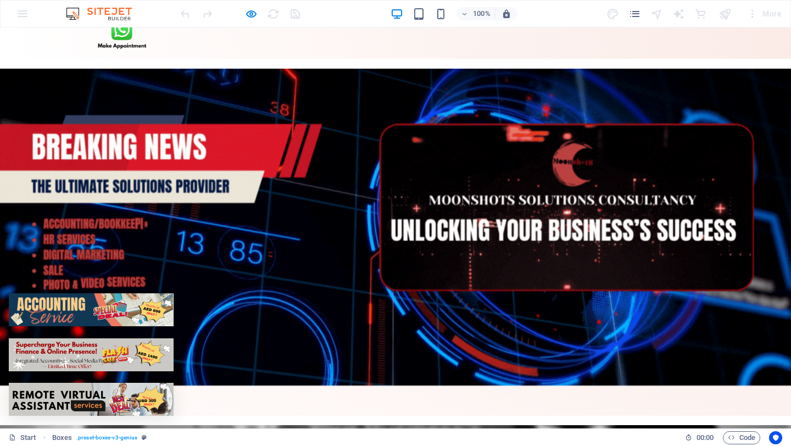
scroll to position [75, 0]
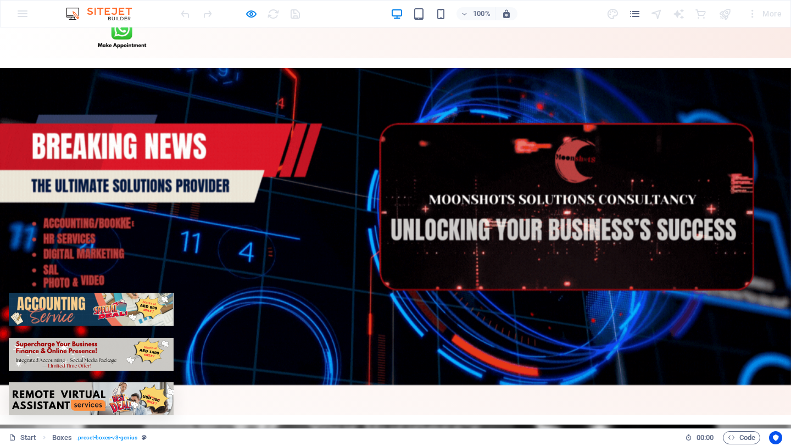
click at [173, 382] on div at bounding box center [91, 398] width 165 height 33
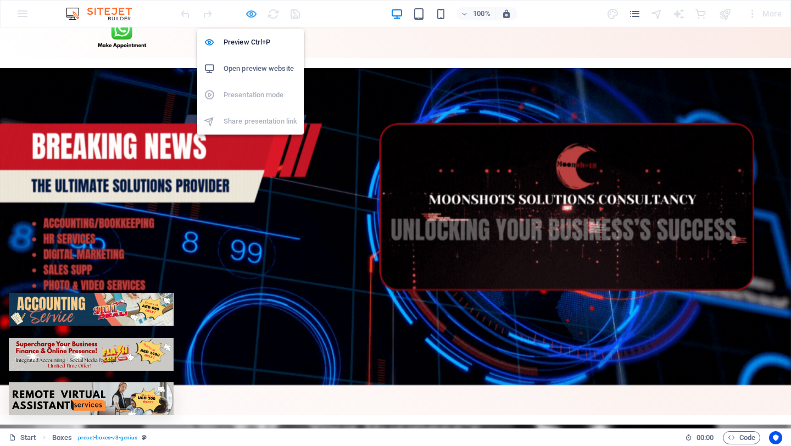
click at [255, 13] on icon "button" at bounding box center [251, 14] width 13 height 13
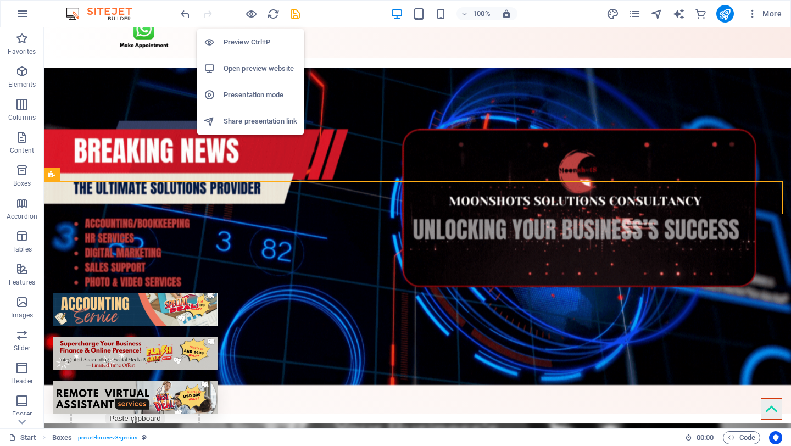
click at [253, 38] on h6 "Preview Ctrl+P" at bounding box center [260, 42] width 74 height 13
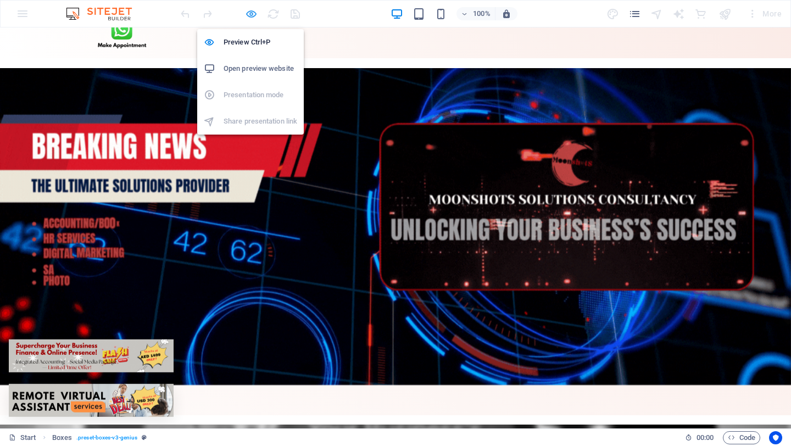
click at [251, 12] on icon "button" at bounding box center [251, 14] width 13 height 13
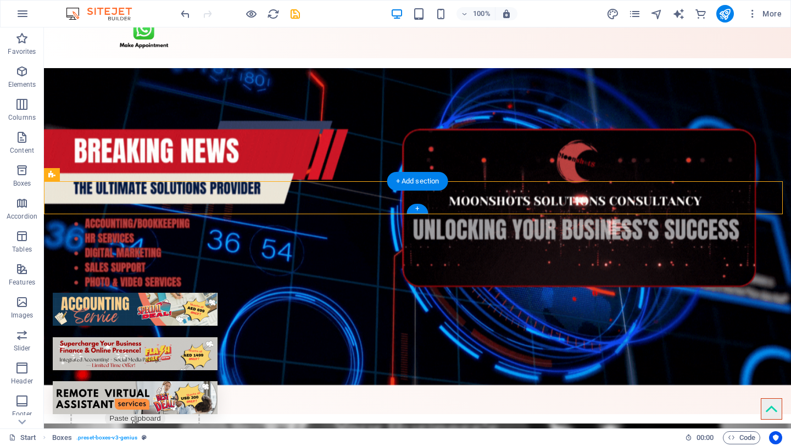
click at [217, 381] on figure at bounding box center [135, 397] width 165 height 33
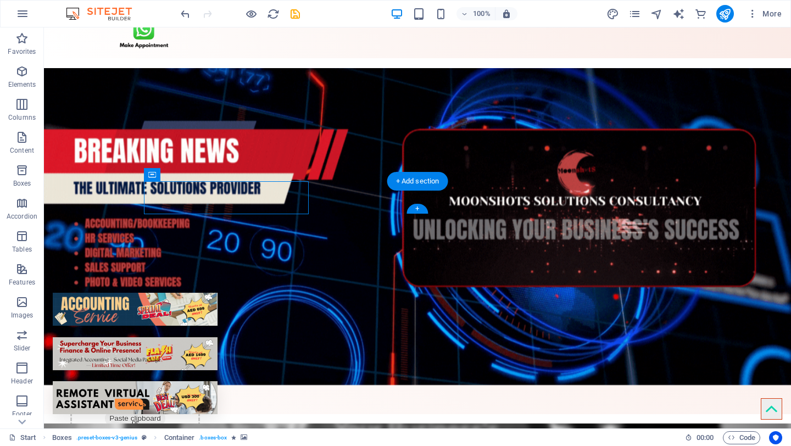
click at [217, 381] on figure at bounding box center [135, 397] width 165 height 33
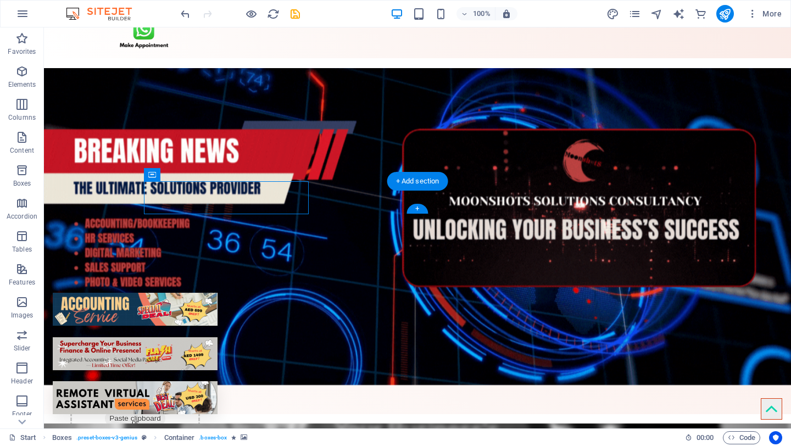
select select "px"
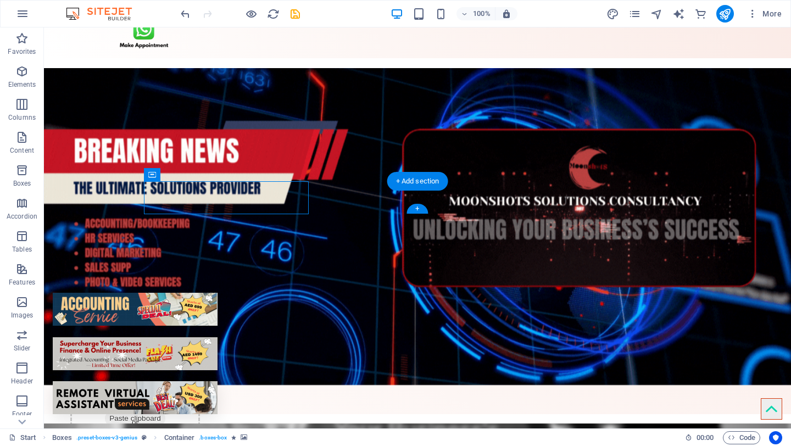
select select "px"
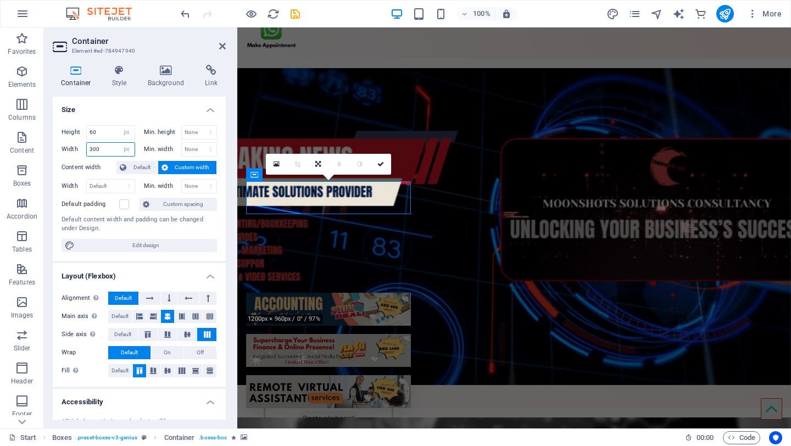
click at [104, 150] on input "300" at bounding box center [111, 149] width 48 height 13
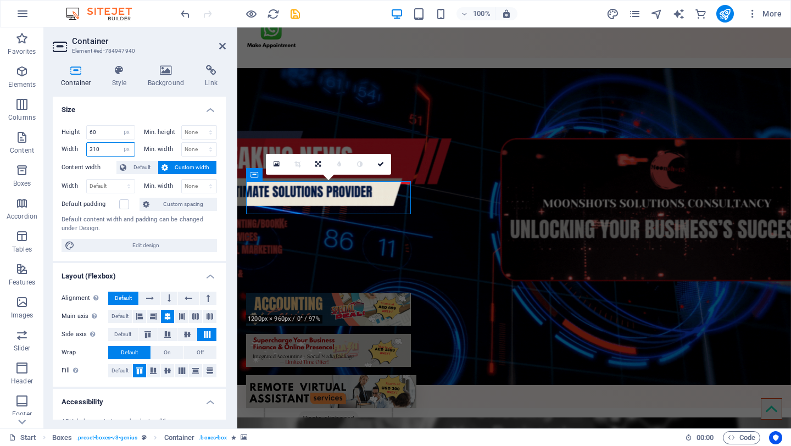
click at [108, 149] on input "310" at bounding box center [111, 149] width 48 height 13
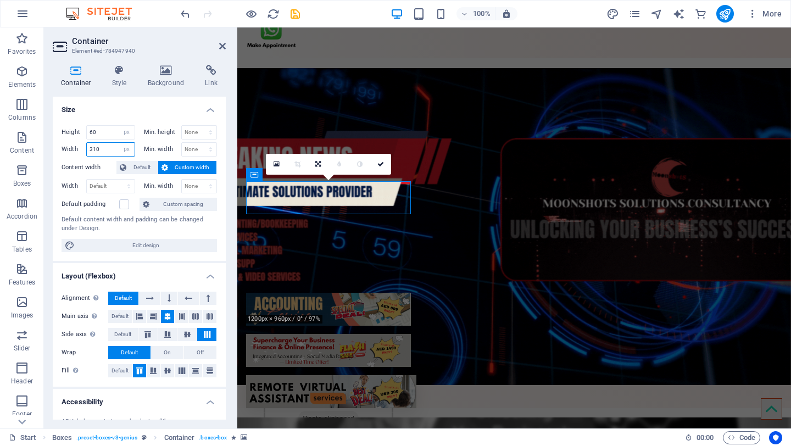
drag, startPoint x: 108, startPoint y: 150, endPoint x: 77, endPoint y: 149, distance: 31.3
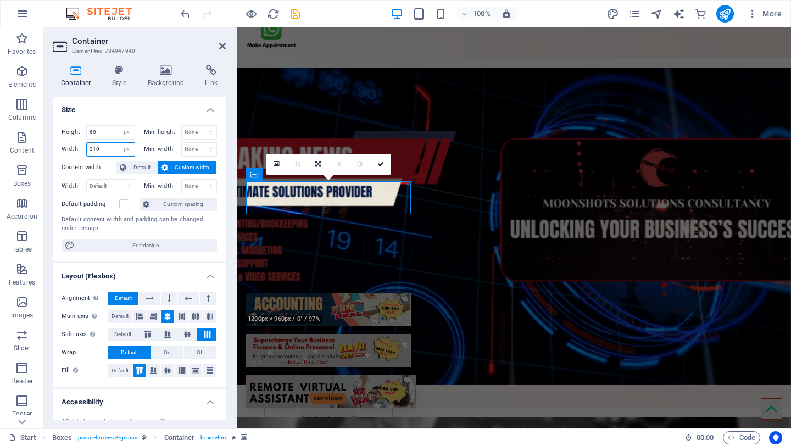
click at [77, 149] on div "Width 310 Default px rem % em vh vw" at bounding box center [98, 149] width 74 height 14
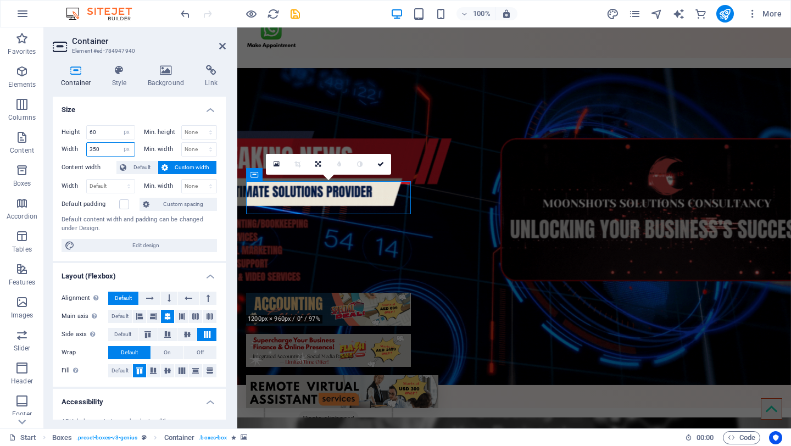
click at [110, 148] on input "350" at bounding box center [111, 149] width 48 height 13
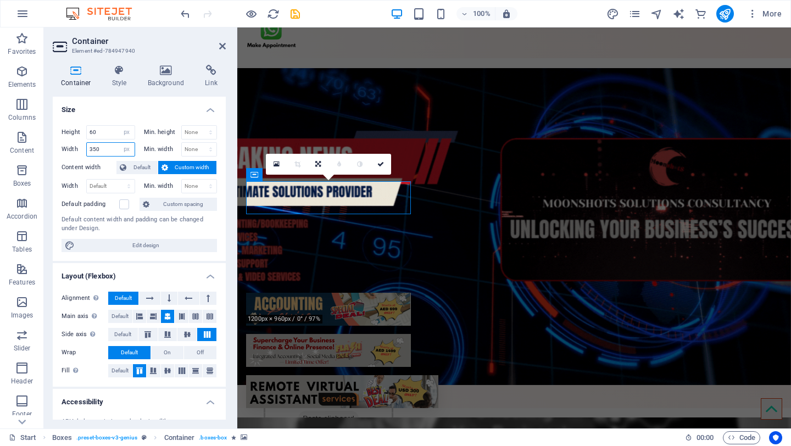
drag, startPoint x: 110, startPoint y: 149, endPoint x: 79, endPoint y: 149, distance: 31.3
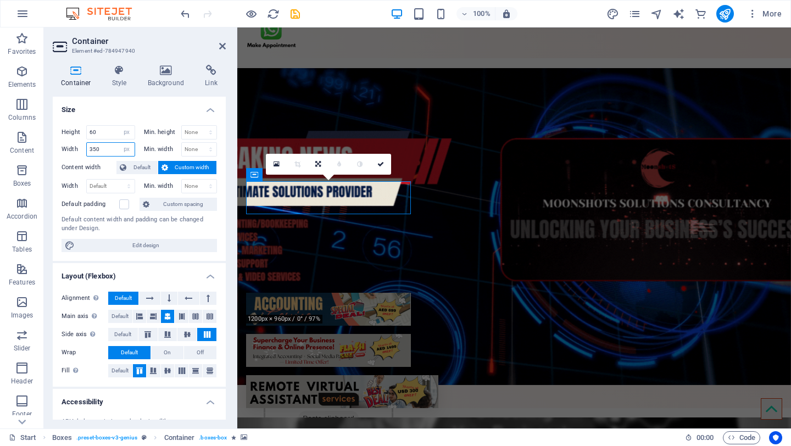
click at [79, 149] on div "Width 350 Default px rem % em vh vw" at bounding box center [98, 149] width 74 height 14
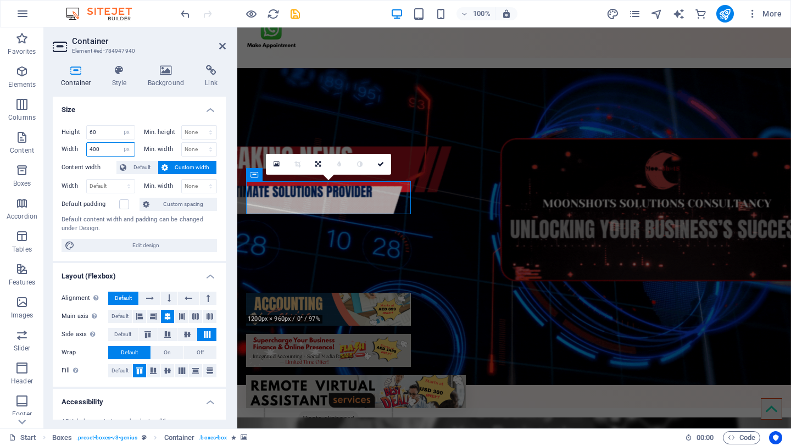
drag, startPoint x: 109, startPoint y: 151, endPoint x: 64, endPoint y: 150, distance: 45.0
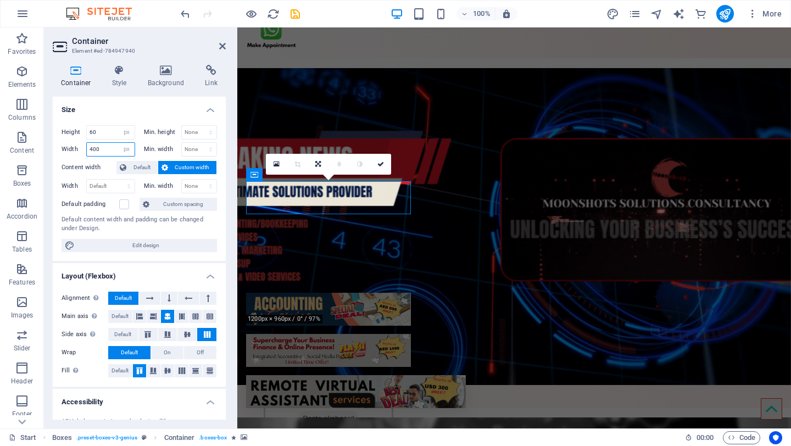
click at [64, 152] on div "Width 400 Default px rem % em vh vw" at bounding box center [98, 149] width 74 height 14
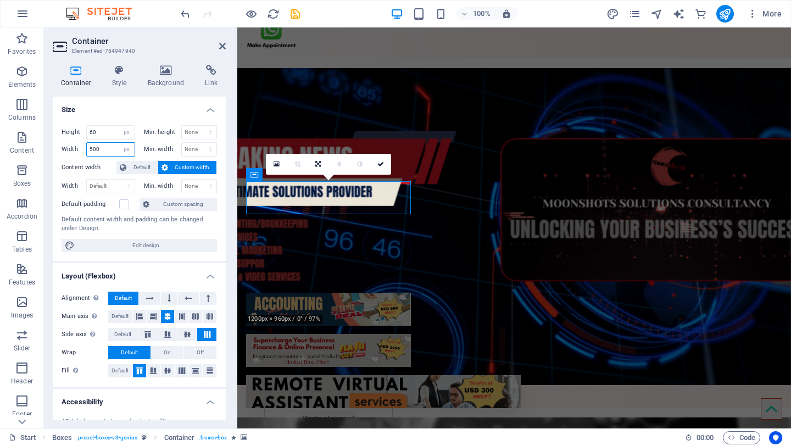
drag, startPoint x: 103, startPoint y: 152, endPoint x: 70, endPoint y: 149, distance: 33.6
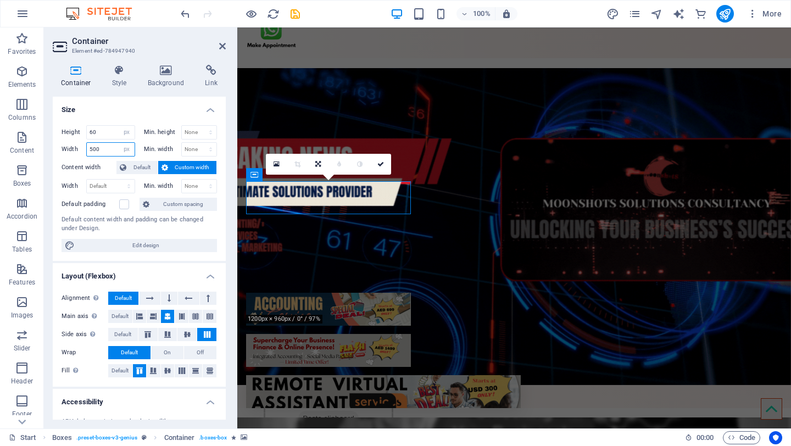
click at [70, 149] on div "Width 500 Default px rem % em vh vw" at bounding box center [98, 149] width 74 height 14
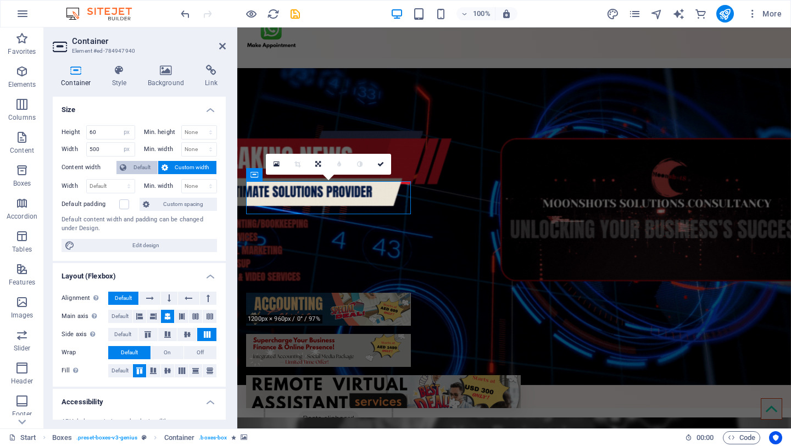
click at [139, 167] on span "Default" at bounding box center [142, 167] width 25 height 13
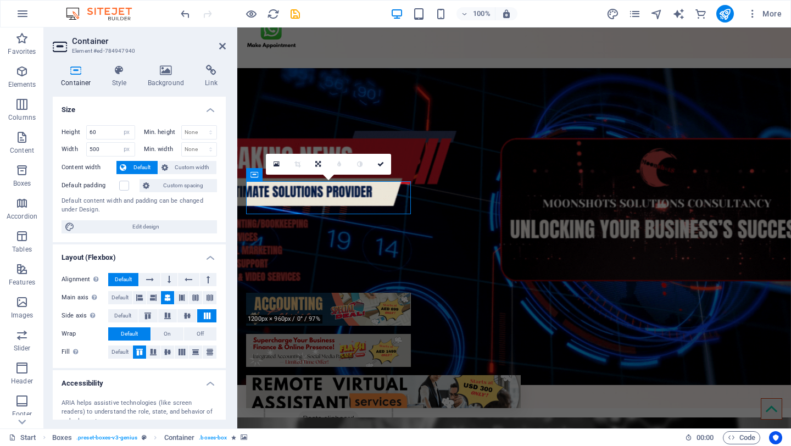
click at [139, 165] on span "Default" at bounding box center [142, 167] width 25 height 13
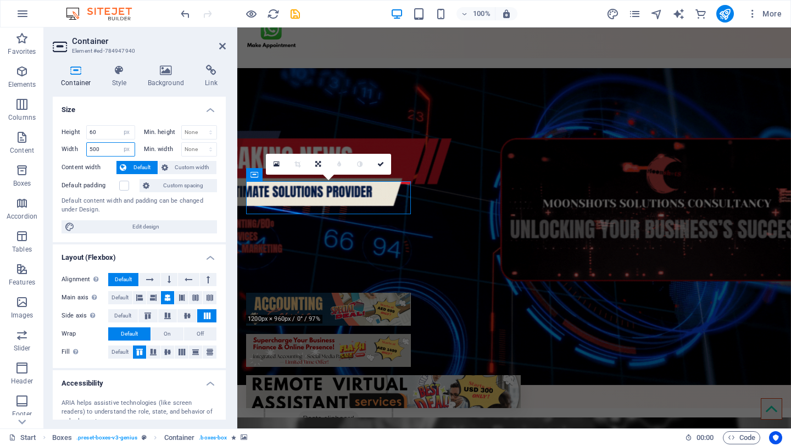
click at [107, 148] on input "500" at bounding box center [111, 149] width 48 height 13
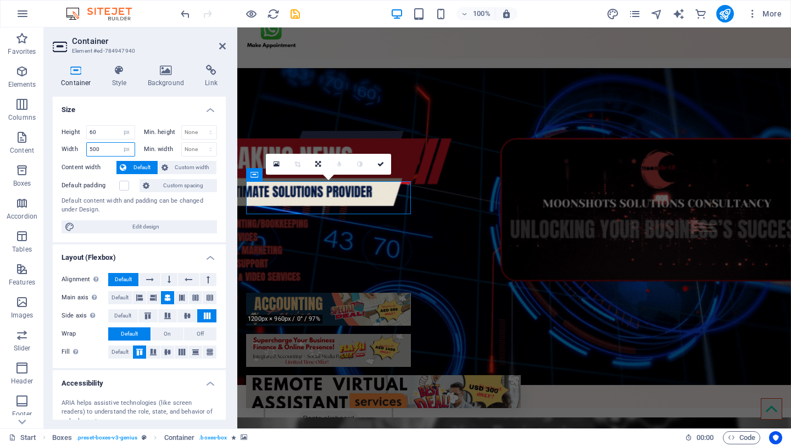
drag, startPoint x: 109, startPoint y: 149, endPoint x: 70, endPoint y: 150, distance: 39.5
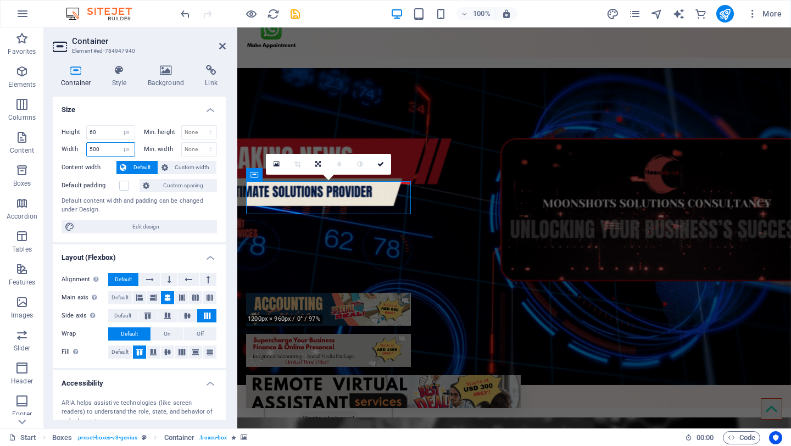
click at [70, 150] on div "Width 500 Default px rem % em vh vw" at bounding box center [98, 149] width 74 height 14
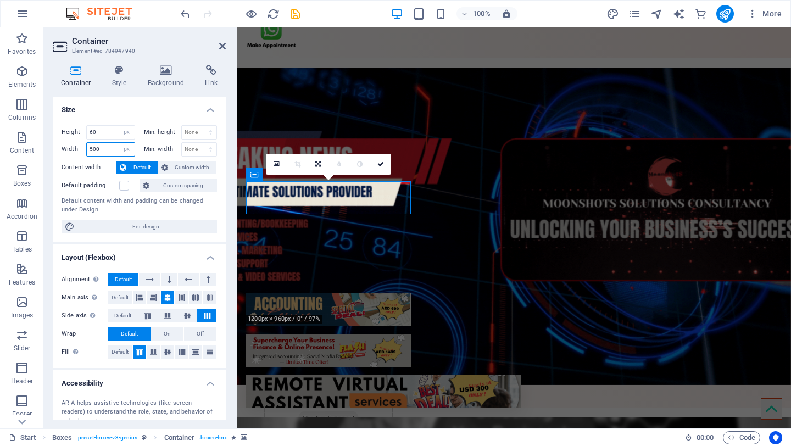
click at [103, 152] on input "500" at bounding box center [111, 149] width 48 height 13
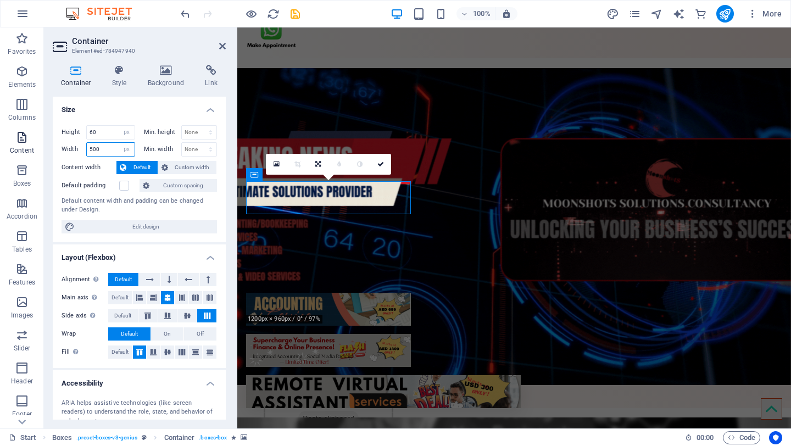
drag, startPoint x: 106, startPoint y: 152, endPoint x: 41, endPoint y: 152, distance: 64.8
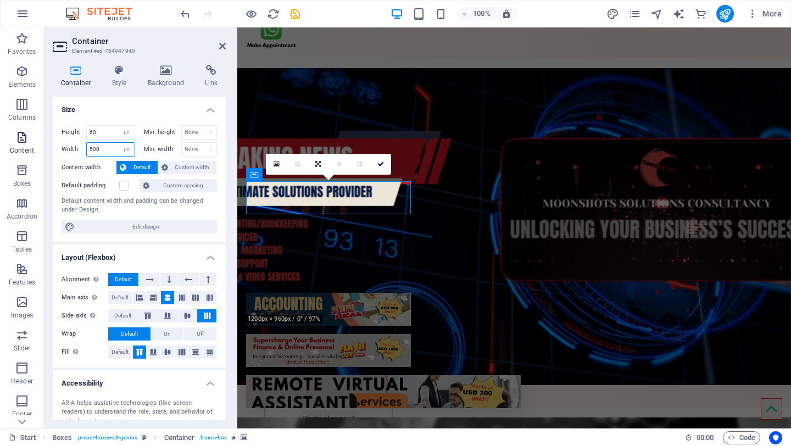
click at [41, 152] on section "Favorites Elements Columns Content Boxes Accordion Tables Features Images Slide…" at bounding box center [395, 227] width 791 height 401
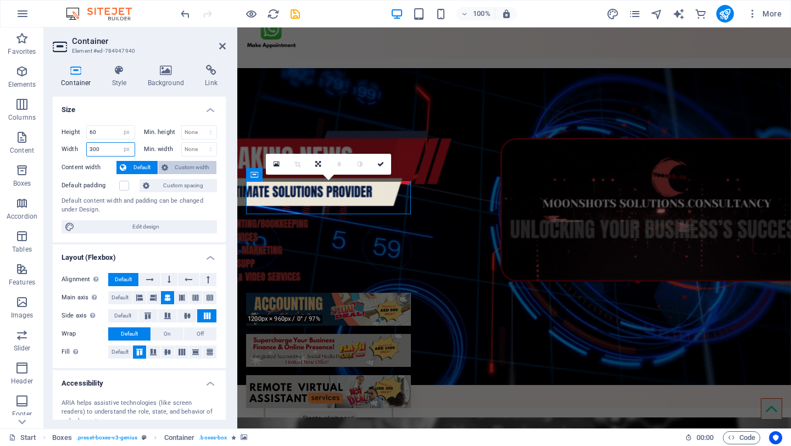
type input "300"
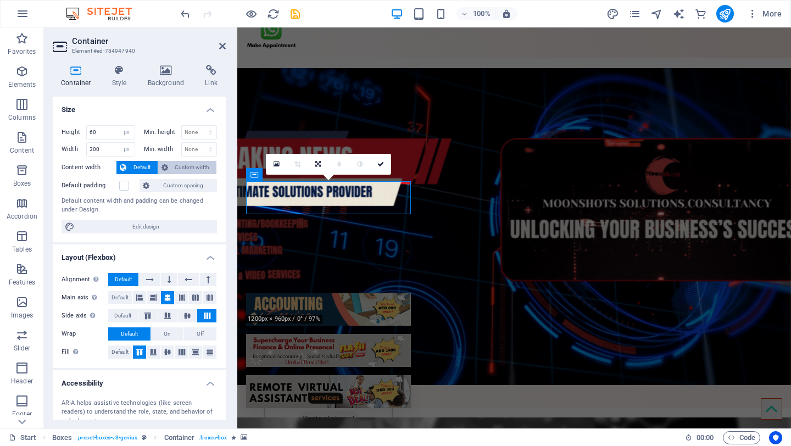
click at [194, 166] on span "Custom width" at bounding box center [192, 167] width 42 height 13
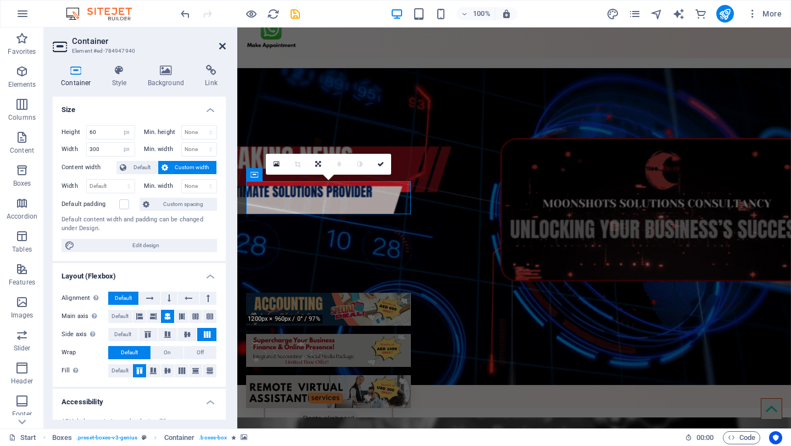
drag, startPoint x: 221, startPoint y: 46, endPoint x: 176, endPoint y: 19, distance: 52.9
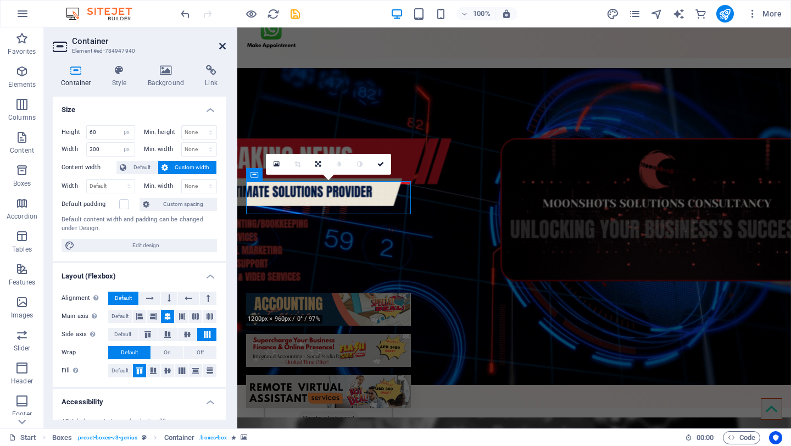
click at [221, 46] on icon at bounding box center [222, 46] width 7 height 9
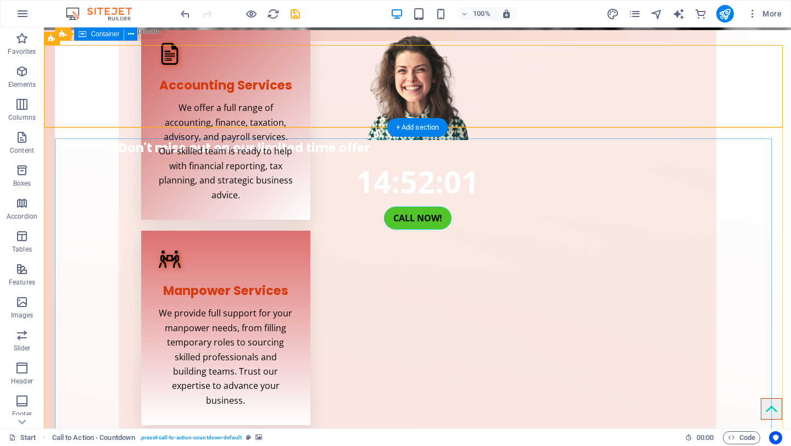
scroll to position [0, 0]
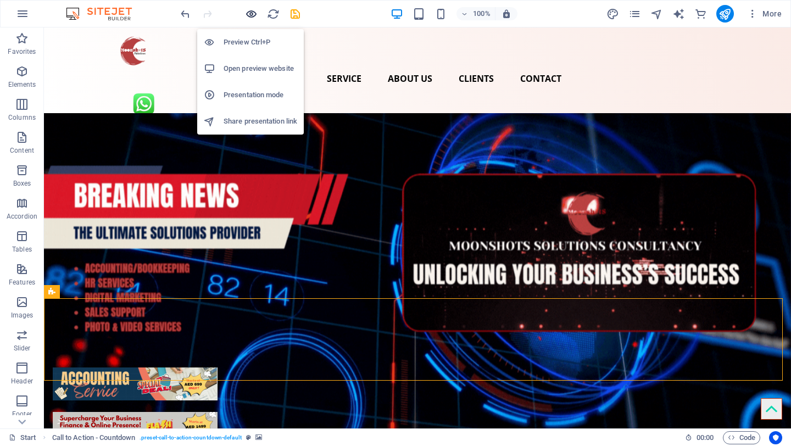
click at [254, 14] on icon "button" at bounding box center [251, 14] width 13 height 13
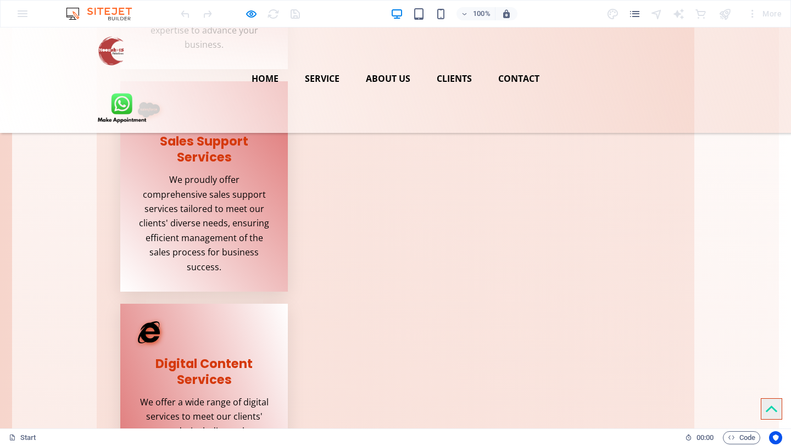
scroll to position [837, 0]
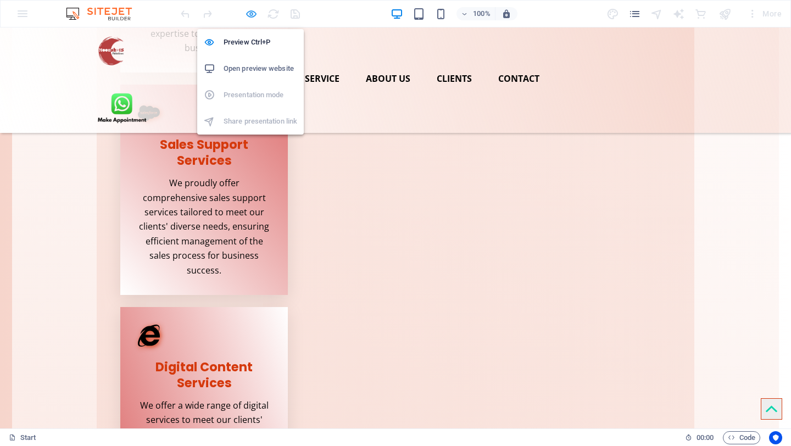
click at [252, 14] on icon "button" at bounding box center [251, 14] width 13 height 13
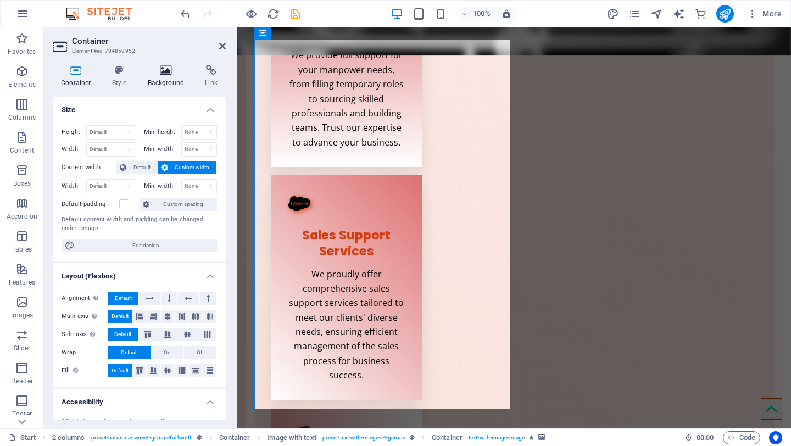
click at [162, 72] on icon at bounding box center [165, 70] width 53 height 11
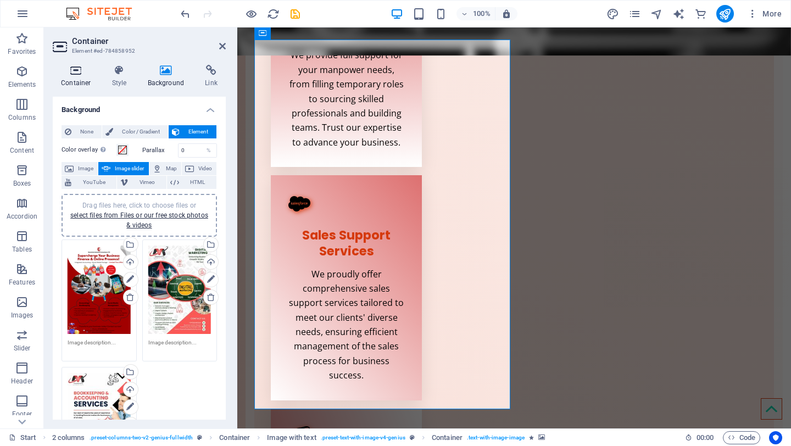
click at [79, 73] on icon at bounding box center [76, 70] width 47 height 11
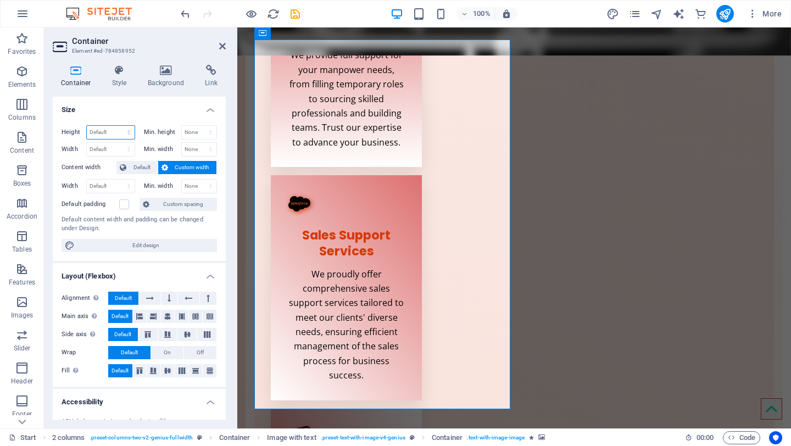
click at [111, 134] on select "Default px rem % vh vw" at bounding box center [111, 132] width 48 height 13
select select "px"
click at [117, 126] on select "Default px rem % vh vw" at bounding box center [111, 132] width 48 height 13
type input "672"
click at [115, 149] on select "Default px rem % em vh vw" at bounding box center [111, 149] width 48 height 13
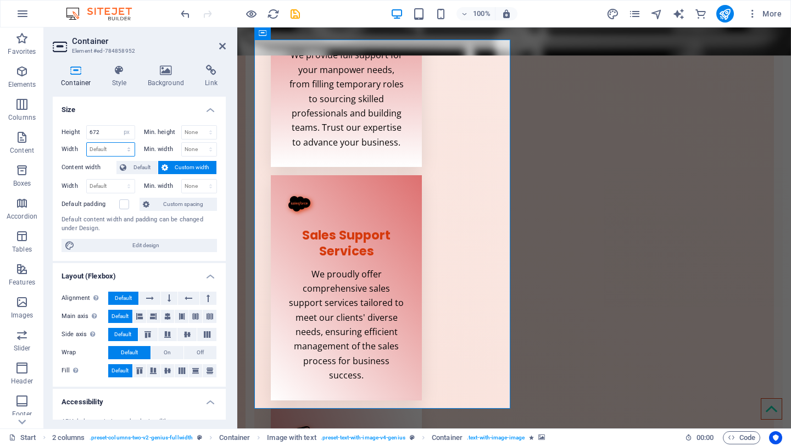
select select "px"
click at [117, 143] on select "Default px rem % em vh vw" at bounding box center [111, 149] width 48 height 13
type input "465"
click at [106, 132] on input "672" at bounding box center [111, 132] width 48 height 13
drag, startPoint x: 109, startPoint y: 132, endPoint x: 80, endPoint y: 131, distance: 29.7
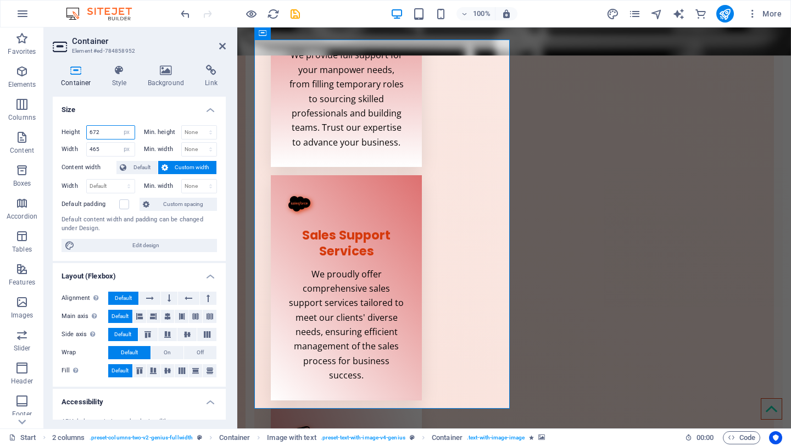
click at [80, 131] on div "Height 672 Default px rem % vh vw" at bounding box center [98, 132] width 74 height 14
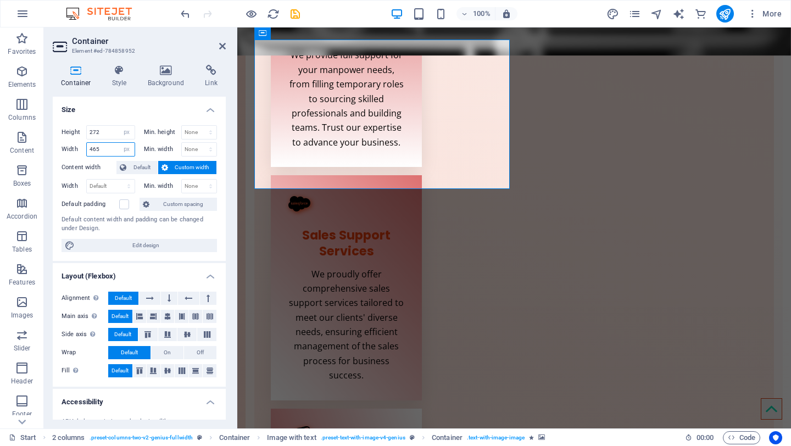
click at [104, 152] on input "465" at bounding box center [111, 149] width 48 height 13
drag, startPoint x: 88, startPoint y: 149, endPoint x: 75, endPoint y: 149, distance: 13.2
click at [75, 149] on div "Width 465 Default px rem % em vh vw" at bounding box center [98, 149] width 74 height 14
type input "672"
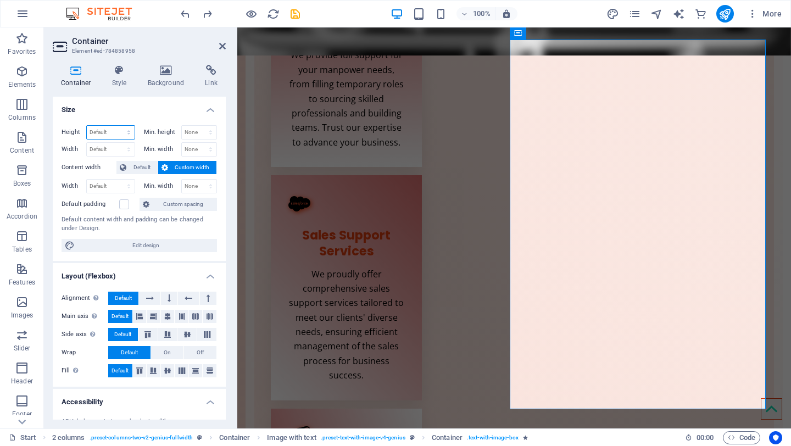
click at [112, 133] on select "Default px rem % vh vw" at bounding box center [111, 132] width 48 height 13
select select "px"
click at [117, 126] on select "Default px rem % vh vw" at bounding box center [111, 132] width 48 height 13
type input "592"
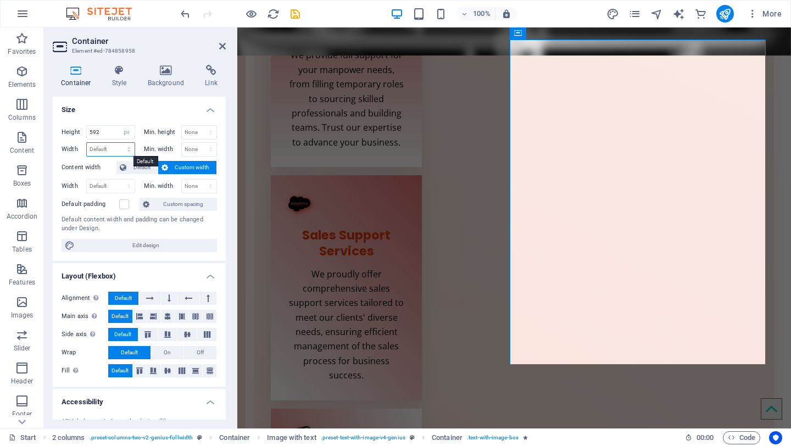
click at [114, 152] on select "Default px rem % em vh vw" at bounding box center [111, 149] width 48 height 13
select select "px"
click at [117, 143] on select "Default px rem % em vh vw" at bounding box center [111, 149] width 48 height 13
type input "466"
click at [111, 140] on div "Height 592 Default px rem % vh vw" at bounding box center [100, 133] width 78 height 17
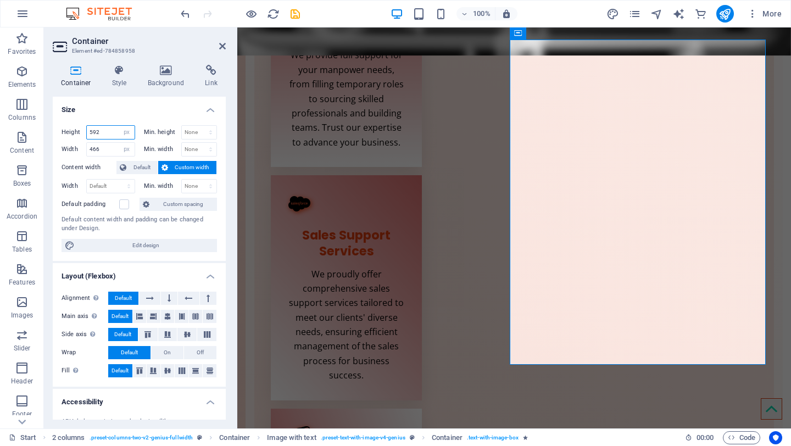
click at [111, 135] on input "592" at bounding box center [111, 132] width 48 height 13
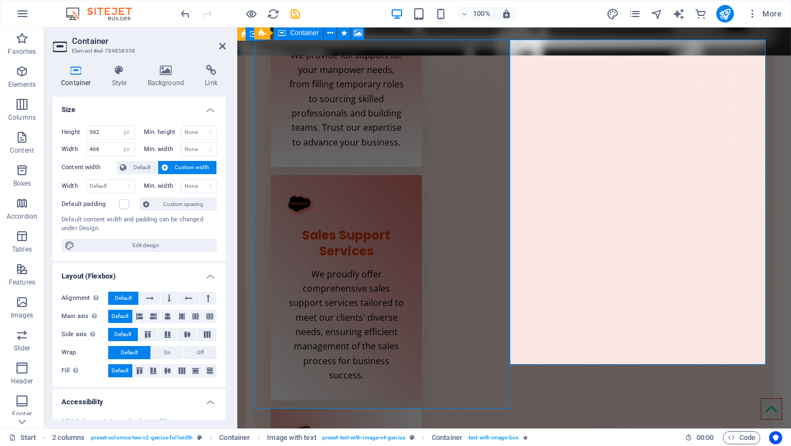
select select "px"
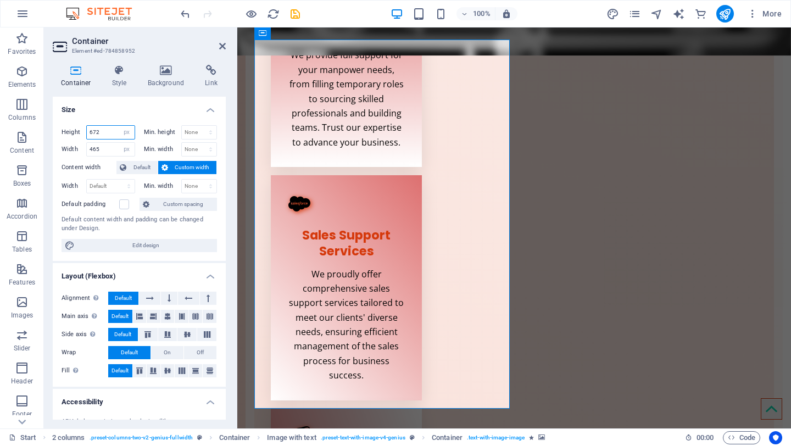
click at [108, 138] on input "672" at bounding box center [111, 132] width 48 height 13
drag, startPoint x: 111, startPoint y: 135, endPoint x: 72, endPoint y: 135, distance: 38.4
click at [72, 135] on div "Height 672 Default px rem % vh vw" at bounding box center [98, 132] width 74 height 14
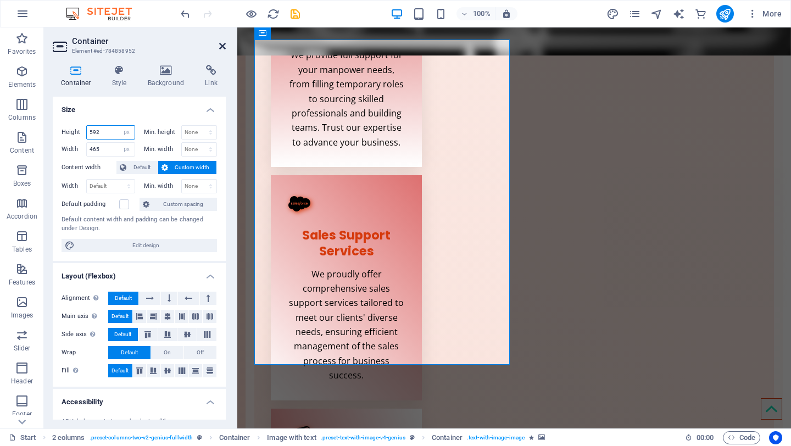
type input "592"
click at [219, 46] on icon at bounding box center [222, 46] width 7 height 9
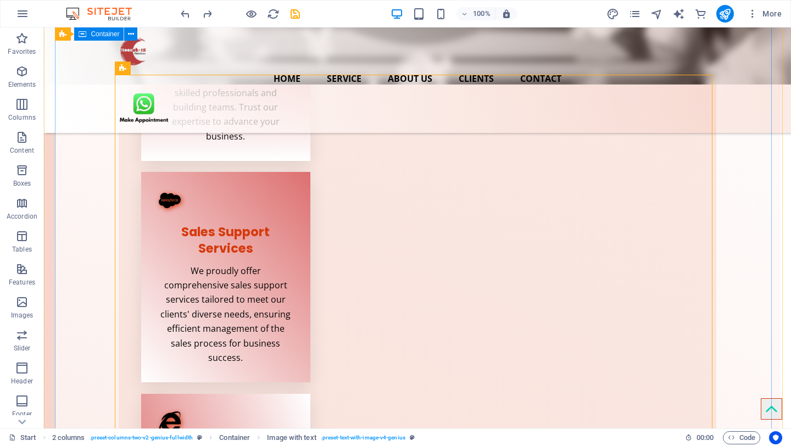
scroll to position [727, 0]
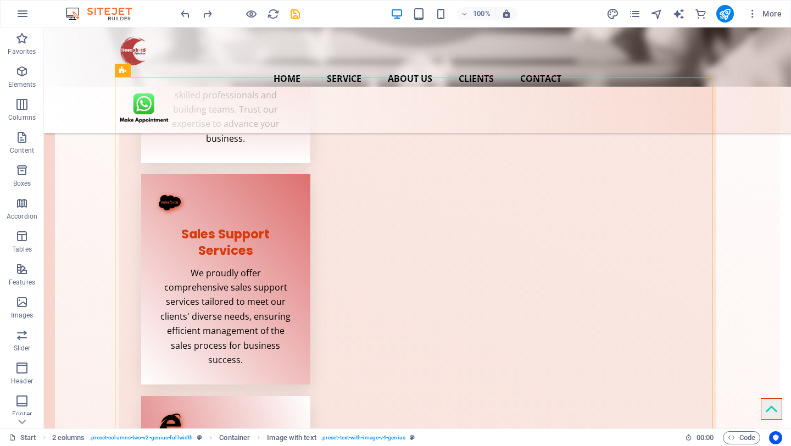
select select "px"
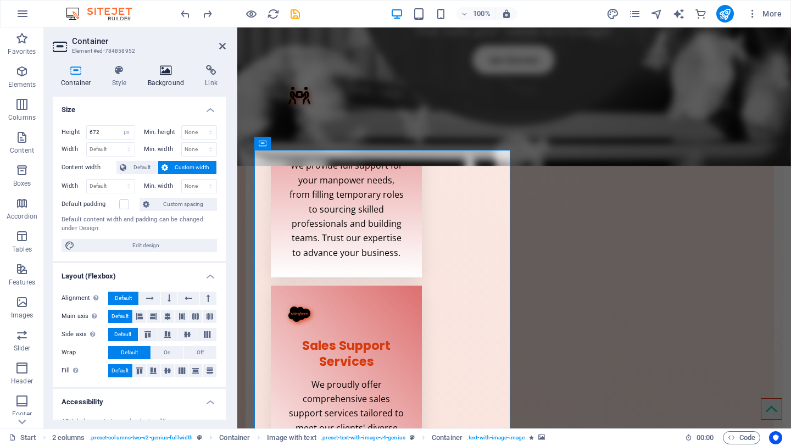
click at [169, 70] on icon at bounding box center [165, 70] width 53 height 11
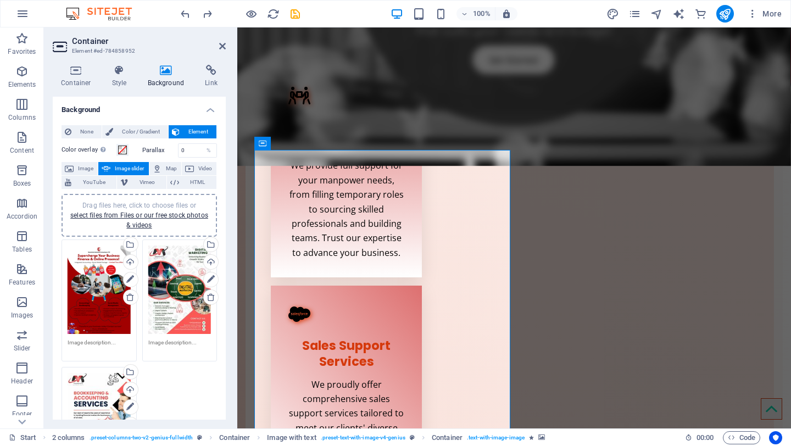
click at [125, 169] on span "Image slider" at bounding box center [129, 168] width 31 height 13
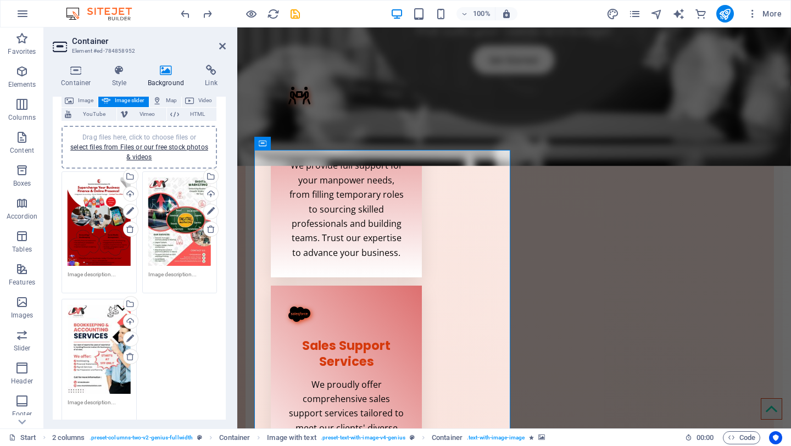
scroll to position [0, 0]
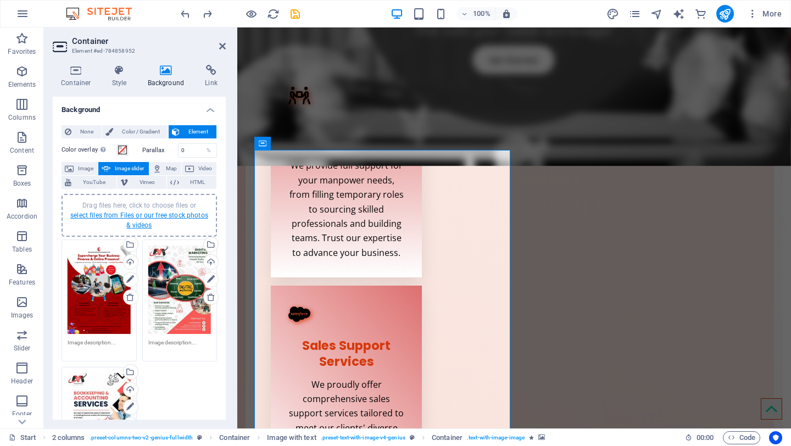
click at [136, 218] on link "select files from Files or our free stock photos & videos" at bounding box center [139, 220] width 138 height 18
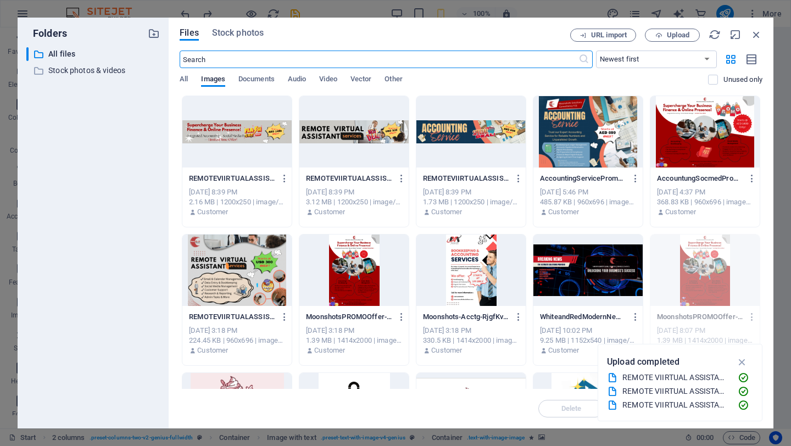
scroll to position [1433, 0]
click at [565, 135] on div at bounding box center [587, 131] width 109 height 71
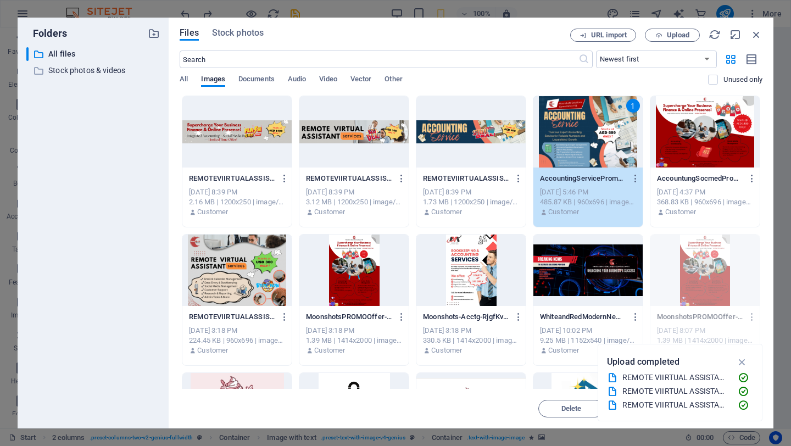
click at [713, 139] on div at bounding box center [704, 131] width 109 height 71
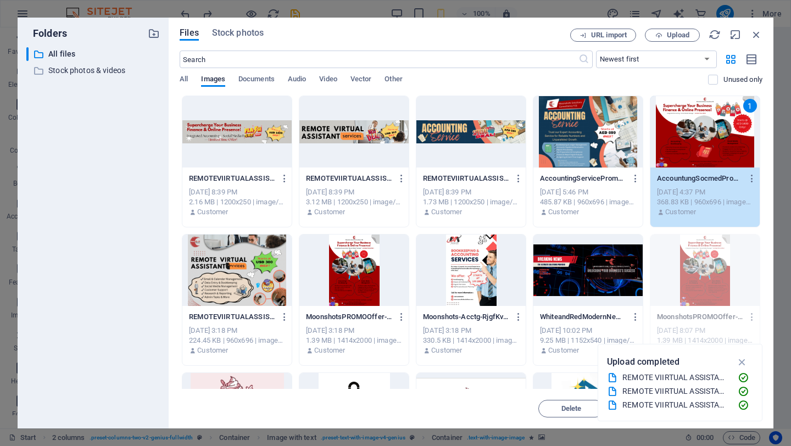
click at [595, 127] on div at bounding box center [587, 131] width 109 height 71
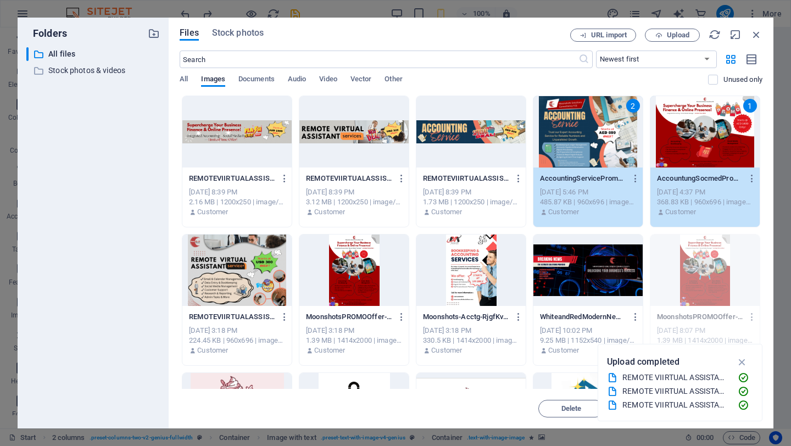
click at [234, 268] on div at bounding box center [236, 269] width 109 height 71
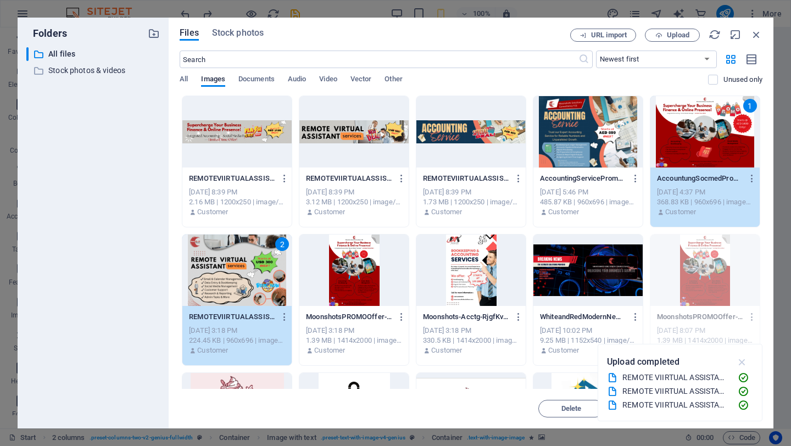
click at [739, 359] on icon "button" at bounding box center [742, 362] width 13 height 12
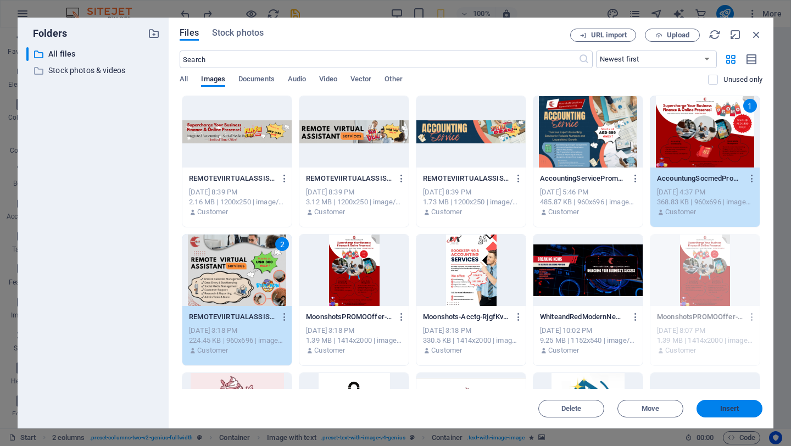
click at [733, 405] on span "Insert" at bounding box center [729, 408] width 19 height 7
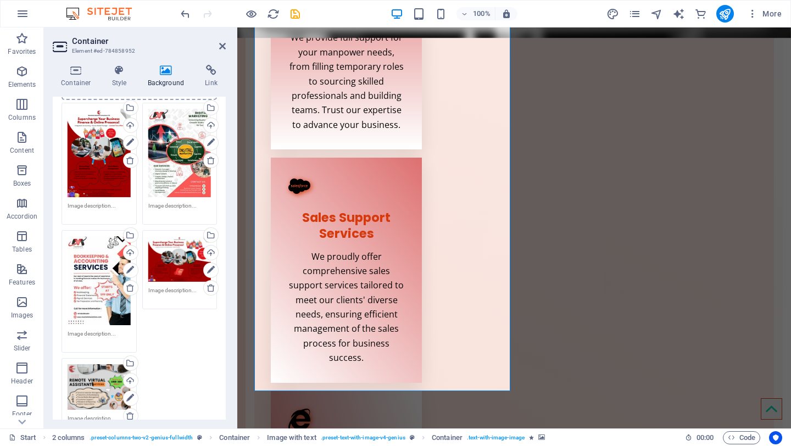
scroll to position [184, 0]
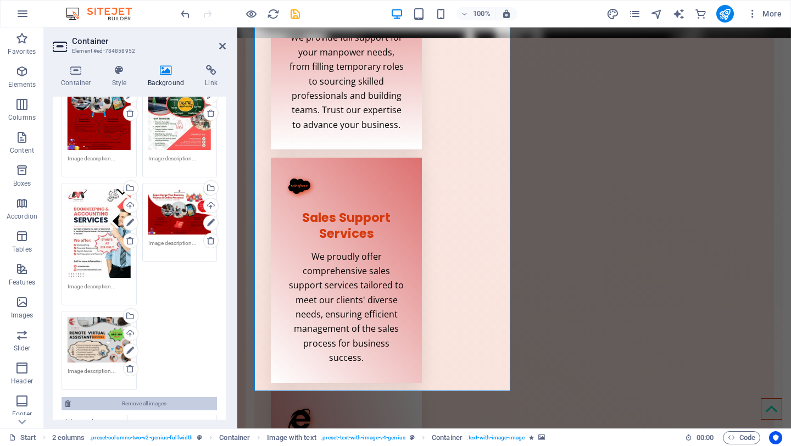
click at [139, 399] on span "Remove all images" at bounding box center [143, 403] width 139 height 13
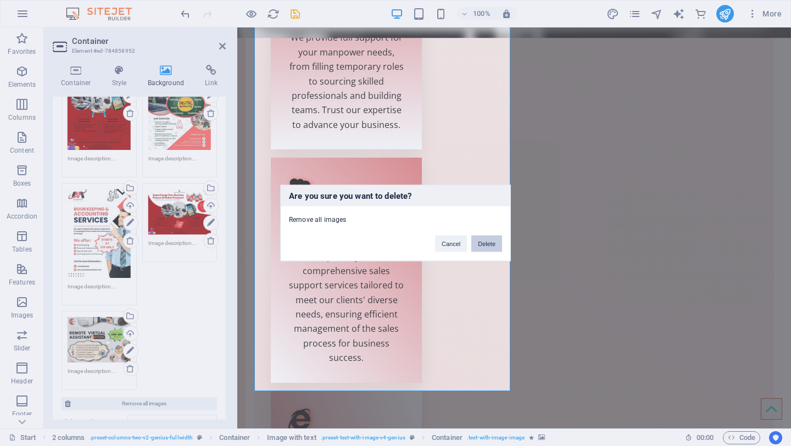
click at [487, 245] on button "Delete" at bounding box center [486, 244] width 31 height 16
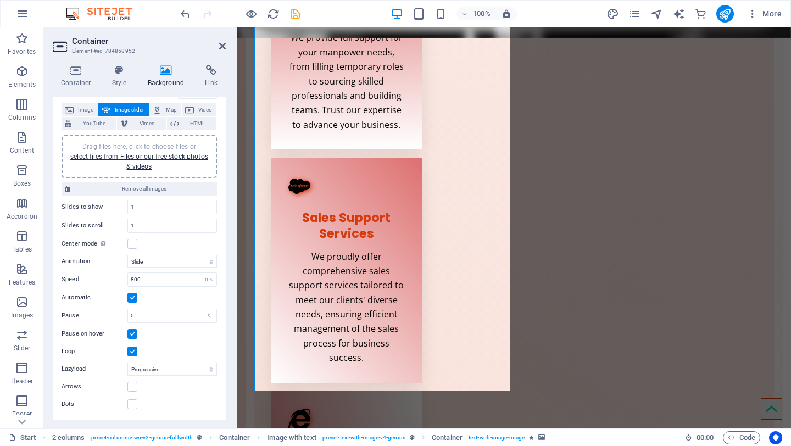
scroll to position [59, 0]
click at [151, 157] on link "select files from Files or our free stock photos & videos" at bounding box center [139, 162] width 138 height 18
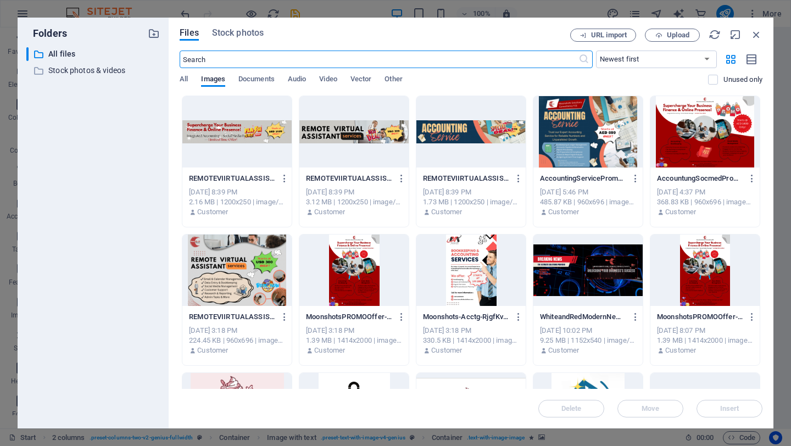
scroll to position [1433, 0]
click at [589, 141] on div at bounding box center [587, 131] width 109 height 71
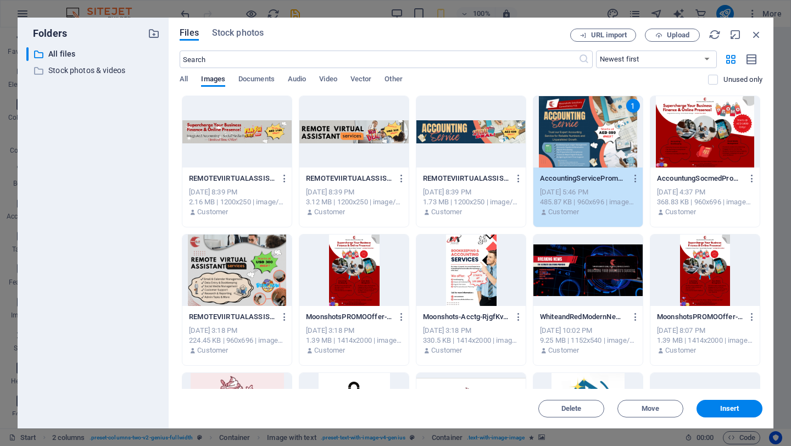
click at [720, 132] on div at bounding box center [704, 131] width 109 height 71
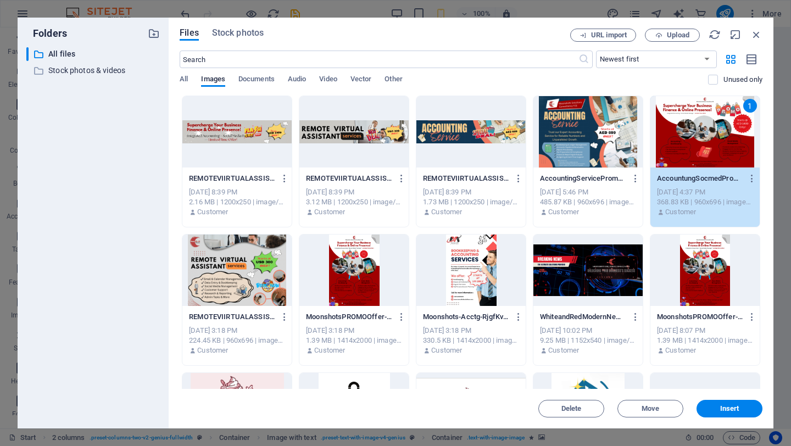
click at [614, 130] on div at bounding box center [587, 131] width 109 height 71
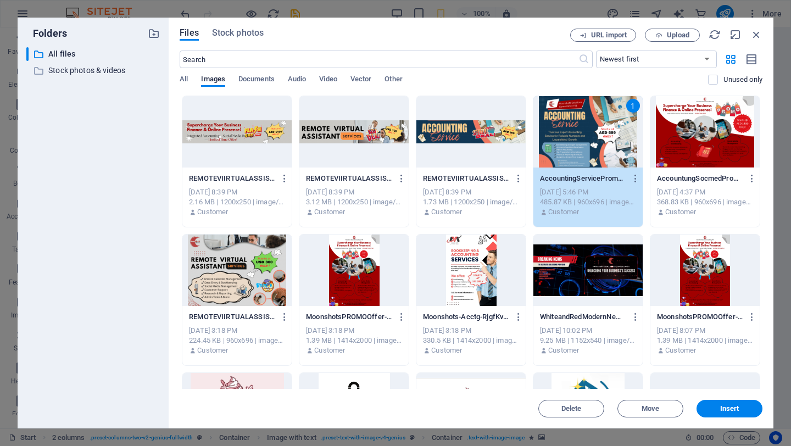
click at [688, 137] on div at bounding box center [704, 131] width 109 height 71
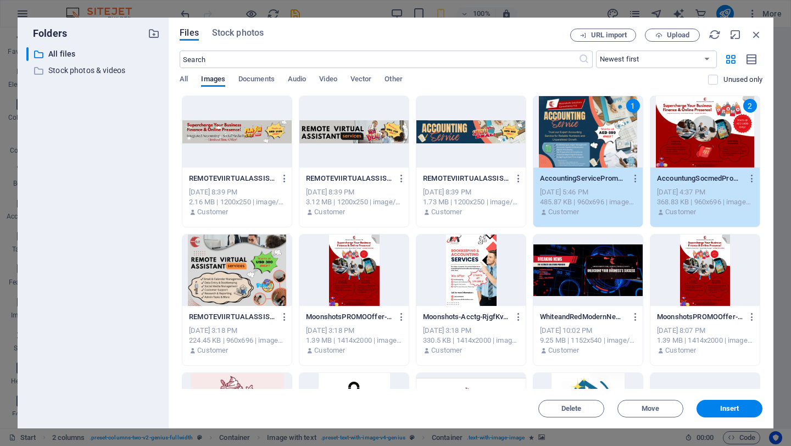
click at [260, 273] on div at bounding box center [236, 269] width 109 height 71
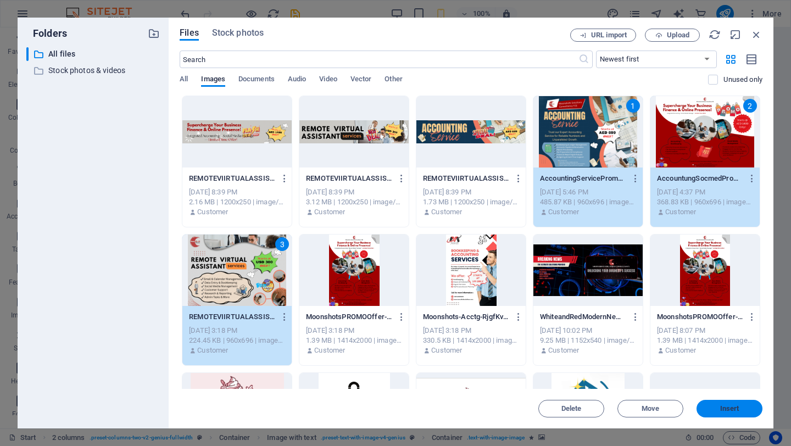
drag, startPoint x: 738, startPoint y: 408, endPoint x: 501, endPoint y: 381, distance: 239.3
click at [738, 408] on span "Insert" at bounding box center [729, 408] width 19 height 7
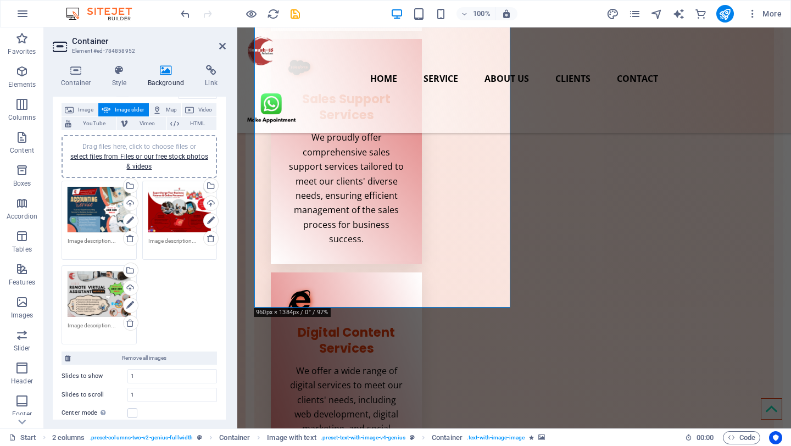
scroll to position [571, 0]
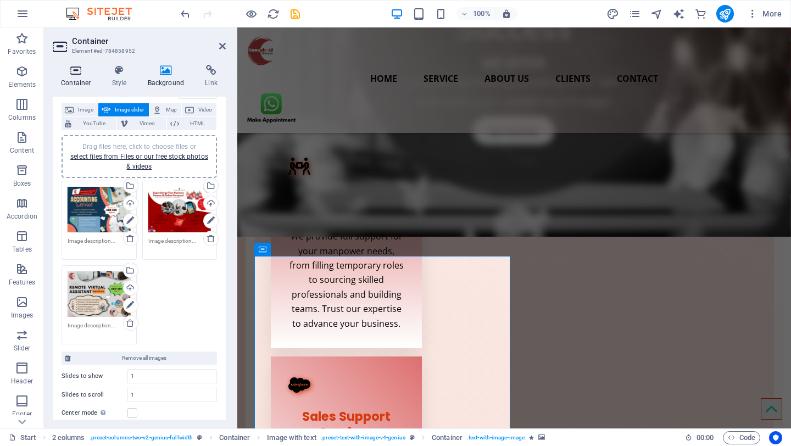
click at [77, 75] on icon at bounding box center [76, 70] width 47 height 11
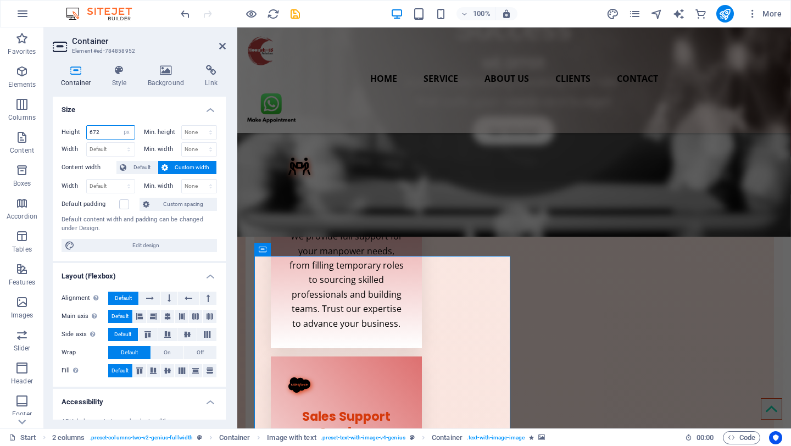
click at [114, 132] on input "672" at bounding box center [111, 132] width 48 height 13
click at [137, 169] on span "Default" at bounding box center [142, 167] width 25 height 13
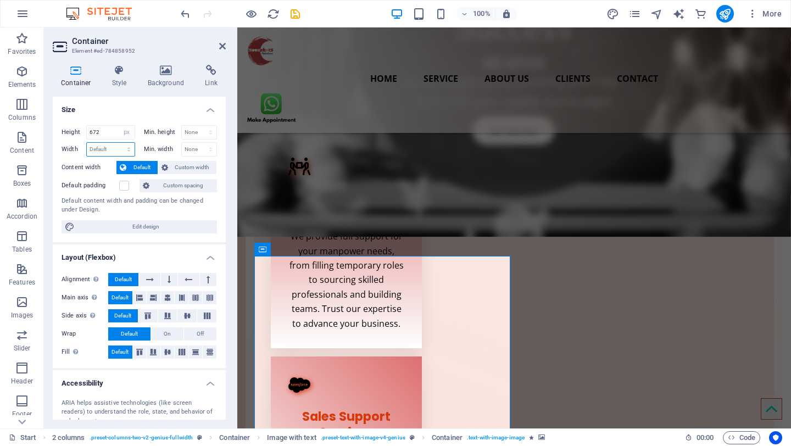
click at [115, 152] on select "Default px rem % em vh vw" at bounding box center [111, 149] width 48 height 13
select select "px"
click at [117, 143] on select "Default px rem % em vh vw" at bounding box center [111, 149] width 48 height 13
type input "465"
click at [221, 47] on icon at bounding box center [222, 46] width 7 height 9
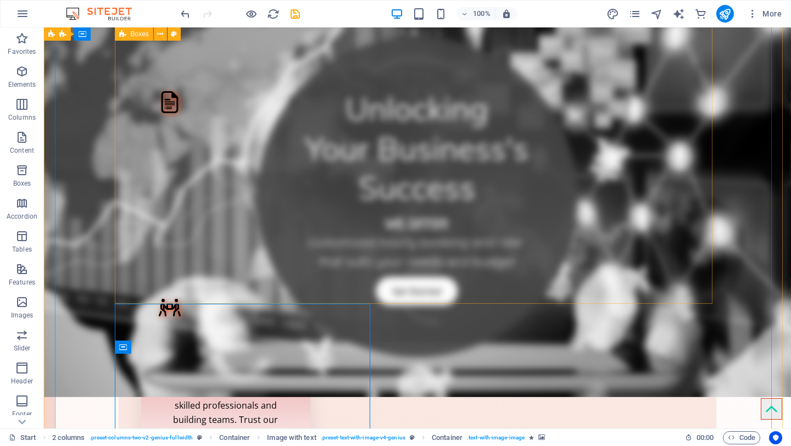
scroll to position [508, 0]
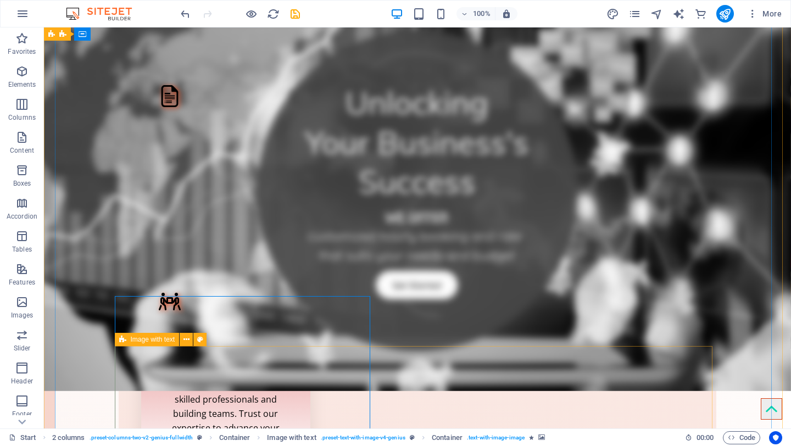
click at [125, 340] on icon at bounding box center [122, 339] width 7 height 13
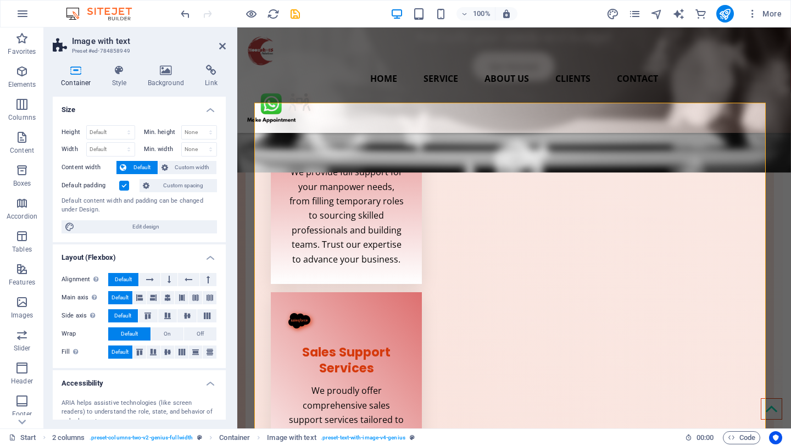
scroll to position [664, 0]
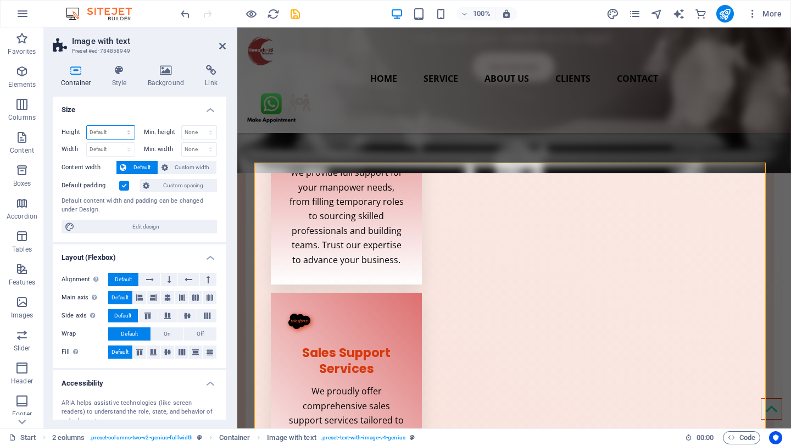
click at [104, 134] on select "Default px rem % vh vw" at bounding box center [111, 132] width 48 height 13
select select "px"
click at [117, 126] on select "Default px rem % vh vw" at bounding box center [111, 132] width 48 height 13
type input "672"
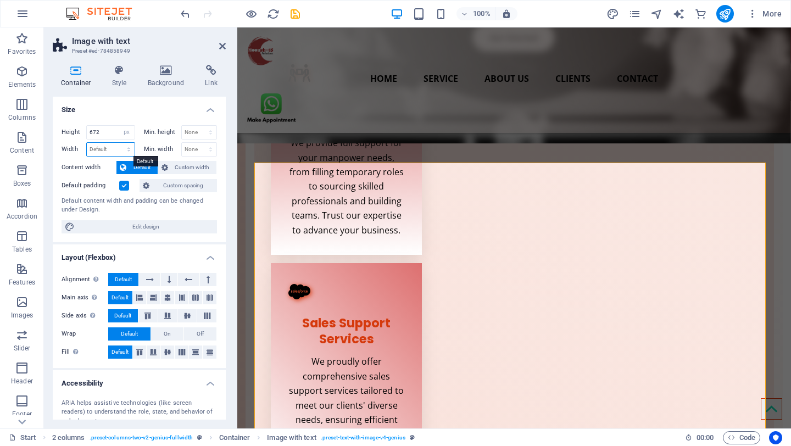
click at [109, 147] on select "Default px rem % em vh vw" at bounding box center [111, 149] width 48 height 13
select select "px"
click at [117, 143] on select "Default px rem % em vh vw" at bounding box center [111, 149] width 48 height 13
type input "931"
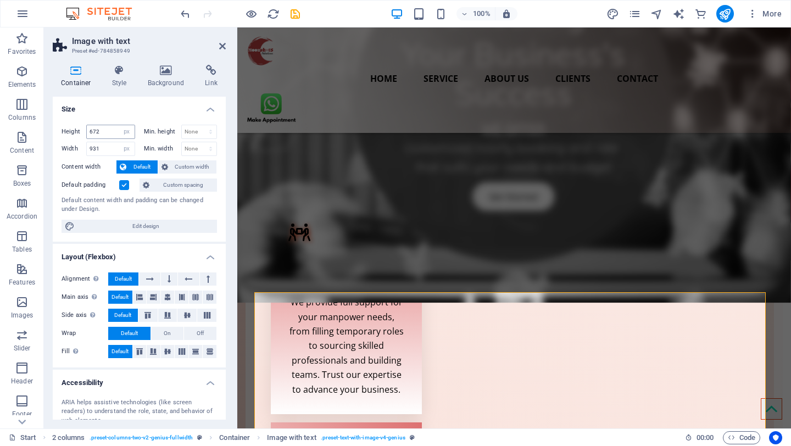
scroll to position [0, 0]
drag, startPoint x: 109, startPoint y: 131, endPoint x: 71, endPoint y: 128, distance: 38.0
click at [71, 128] on div "Height 672 Default px rem % vh vw" at bounding box center [98, 132] width 74 height 14
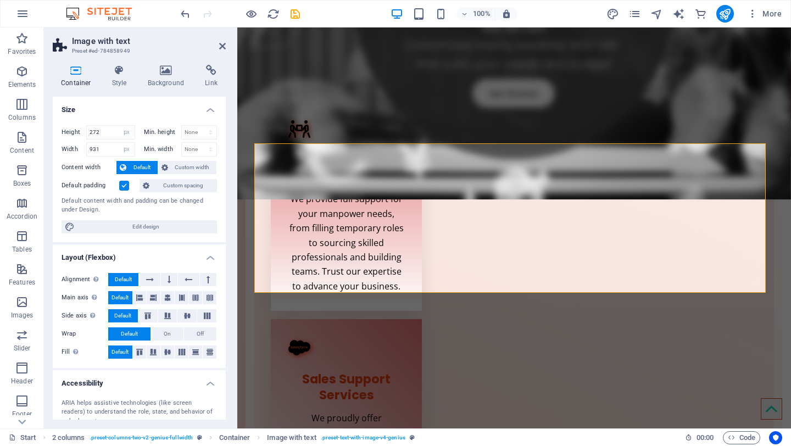
scroll to position [698, 0]
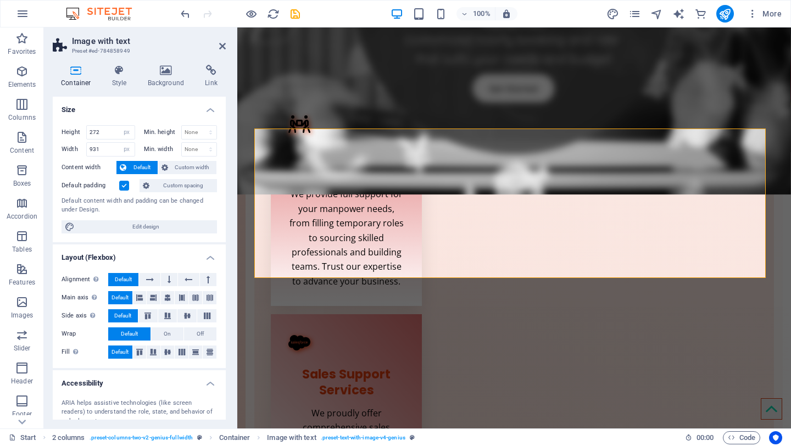
type input "672"
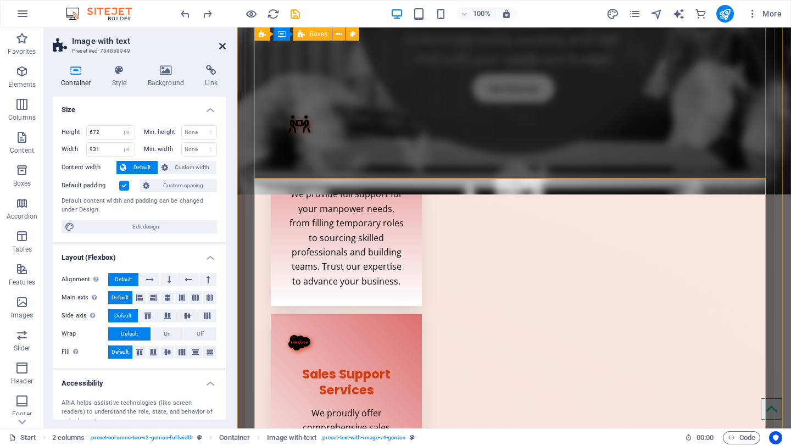
select select "DISABLED_OPTION_VALUE"
click at [225, 44] on icon at bounding box center [222, 46] width 7 height 9
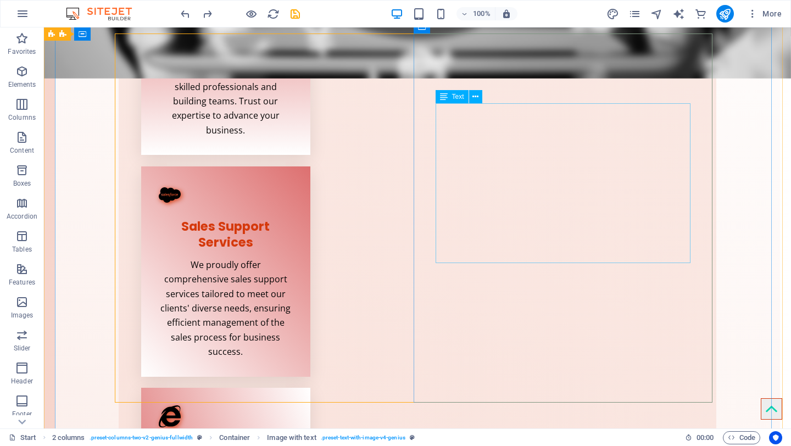
scroll to position [839, 0]
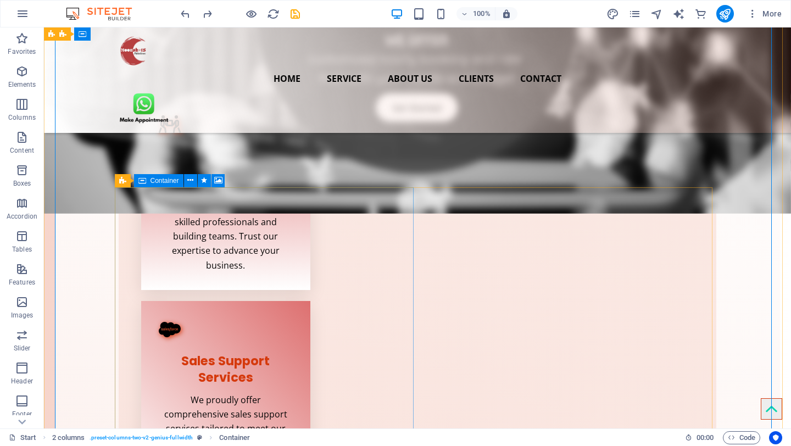
scroll to position [616, 0]
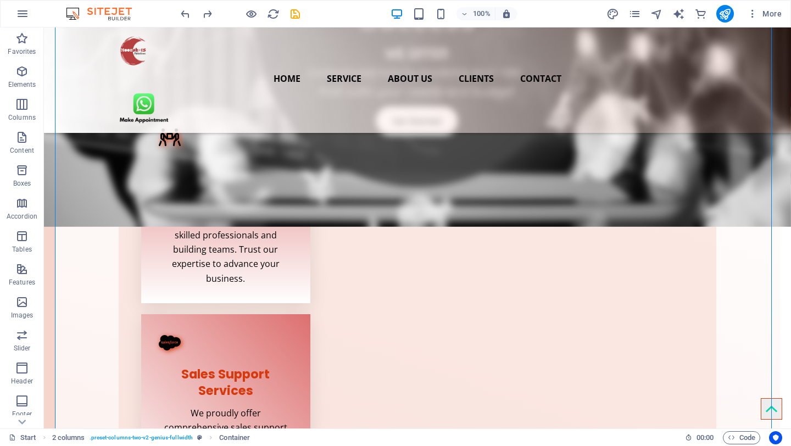
select select "px"
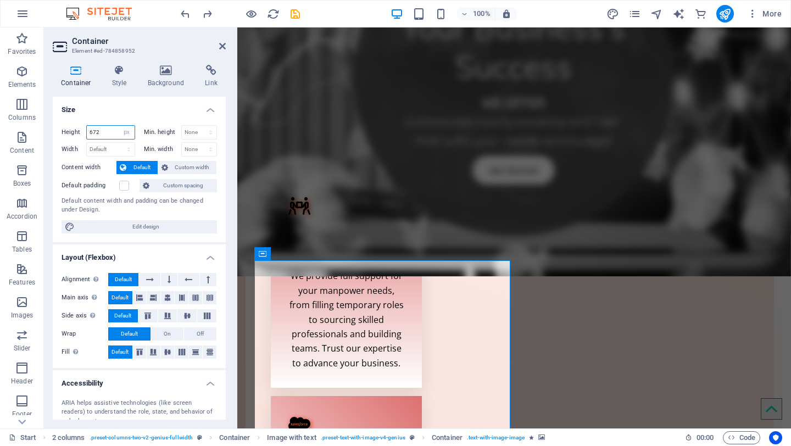
click at [111, 132] on input "672" at bounding box center [111, 132] width 48 height 13
drag, startPoint x: 111, startPoint y: 133, endPoint x: 68, endPoint y: 130, distance: 43.5
click at [68, 130] on div "Height 672 Default px rem % vh vw" at bounding box center [98, 132] width 74 height 14
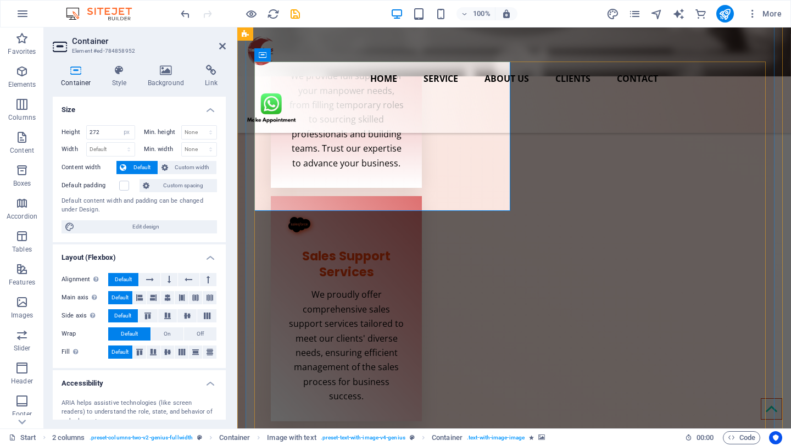
scroll to position [715, 0]
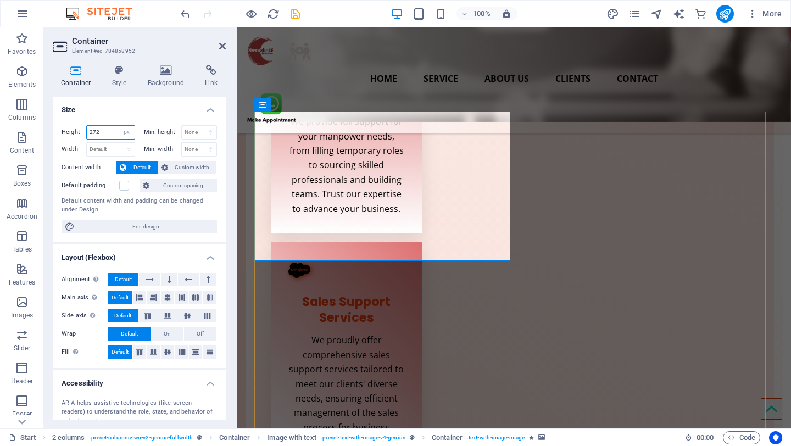
click at [107, 129] on input "272" at bounding box center [111, 132] width 48 height 13
drag, startPoint x: 110, startPoint y: 130, endPoint x: 80, endPoint y: 130, distance: 30.7
click at [80, 130] on div "Height 272 Default px rem % vh vw" at bounding box center [98, 132] width 74 height 14
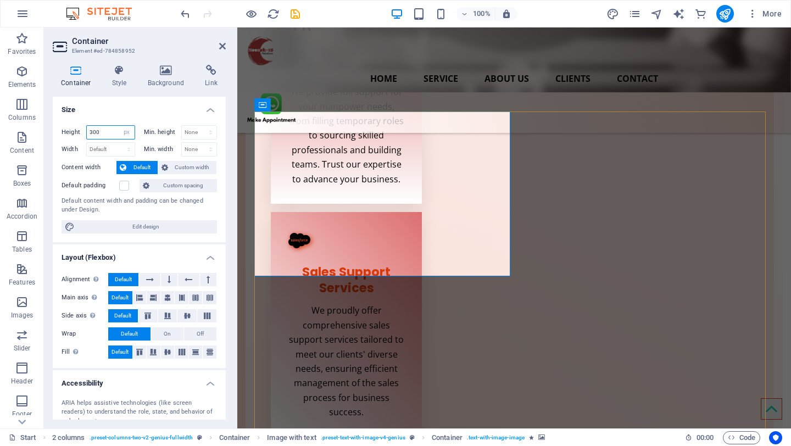
drag, startPoint x: 110, startPoint y: 133, endPoint x: 67, endPoint y: 128, distance: 43.1
click at [67, 128] on div "Height 300 Default px rem % vh vw" at bounding box center [98, 132] width 74 height 14
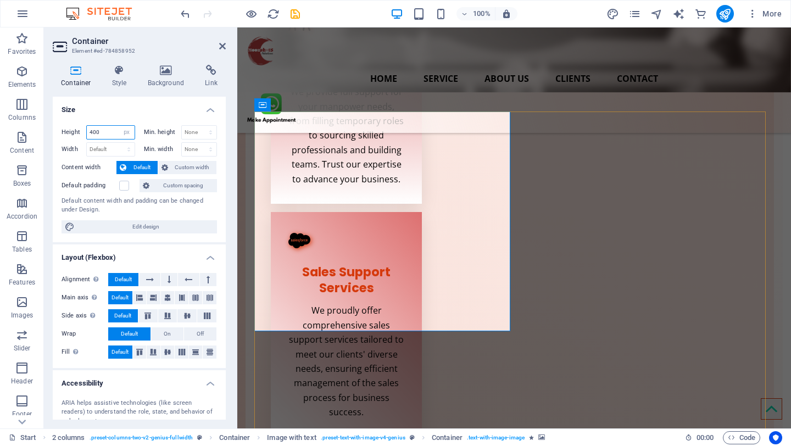
click at [108, 130] on input "400" at bounding box center [111, 132] width 48 height 13
click at [42, 131] on section "Favorites Elements Columns Content Boxes Accordion Tables Features Images Slide…" at bounding box center [395, 227] width 791 height 401
type input "250"
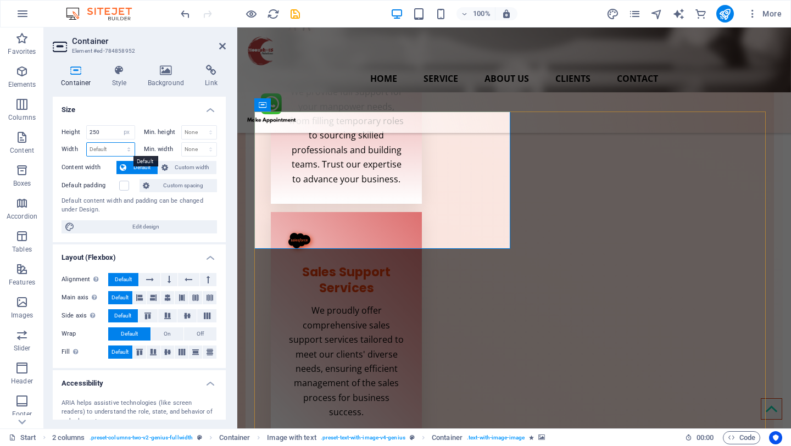
click at [110, 151] on select "Default px rem % em vh vw" at bounding box center [111, 149] width 48 height 13
select select "px"
click at [117, 143] on select "Default px rem % em vh vw" at bounding box center [111, 149] width 48 height 13
type input "600"
click at [108, 137] on input "250" at bounding box center [111, 132] width 48 height 13
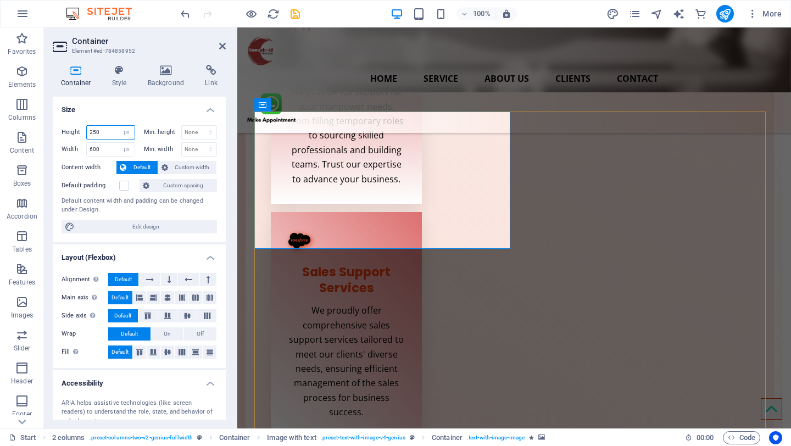
click at [68, 134] on div "Height 250 Default px rem % vh vw" at bounding box center [98, 132] width 74 height 14
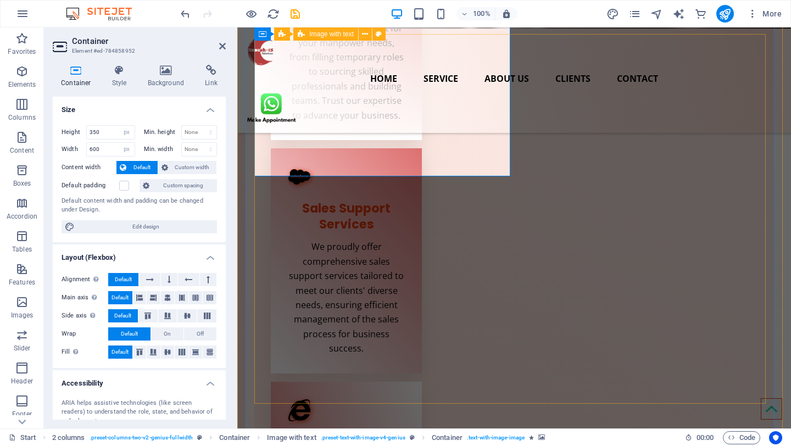
scroll to position [739, 0]
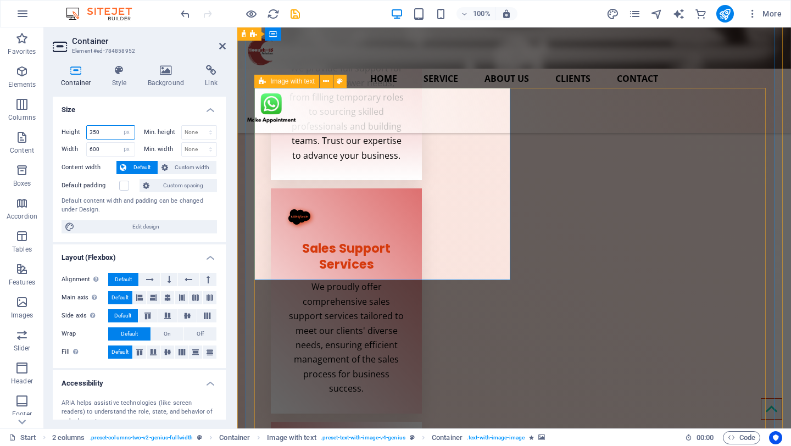
click at [109, 135] on input "350" at bounding box center [111, 132] width 48 height 13
drag, startPoint x: 113, startPoint y: 134, endPoint x: 63, endPoint y: 134, distance: 50.0
click at [63, 134] on div "Height 350 Default px rem % vh vw" at bounding box center [98, 132] width 74 height 14
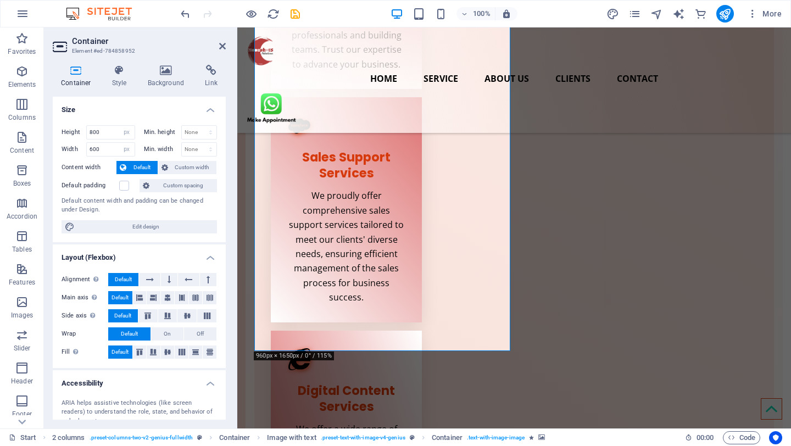
scroll to position [823, 0]
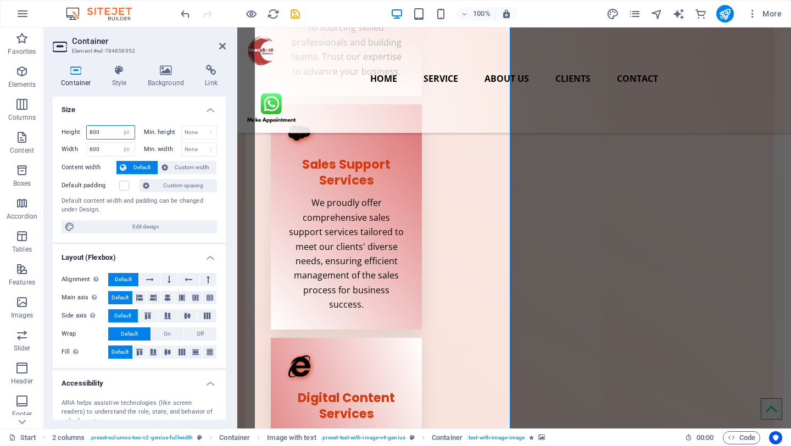
drag, startPoint x: 104, startPoint y: 135, endPoint x: 59, endPoint y: 135, distance: 45.0
click at [59, 135] on div "Height 800 Default px rem % vh vw Min. height None px rem % vh vw Width 600 Def…" at bounding box center [139, 179] width 173 height 126
type input "500"
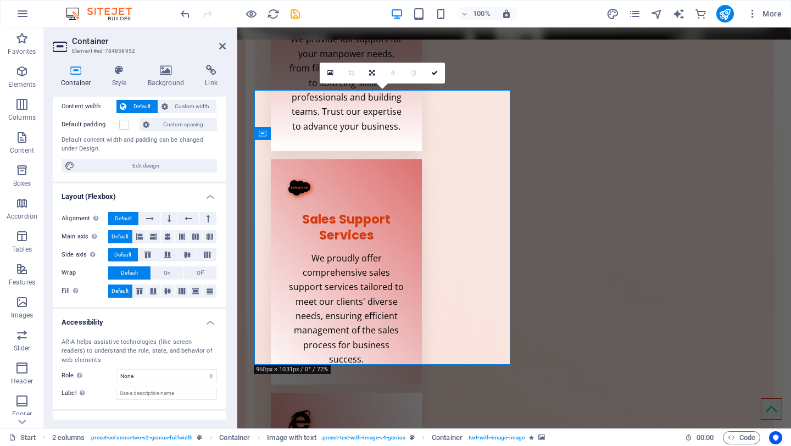
scroll to position [827, 0]
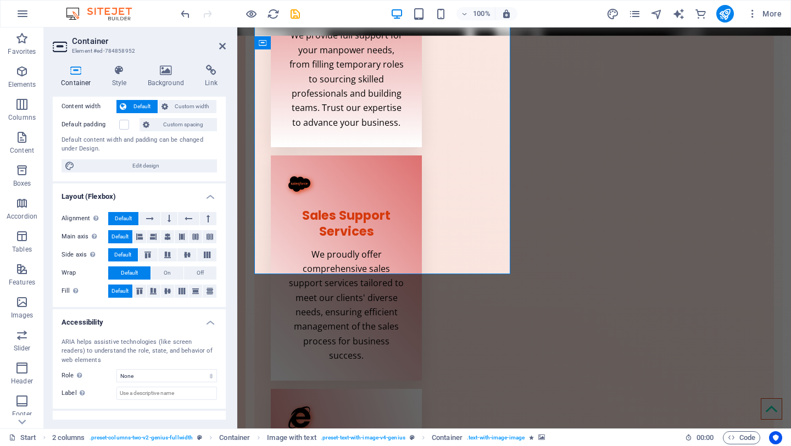
click at [76, 71] on icon at bounding box center [76, 70] width 47 height 11
click at [224, 46] on icon at bounding box center [222, 46] width 7 height 9
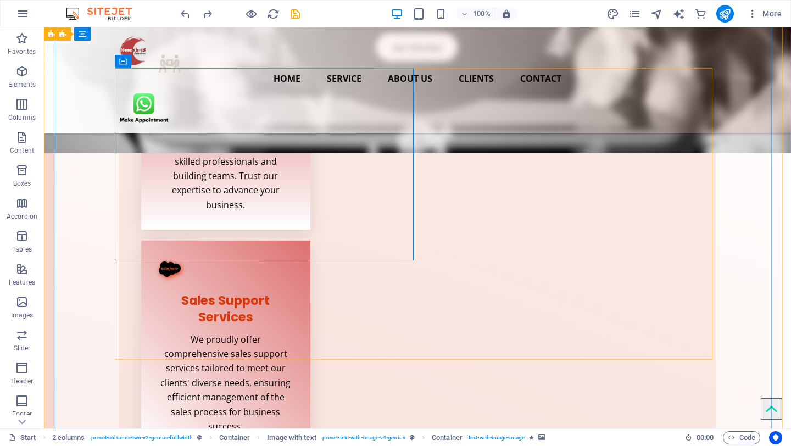
scroll to position [683, 0]
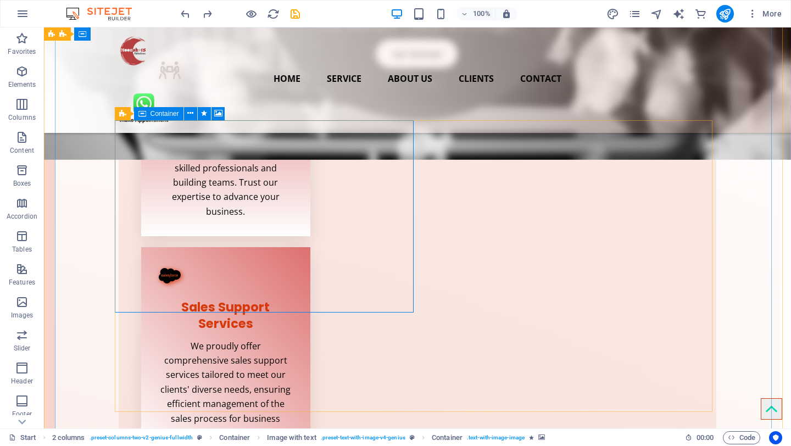
select select "px"
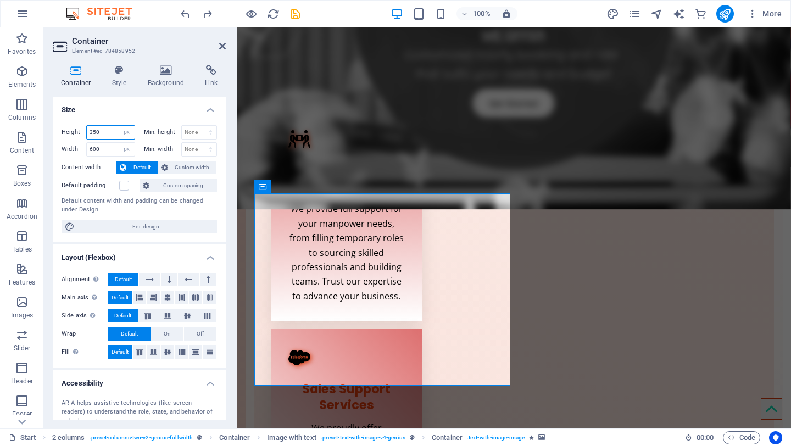
click at [104, 135] on input "350" at bounding box center [111, 132] width 48 height 13
drag, startPoint x: 106, startPoint y: 134, endPoint x: 94, endPoint y: 131, distance: 12.5
click at [93, 131] on input "350" at bounding box center [111, 132] width 48 height 13
drag, startPoint x: 105, startPoint y: 136, endPoint x: 79, endPoint y: 131, distance: 26.2
click at [79, 131] on div "Height 360 Default px rem % vh vw" at bounding box center [98, 132] width 74 height 14
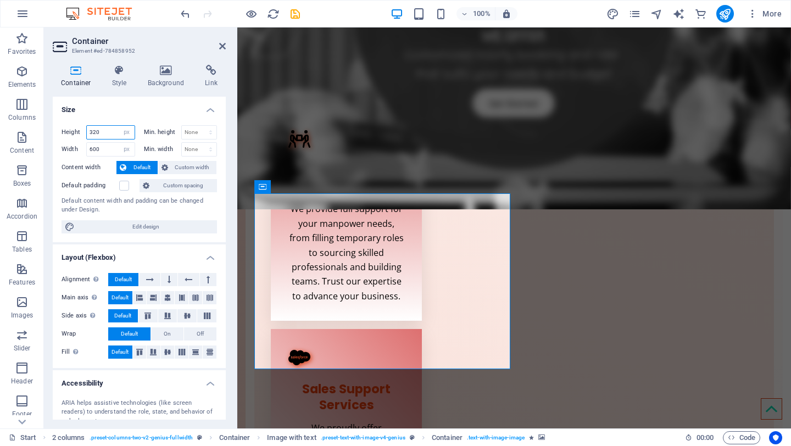
drag, startPoint x: 106, startPoint y: 134, endPoint x: 55, endPoint y: 131, distance: 51.7
click at [55, 132] on div "Height 320 Default px rem % vh vw Min. height None px rem % vh vw Width 600 Def…" at bounding box center [139, 179] width 173 height 126
drag, startPoint x: 103, startPoint y: 131, endPoint x: 82, endPoint y: 127, distance: 21.9
click at [80, 131] on div "Height 300 Default px rem % vh vw" at bounding box center [98, 132] width 74 height 14
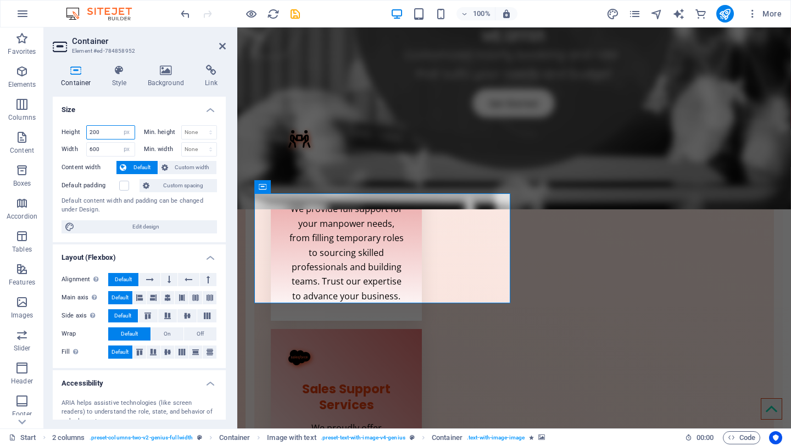
drag, startPoint x: 116, startPoint y: 132, endPoint x: 49, endPoint y: 132, distance: 67.0
click at [49, 132] on div "Container Style Background Link Size Height 200 Default px rem % vh vw Min. hei…" at bounding box center [139, 242] width 190 height 372
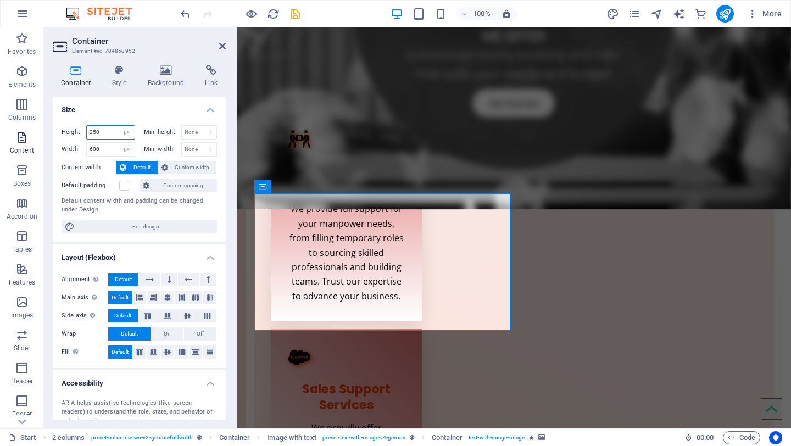
drag, startPoint x: 111, startPoint y: 133, endPoint x: 32, endPoint y: 134, distance: 78.5
click at [32, 134] on section "Favorites Elements Columns Content Boxes Accordion Tables Features Images Slide…" at bounding box center [395, 227] width 791 height 401
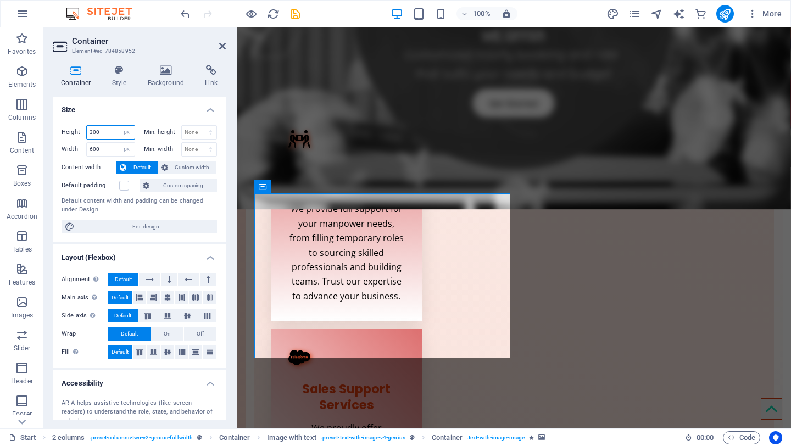
drag, startPoint x: 103, startPoint y: 131, endPoint x: 91, endPoint y: 128, distance: 12.4
click at [91, 129] on input "300" at bounding box center [111, 132] width 48 height 13
click at [106, 135] on input "320" at bounding box center [111, 132] width 48 height 13
drag, startPoint x: 100, startPoint y: 133, endPoint x: 410, endPoint y: 181, distance: 313.7
click at [92, 132] on input "320" at bounding box center [111, 132] width 48 height 13
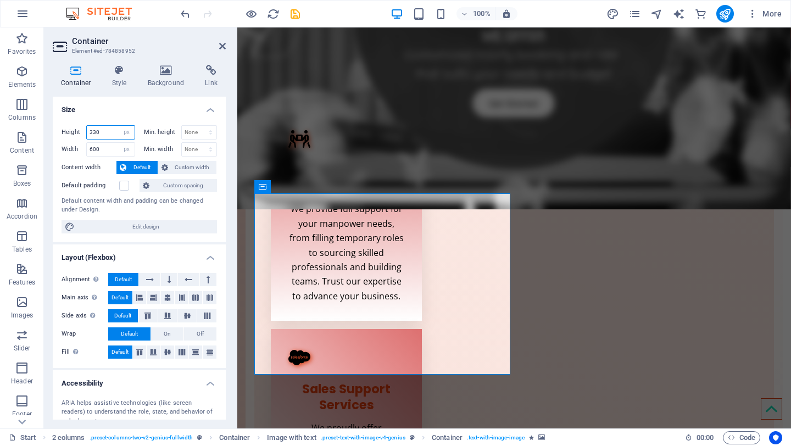
click at [106, 134] on input "330" at bounding box center [111, 132] width 48 height 13
type input "340"
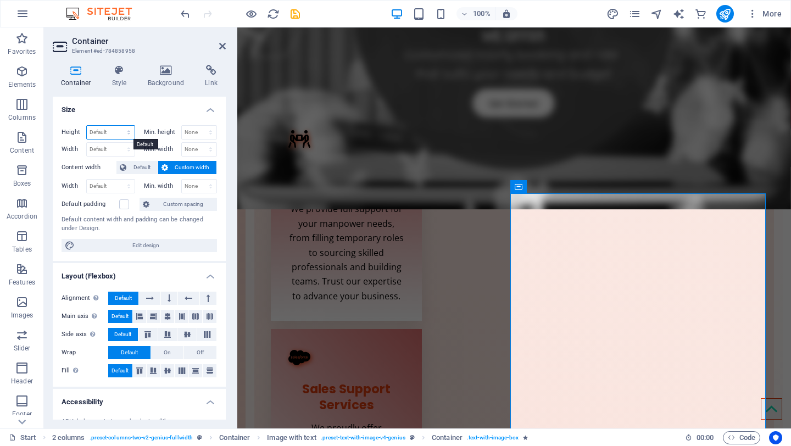
click at [108, 131] on select "Default px rem % vh vw" at bounding box center [111, 132] width 48 height 13
select select "px"
click at [117, 126] on select "Default px rem % vh vw" at bounding box center [111, 132] width 48 height 13
type input "340"
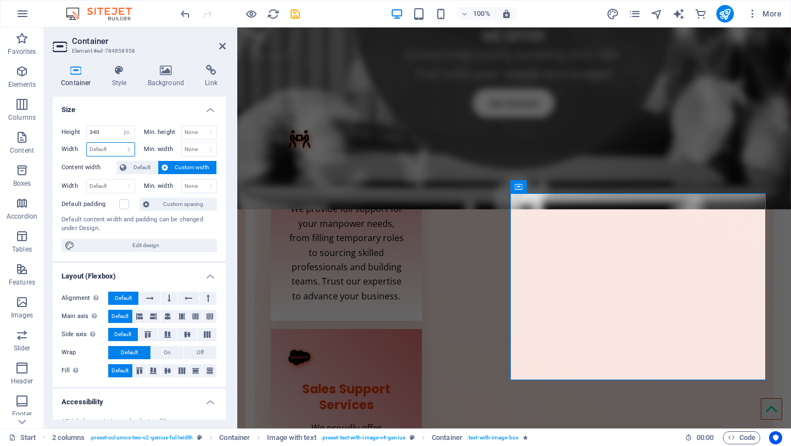
click at [111, 150] on select "Default px rem % em vh vw" at bounding box center [111, 149] width 48 height 13
click at [87, 143] on select "Default px rem % em vh vw" at bounding box center [111, 149] width 48 height 13
click at [107, 152] on select "Default px rem % em vh vw" at bounding box center [111, 149] width 48 height 13
select select "px"
click at [117, 143] on select "Default px rem % em vh vw" at bounding box center [111, 149] width 48 height 13
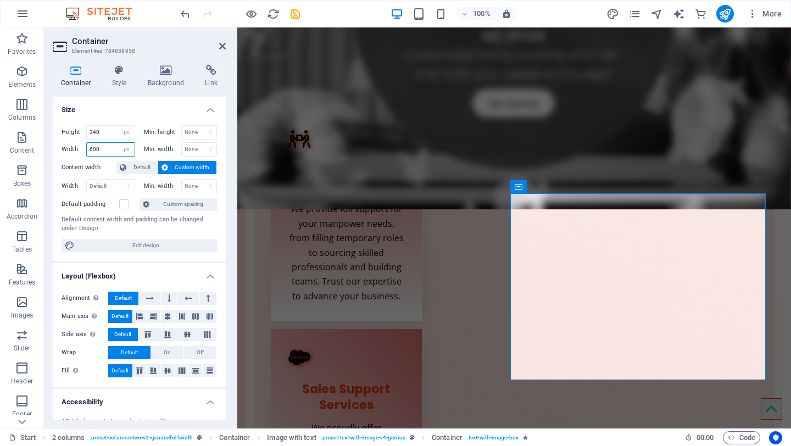
type input "600"
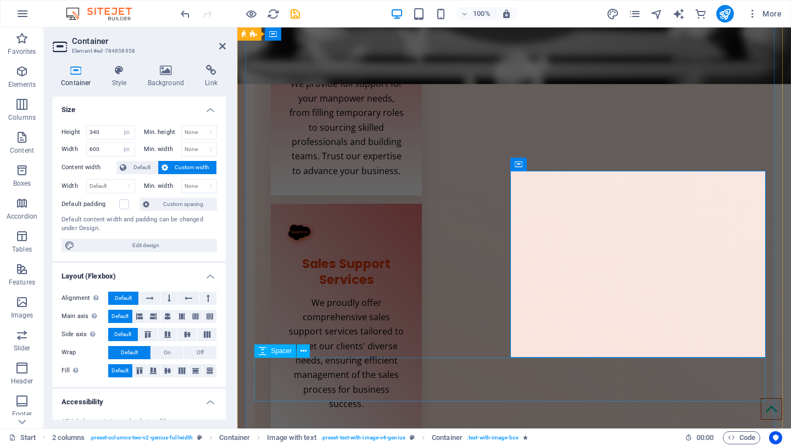
scroll to position [862, 0]
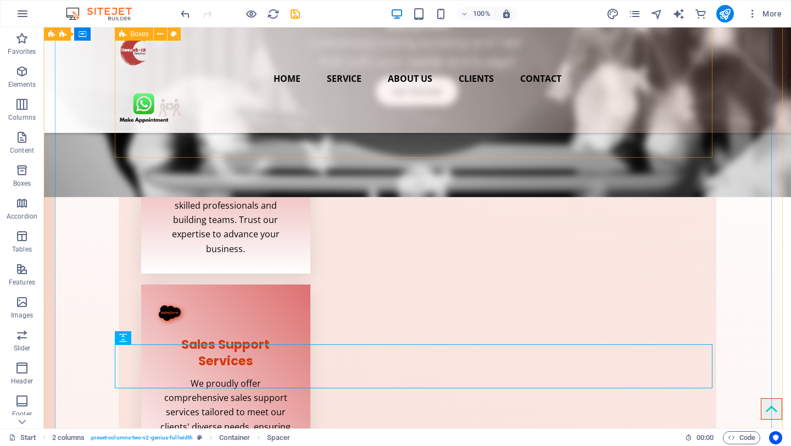
scroll to position [646, 0]
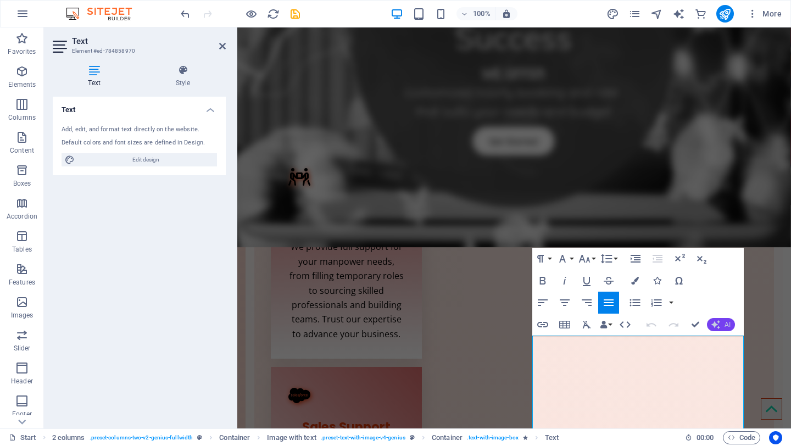
click at [718, 321] on icon "button" at bounding box center [715, 324] width 9 height 9
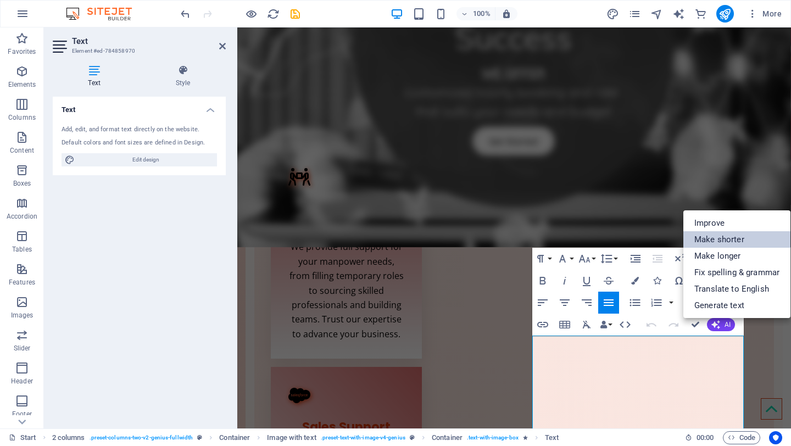
click at [729, 239] on link "Make shorter" at bounding box center [736, 239] width 107 height 16
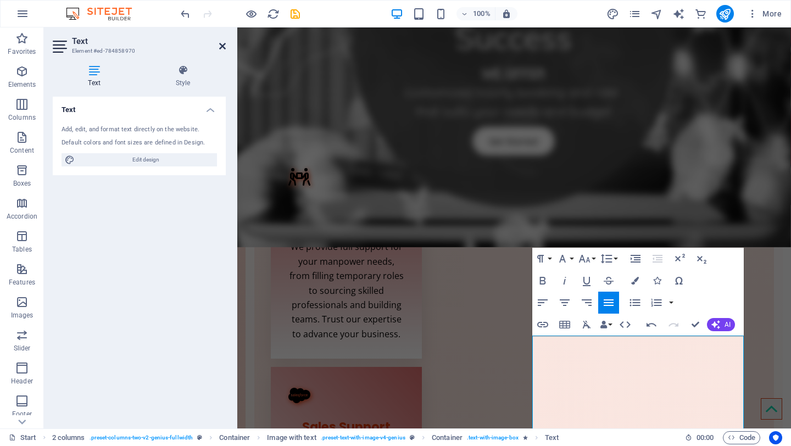
click at [223, 46] on icon at bounding box center [222, 46] width 7 height 9
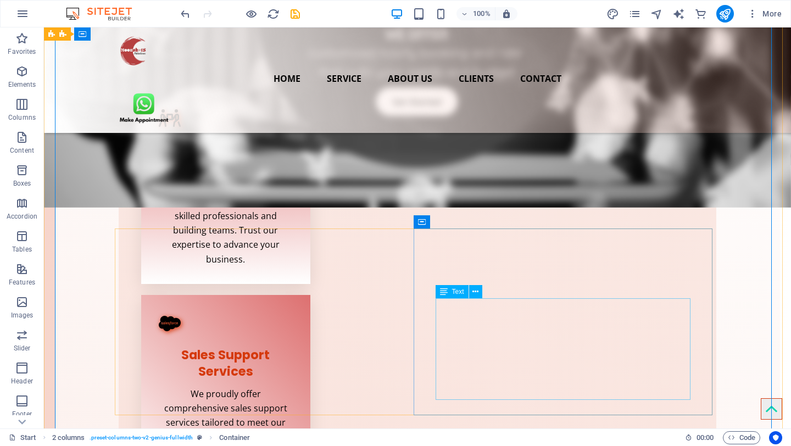
scroll to position [625, 0]
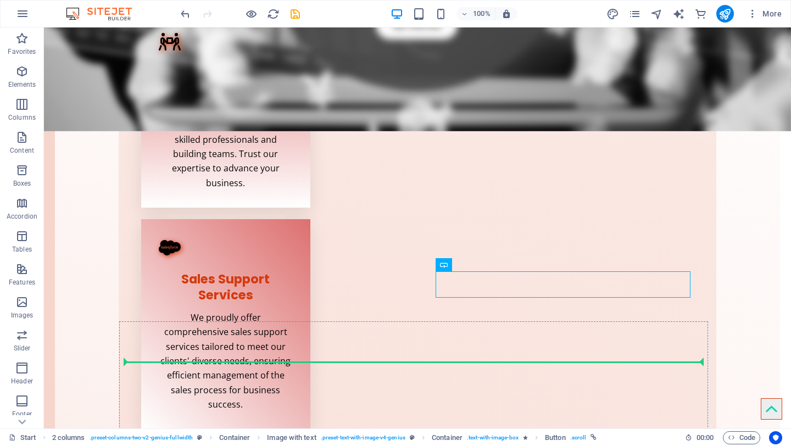
scroll to position [767, 0]
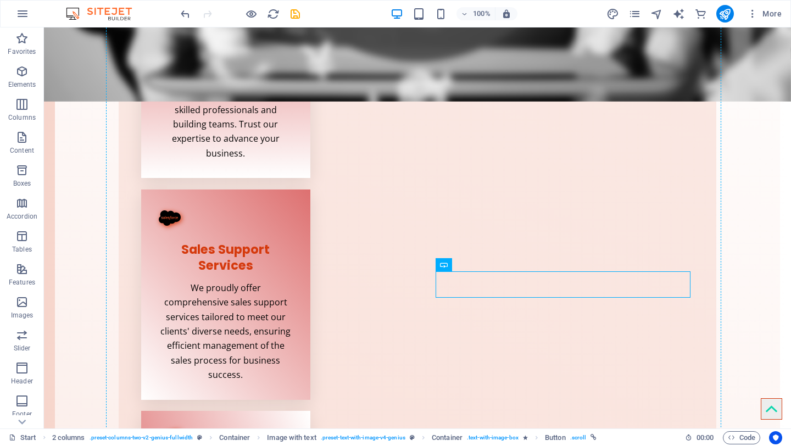
drag, startPoint x: 477, startPoint y: 378, endPoint x: 426, endPoint y: 305, distance: 88.8
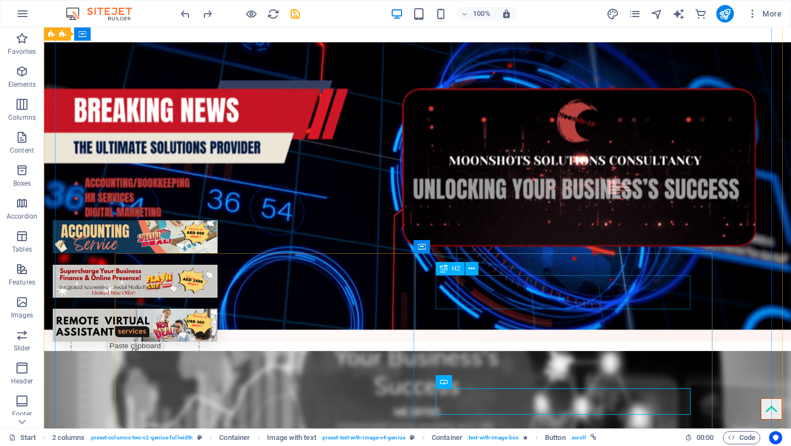
scroll to position [824, 0]
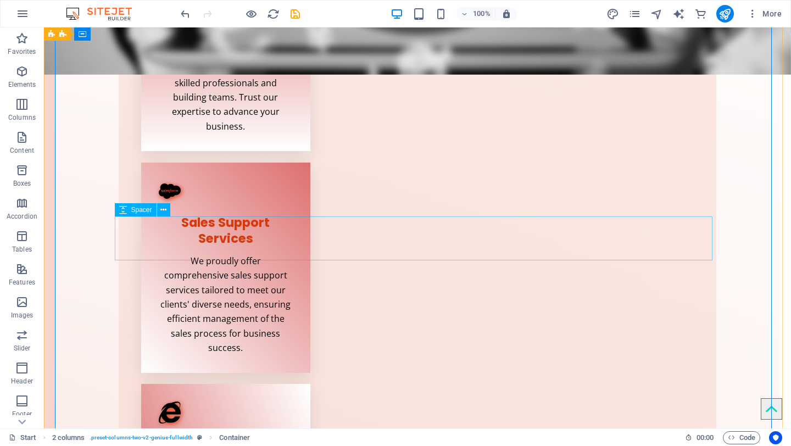
click at [95, 33] on span "Container" at bounding box center [105, 34] width 29 height 7
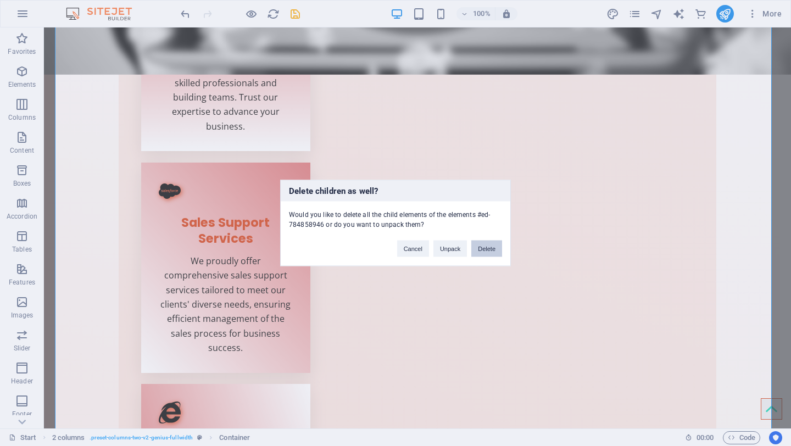
click at [484, 245] on button "Delete" at bounding box center [486, 248] width 31 height 16
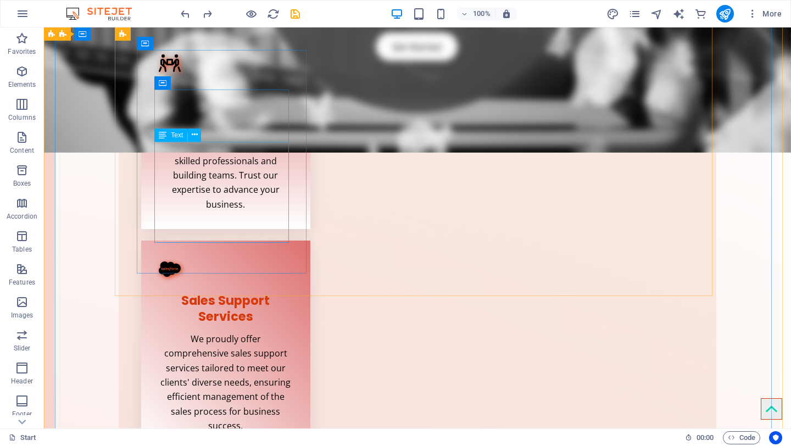
scroll to position [717, 0]
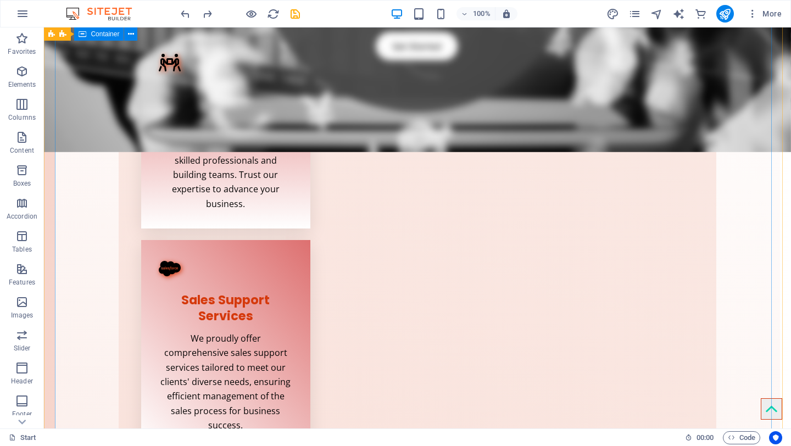
drag, startPoint x: 130, startPoint y: 250, endPoint x: 206, endPoint y: 237, distance: 78.0
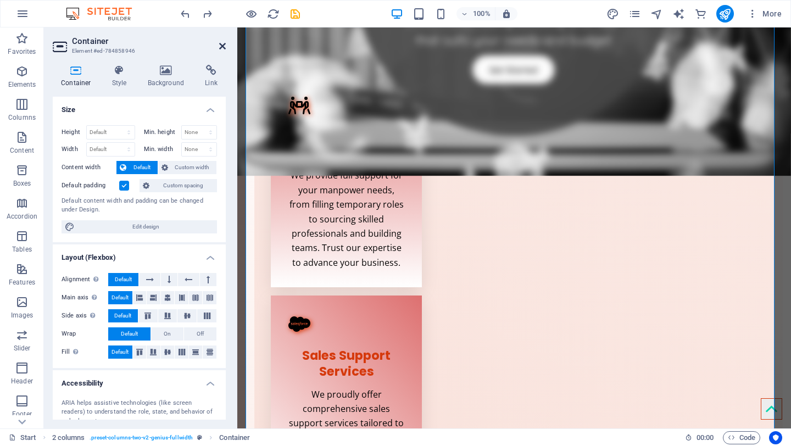
click at [222, 48] on icon at bounding box center [222, 46] width 7 height 9
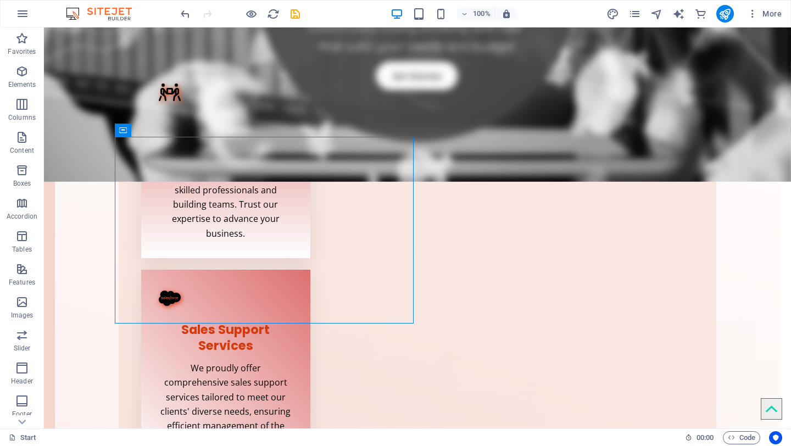
select select "px"
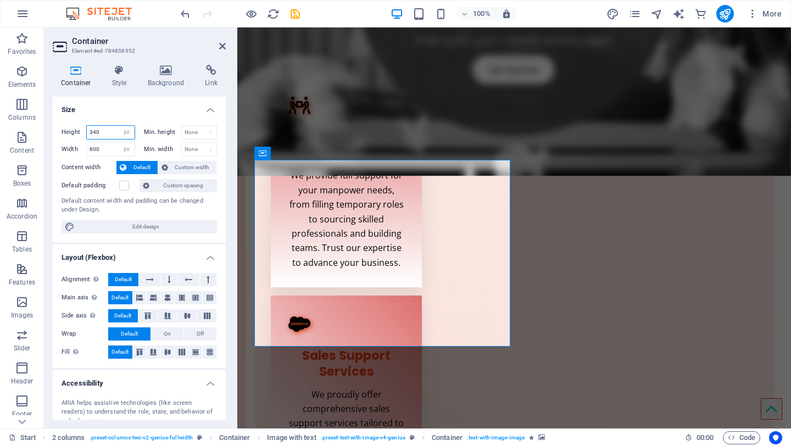
click at [115, 130] on input "340" at bounding box center [111, 132] width 48 height 13
drag, startPoint x: 113, startPoint y: 131, endPoint x: 66, endPoint y: 123, distance: 47.4
click at [66, 123] on div "Height 340 Default px rem % vh vw Min. height None px rem % vh vw Width 600 Def…" at bounding box center [139, 179] width 173 height 126
type input "350"
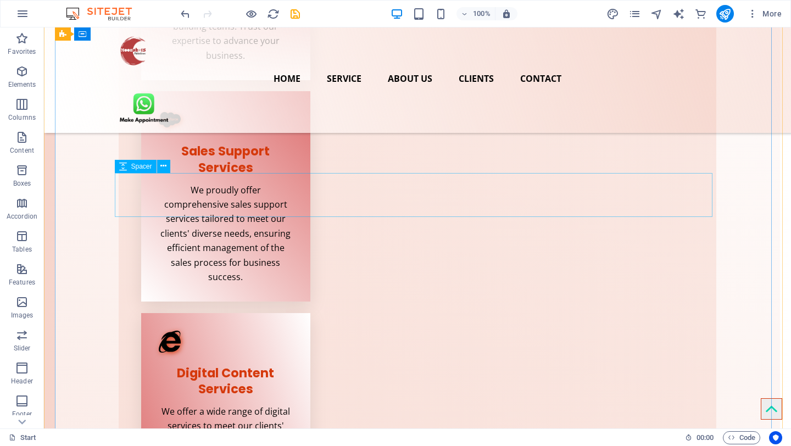
scroll to position [626, 0]
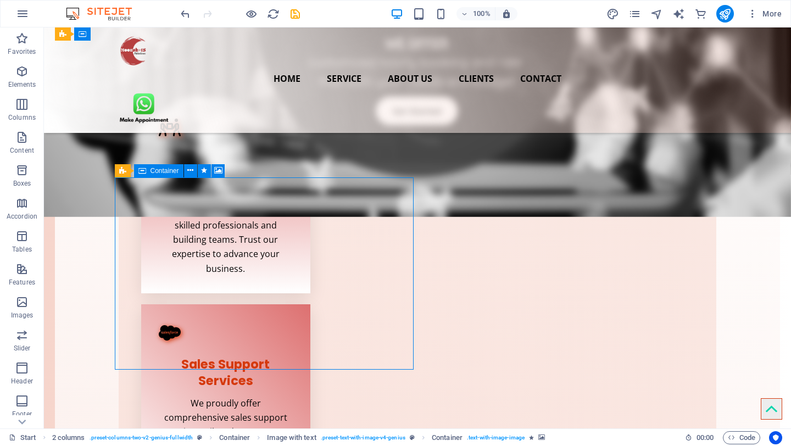
select select "px"
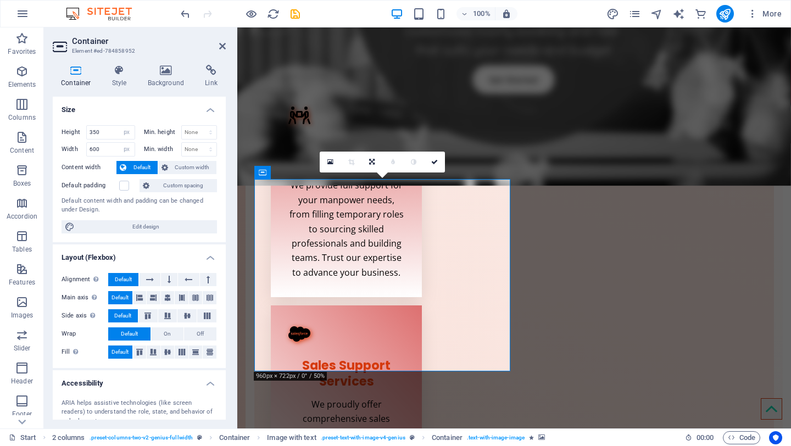
scroll to position [708, 0]
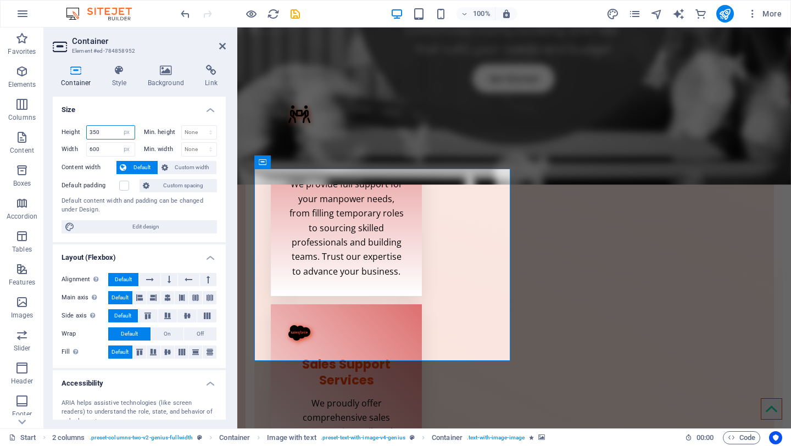
click at [109, 136] on input "350" at bounding box center [111, 132] width 48 height 13
drag, startPoint x: 110, startPoint y: 134, endPoint x: 86, endPoint y: 133, distance: 23.6
click at [87, 134] on input "350" at bounding box center [111, 132] width 48 height 13
type input "300"
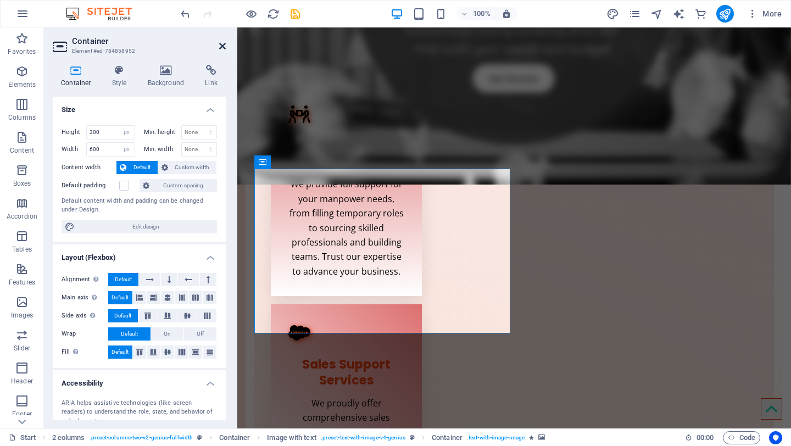
click at [221, 47] on icon at bounding box center [222, 46] width 7 height 9
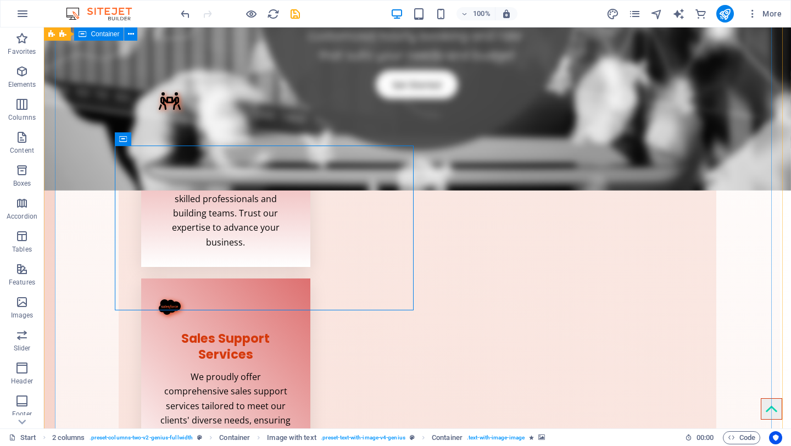
select select "px"
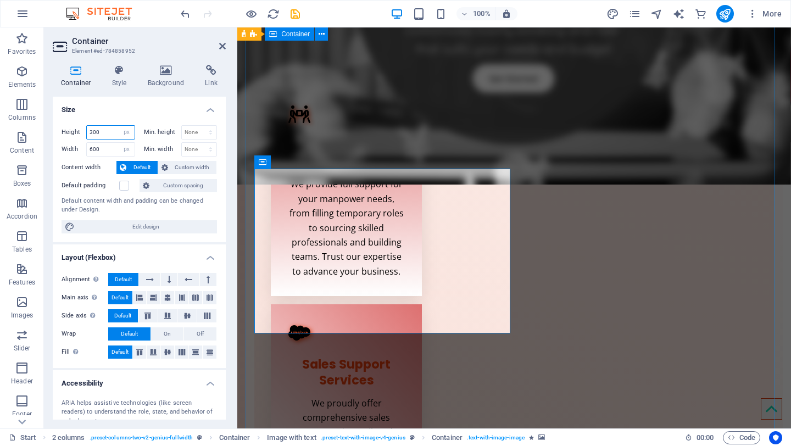
click at [105, 135] on input "300" at bounding box center [111, 132] width 48 height 13
drag, startPoint x: 108, startPoint y: 134, endPoint x: 69, endPoint y: 130, distance: 38.7
click at [69, 130] on div "Height 300 Default px rem % vh vw" at bounding box center [98, 132] width 74 height 14
type input "400"
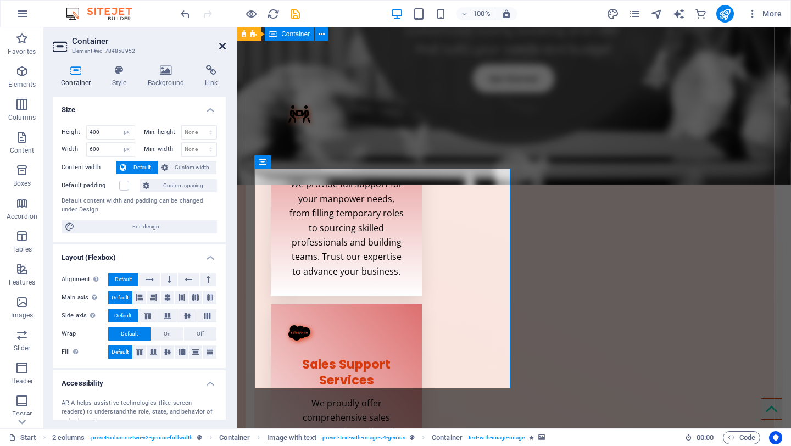
drag, startPoint x: 221, startPoint y: 44, endPoint x: 178, endPoint y: 18, distance: 50.7
click at [221, 44] on icon at bounding box center [222, 46] width 7 height 9
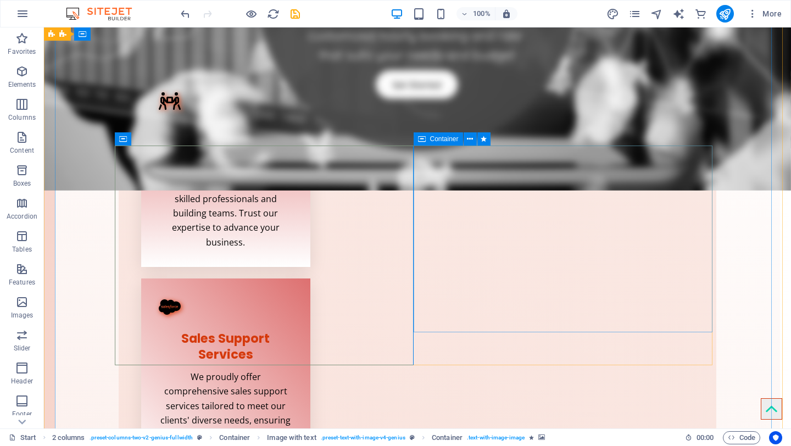
select select "px"
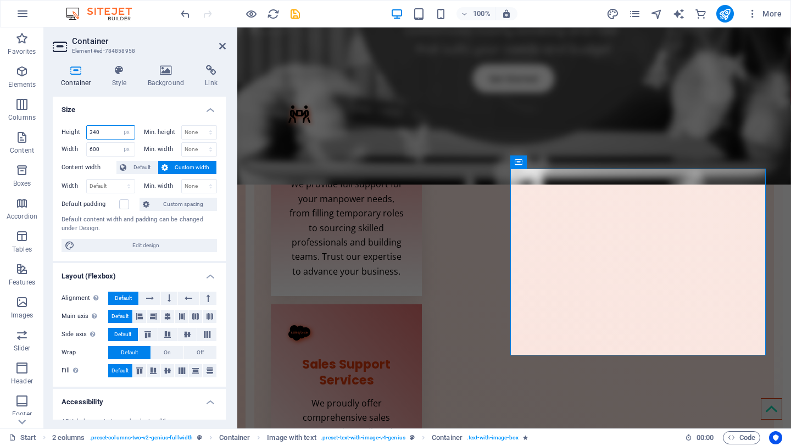
click at [104, 132] on input "340" at bounding box center [111, 132] width 48 height 13
drag, startPoint x: 106, startPoint y: 132, endPoint x: 54, endPoint y: 131, distance: 51.6
click at [55, 131] on div "Height 340 Default px rem % vh vw Min. height None px rem % vh vw Width 600 Def…" at bounding box center [139, 188] width 173 height 144
type input "400"
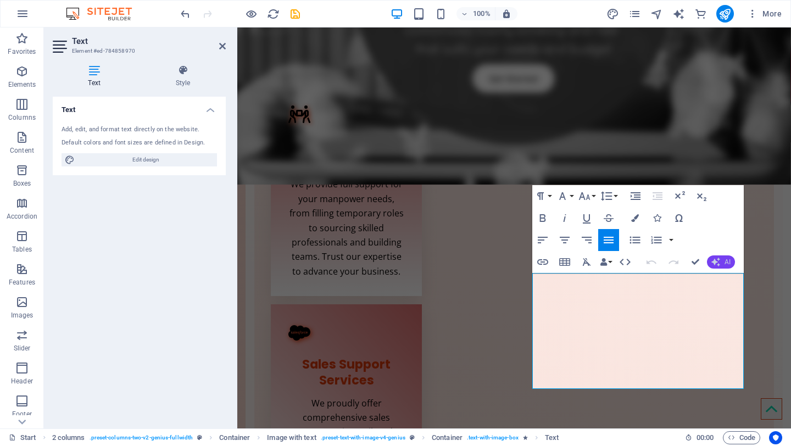
click at [721, 266] on button "AI" at bounding box center [721, 261] width 28 height 13
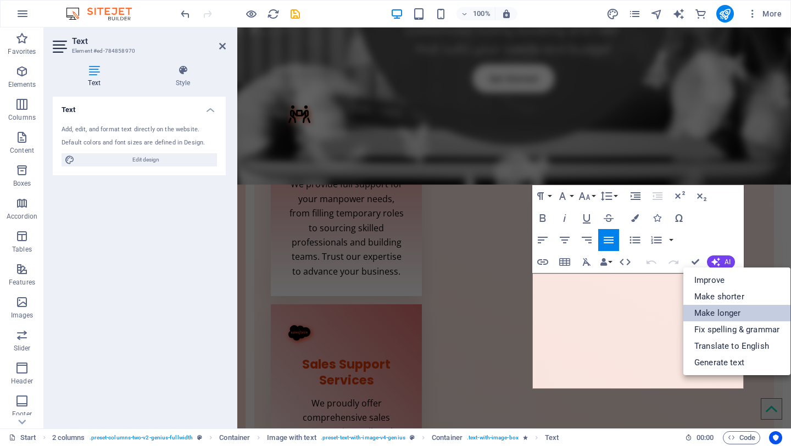
click at [729, 312] on link "Make longer" at bounding box center [736, 313] width 107 height 16
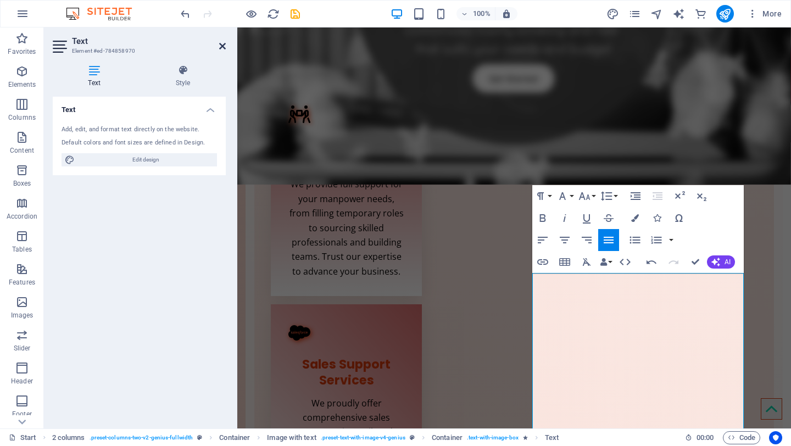
click at [221, 48] on icon at bounding box center [222, 46] width 7 height 9
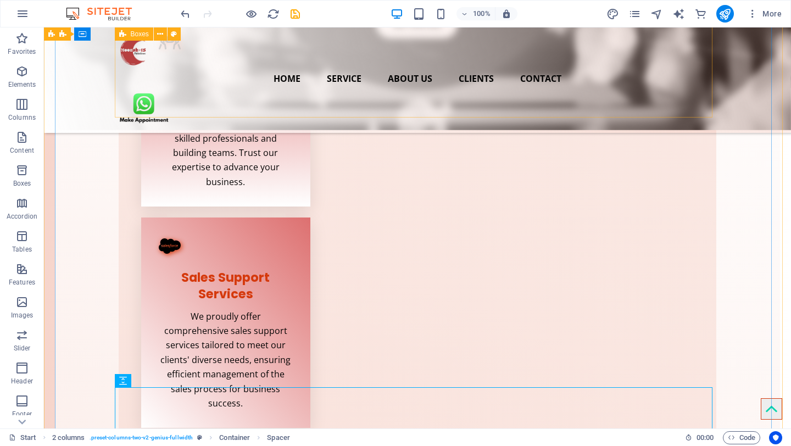
scroll to position [619, 0]
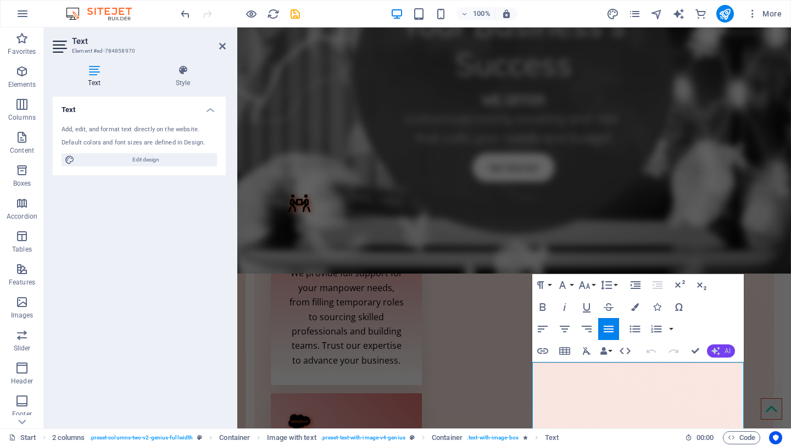
click at [719, 349] on icon "button" at bounding box center [715, 350] width 9 height 9
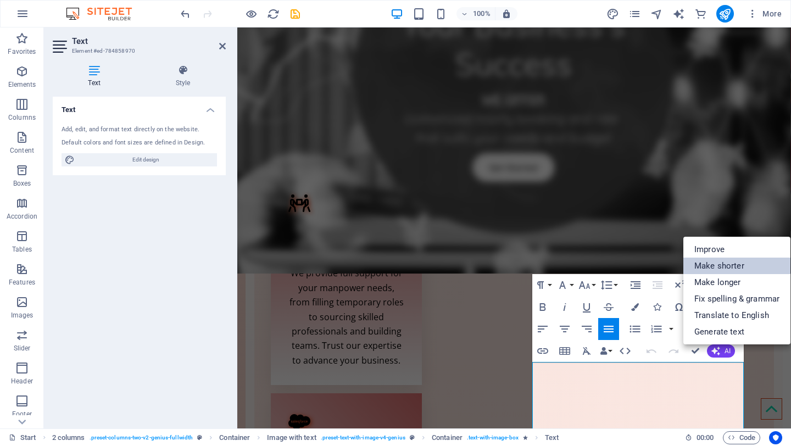
click at [718, 267] on link "Make shorter" at bounding box center [736, 265] width 107 height 16
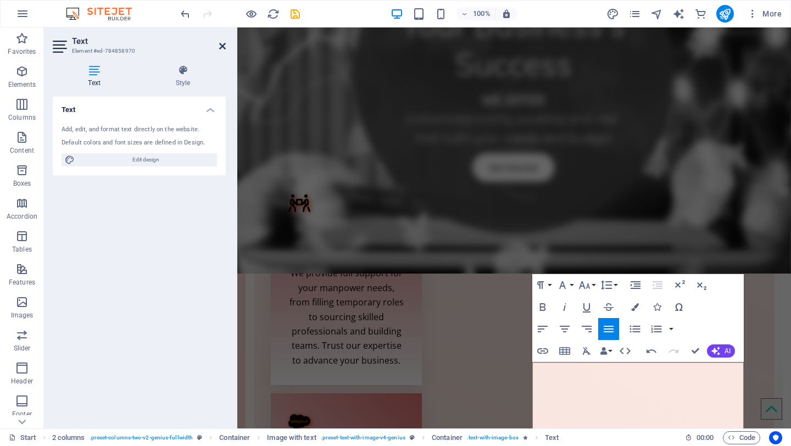
click at [220, 45] on icon at bounding box center [222, 46] width 7 height 9
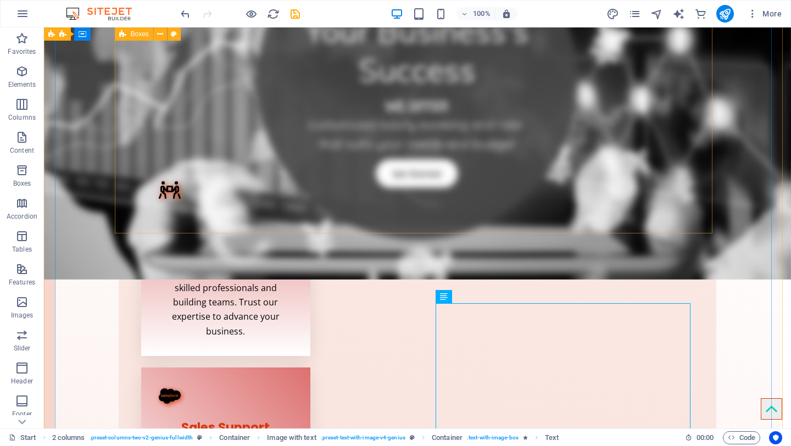
scroll to position [714, 0]
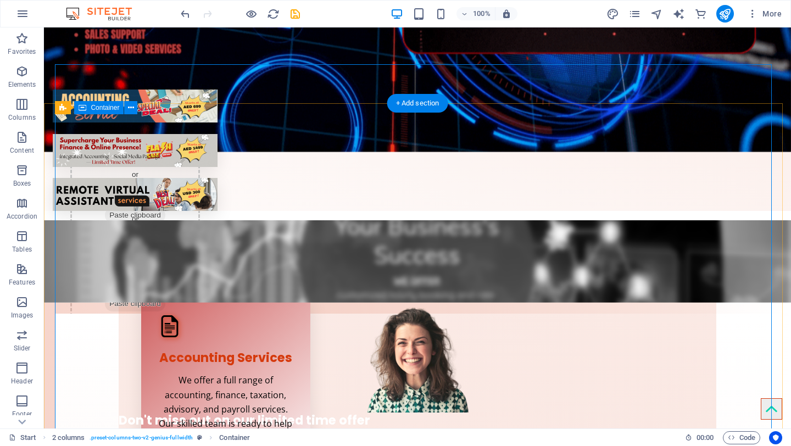
scroll to position [0, 0]
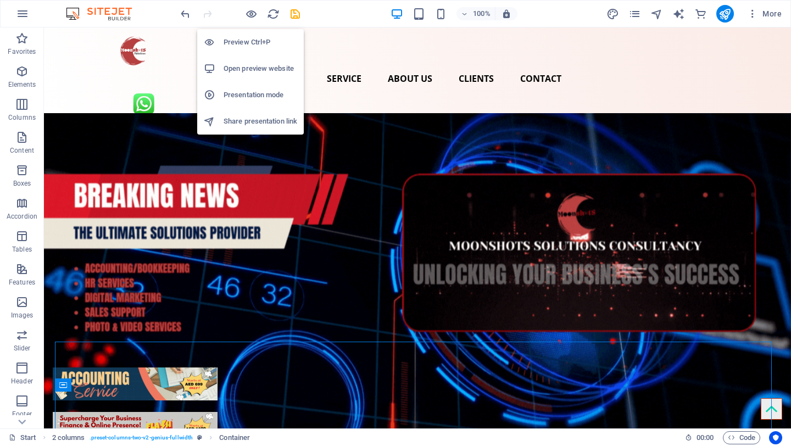
click at [255, 43] on h6 "Preview Ctrl+P" at bounding box center [260, 42] width 74 height 13
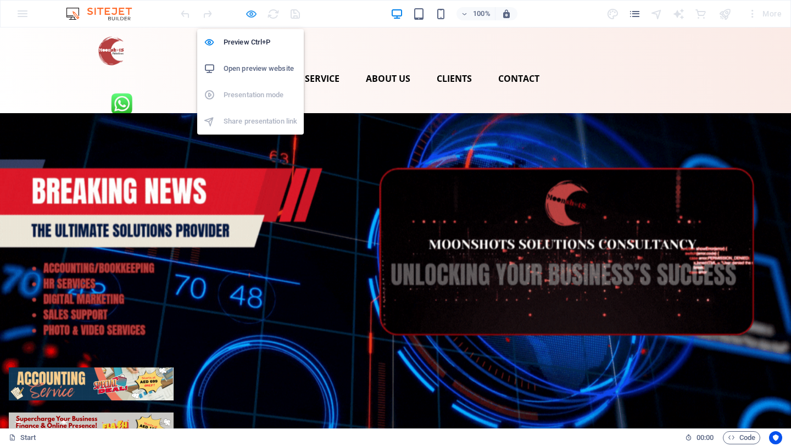
click at [251, 12] on icon "button" at bounding box center [251, 14] width 13 height 13
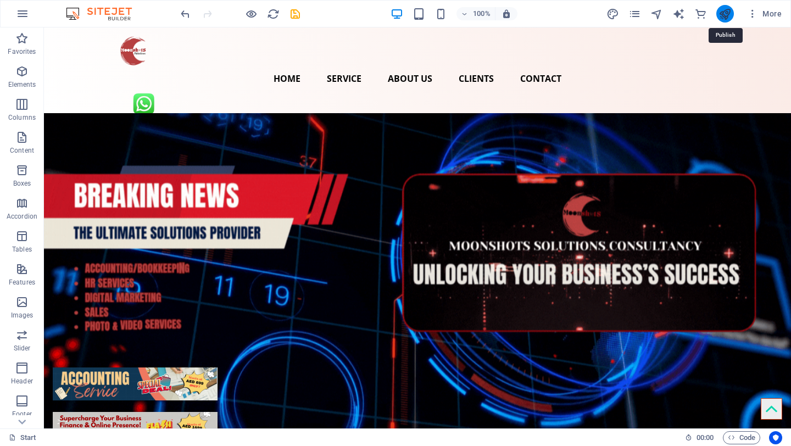
click at [728, 17] on icon "publish" at bounding box center [724, 14] width 13 height 13
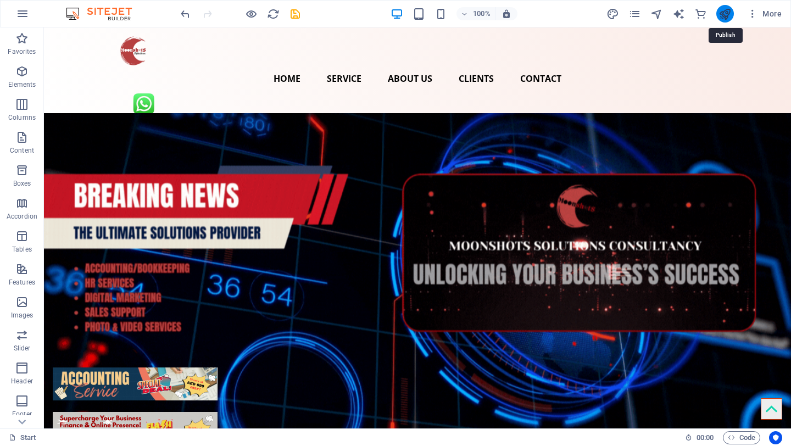
checkbox input "false"
